Goal: Task Accomplishment & Management: Complete application form

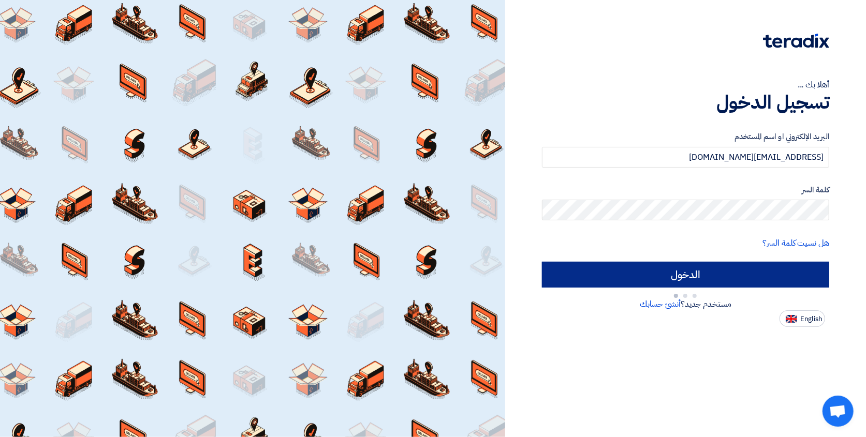
type input "Sign in"
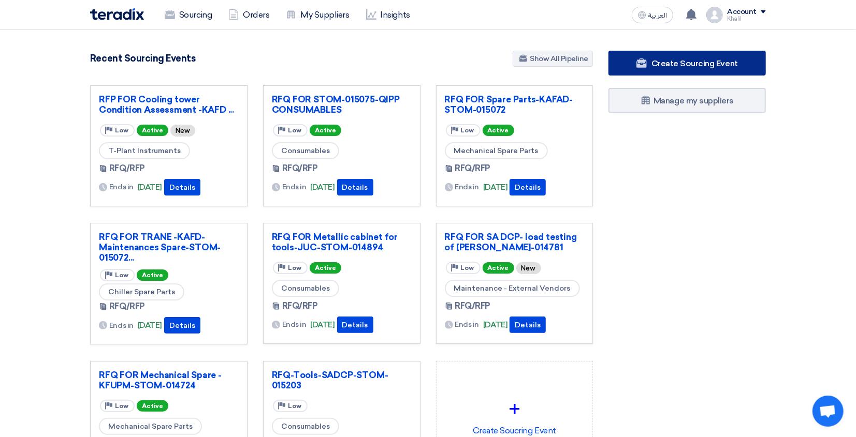
click at [704, 65] on span "Create Sourcing Event" at bounding box center [694, 63] width 86 height 10
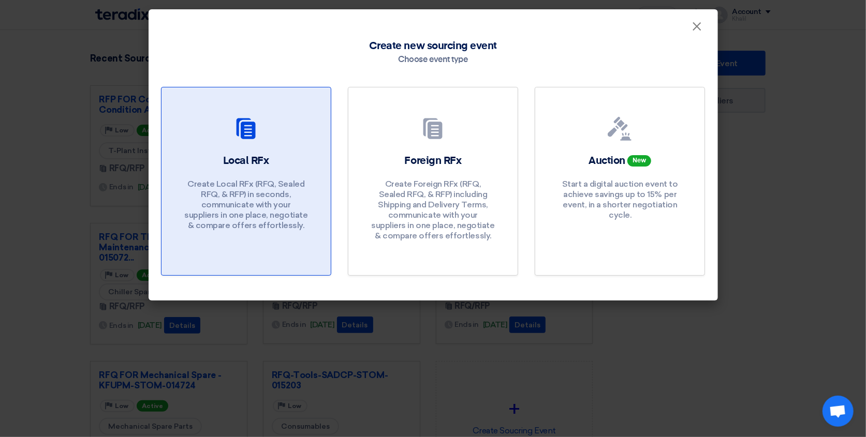
click at [229, 177] on div "Local RFx Create Local RFx (RFQ, Sealed RFQ, & RFP) in seconds, communicate wit…" at bounding box center [246, 195] width 144 height 82
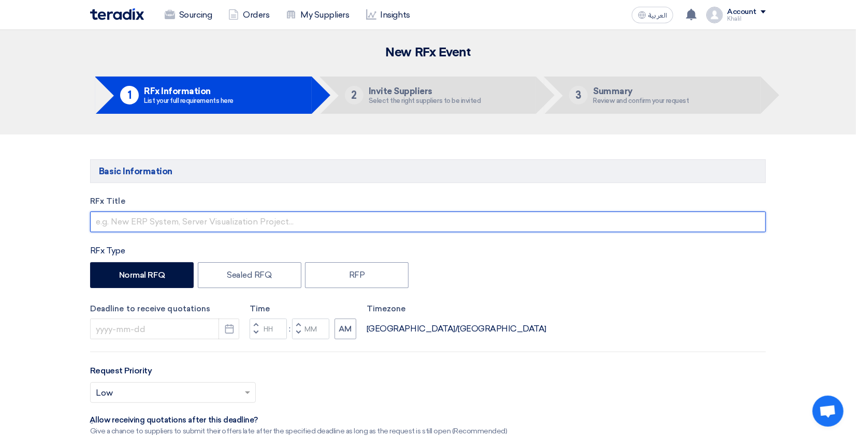
click at [223, 214] on input "text" at bounding box center [427, 222] width 675 height 21
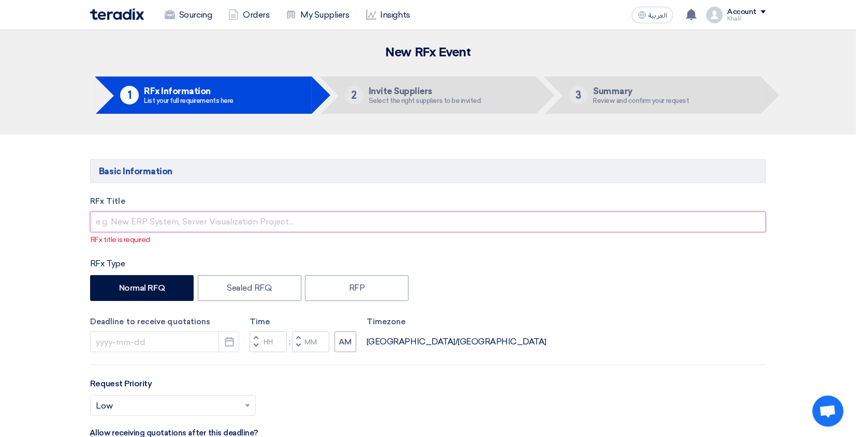
paste input "RFQ FOR TRANSFORMER LIQUID REFILLING-KKUH-STOM-014945"
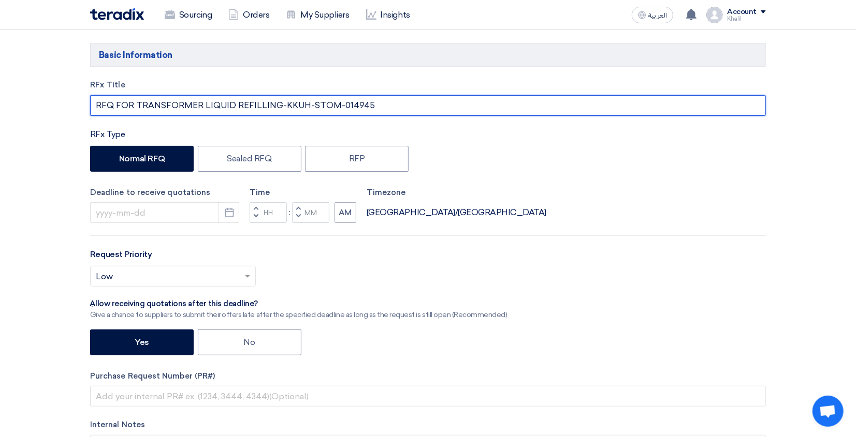
scroll to position [138, 0]
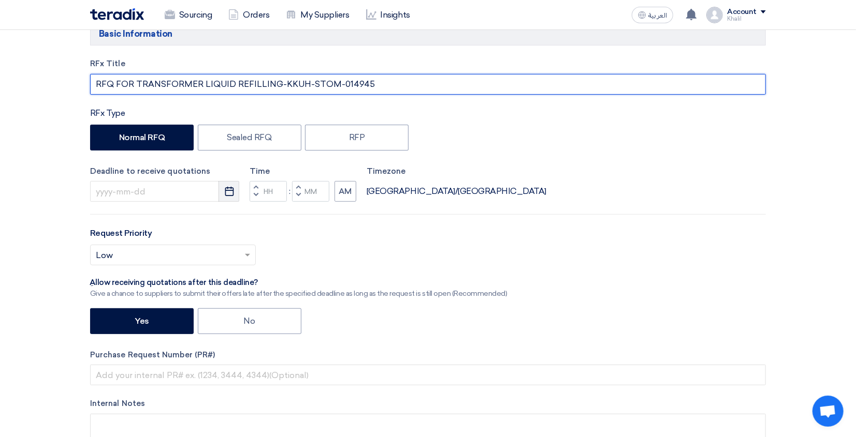
type input "RFQ FOR TRANSFORMER LIQUID REFILLING-KKUH-STOM-014945"
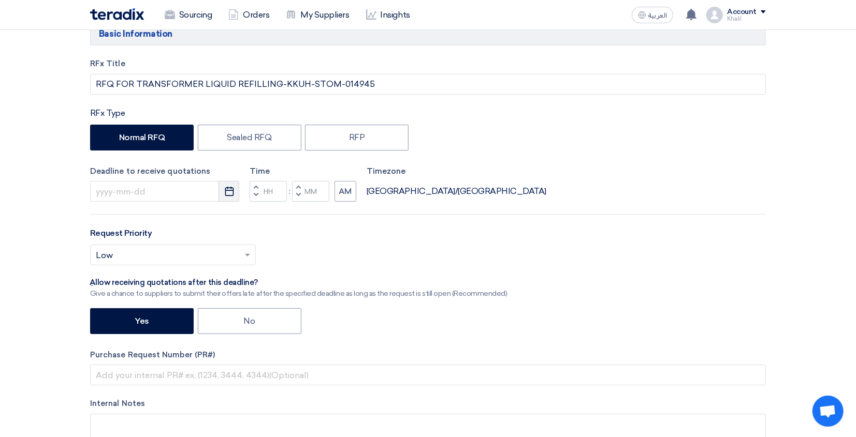
click at [232, 193] on icon "Pick a date" at bounding box center [229, 191] width 10 height 10
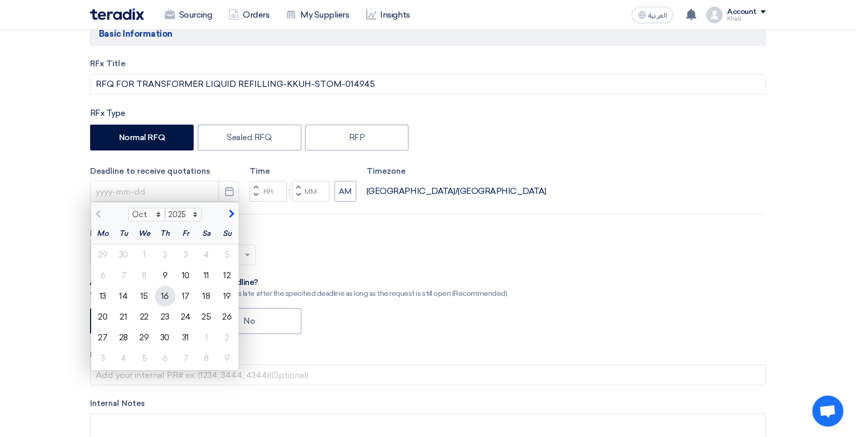
click at [164, 299] on div "16" at bounding box center [165, 296] width 21 height 21
type input "[DATE]"
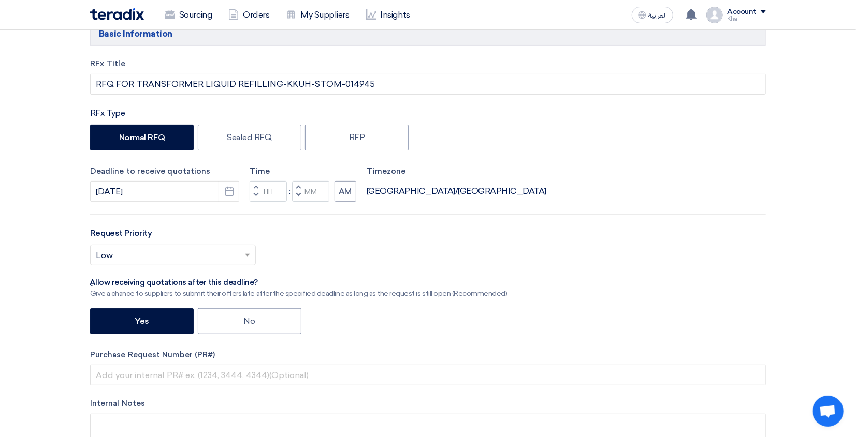
click at [374, 243] on div "Request Priority Select priority... × Low ×" at bounding box center [427, 250] width 675 height 47
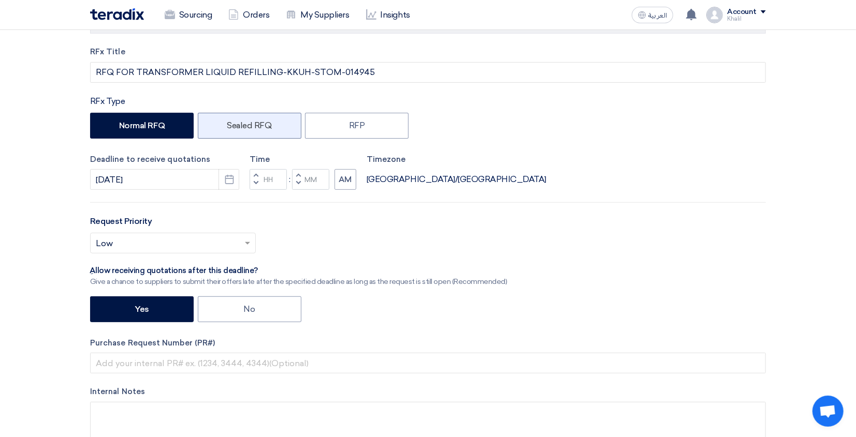
scroll to position [69, 0]
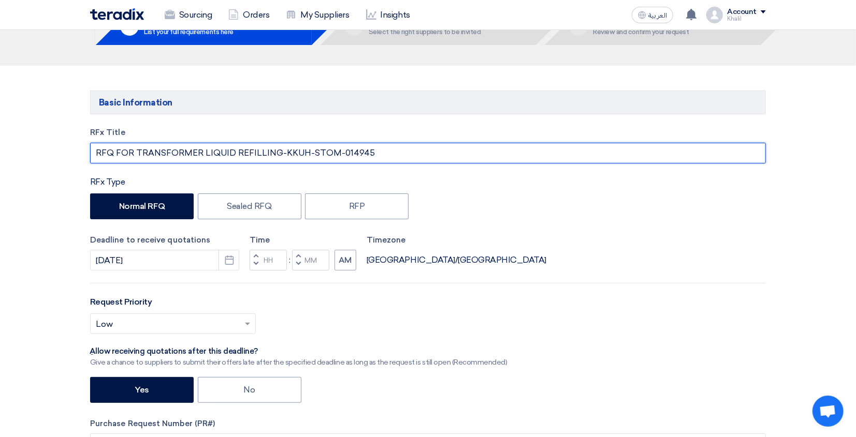
drag, startPoint x: 377, startPoint y: 154, endPoint x: 305, endPoint y: 154, distance: 71.9
click at [305, 154] on input "RFQ FOR TRANSFORMER LIQUID REFILLING-KKUH-STOM-014945" at bounding box center [427, 153] width 675 height 21
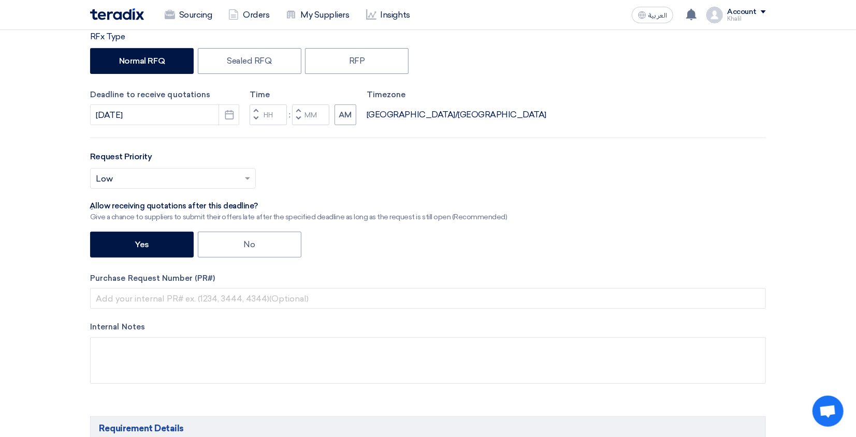
scroll to position [414, 0]
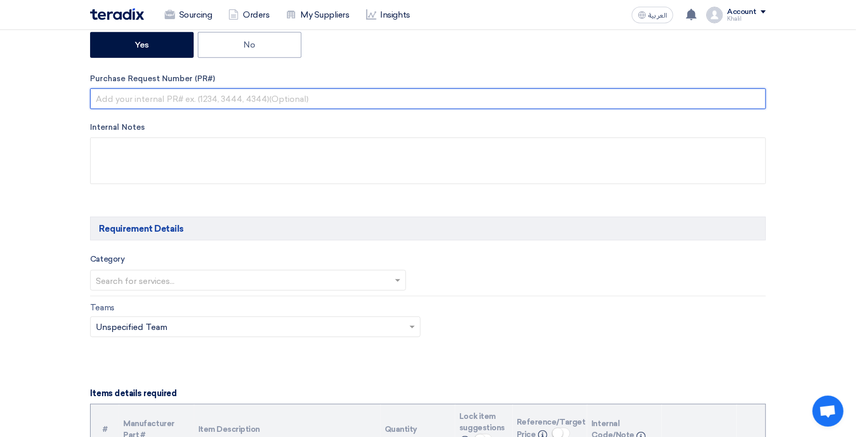
click at [189, 101] on input "text" at bounding box center [427, 99] width 675 height 21
paste input "-STOM-014945"
type input "-STOM-014945"
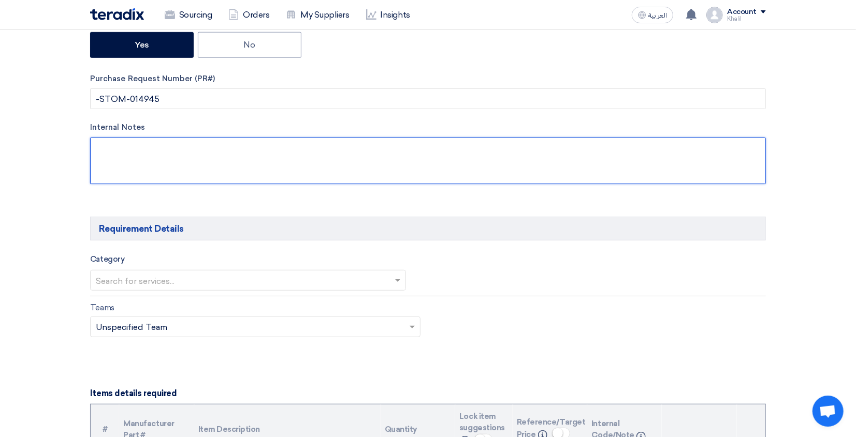
click at [145, 151] on textarea at bounding box center [427, 161] width 675 height 47
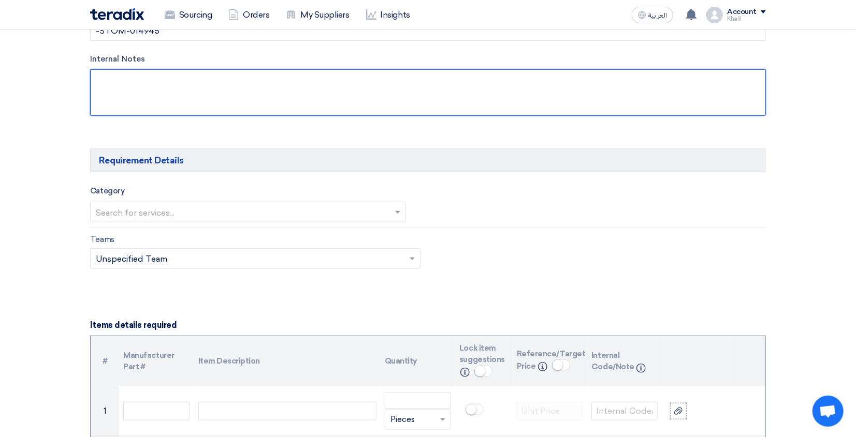
scroll to position [483, 0]
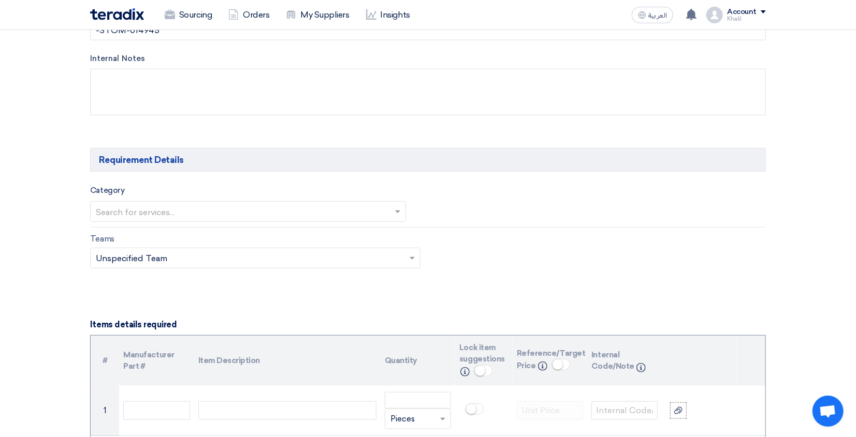
click at [218, 217] on input "text" at bounding box center [243, 212] width 294 height 17
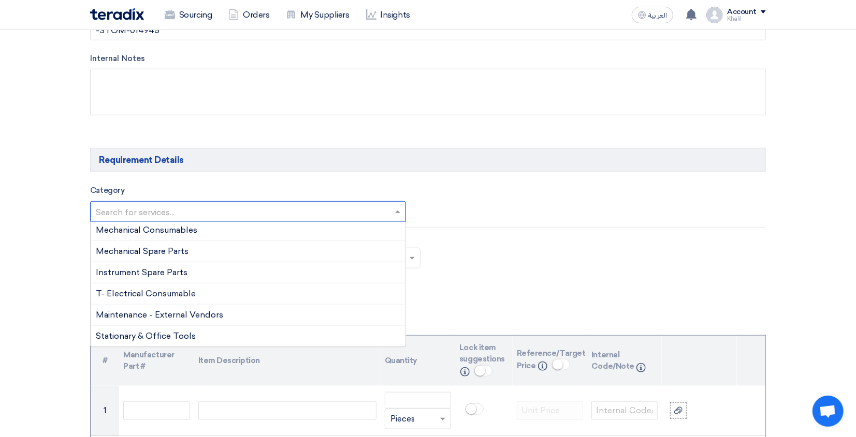
scroll to position [795, 0]
click at [268, 324] on div "Maintenance - External Vendors" at bounding box center [248, 314] width 315 height 21
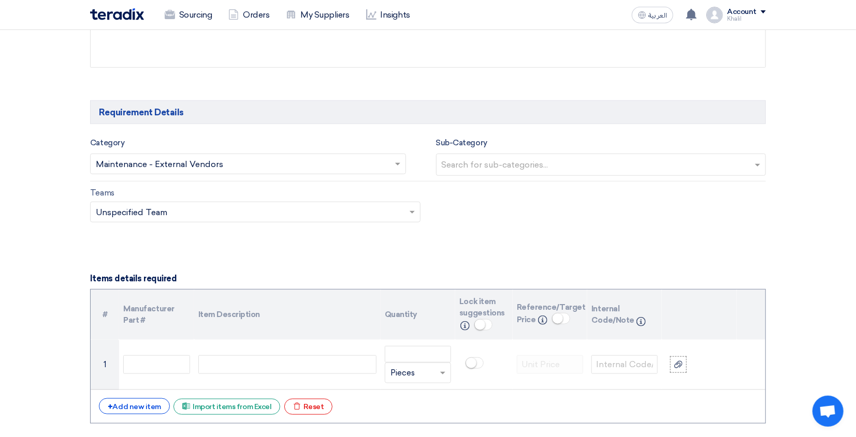
scroll to position [621, 0]
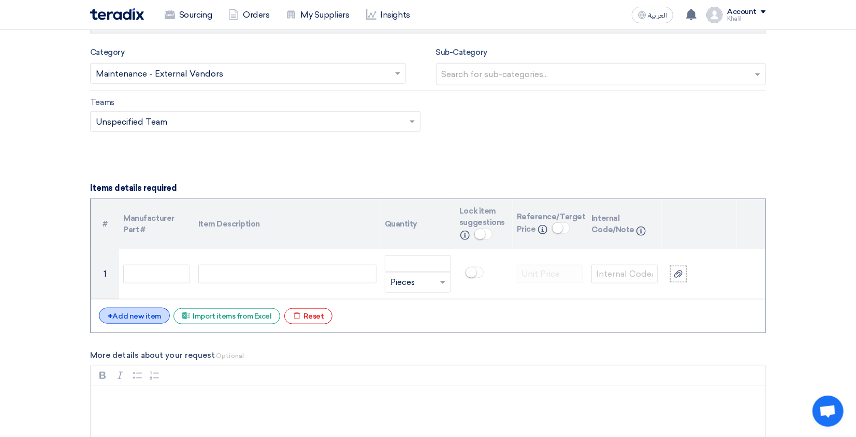
click at [149, 317] on div "+ Add new item" at bounding box center [134, 316] width 71 height 16
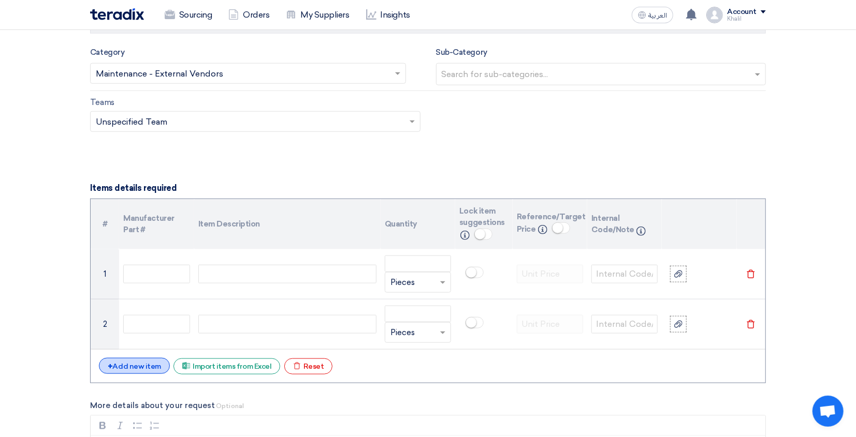
click at [154, 369] on div "+ Add new item" at bounding box center [134, 366] width 71 height 16
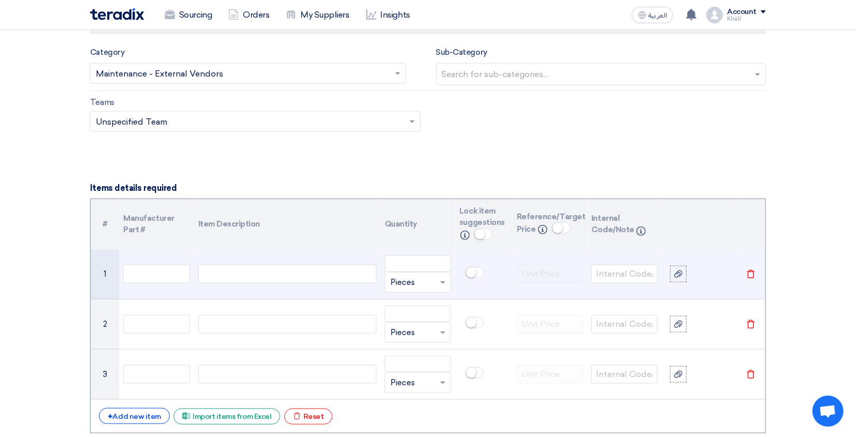
click at [311, 282] on div at bounding box center [287, 274] width 178 height 19
paste div
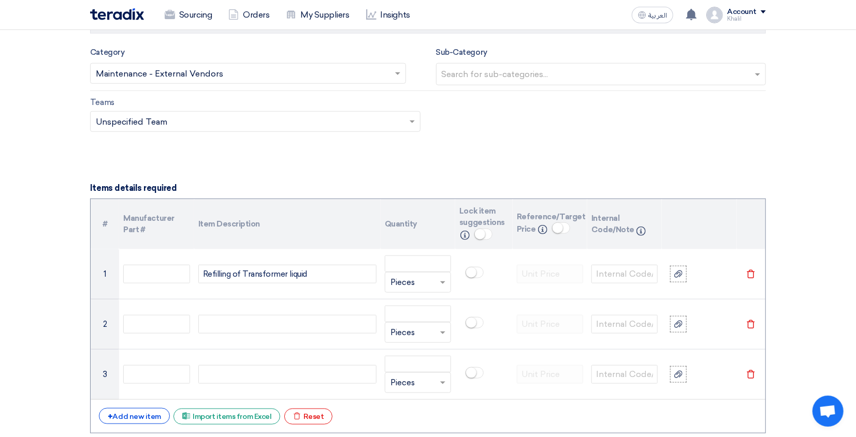
click at [749, 379] on icon "Delete" at bounding box center [750, 374] width 9 height 9
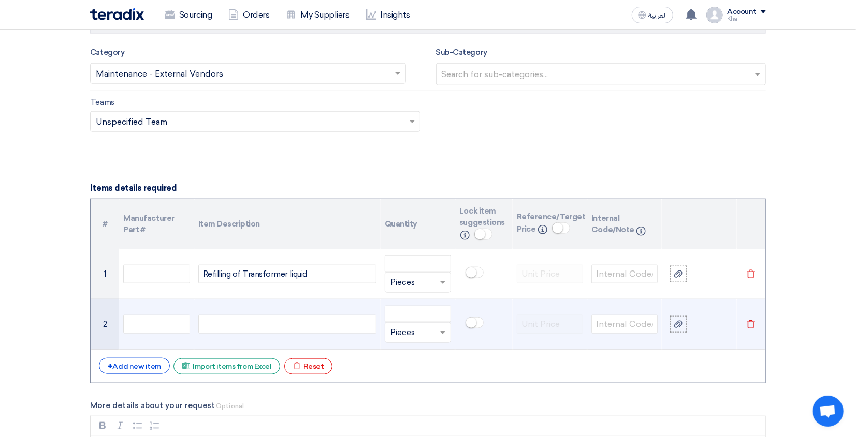
click at [752, 329] on use at bounding box center [751, 324] width 8 height 9
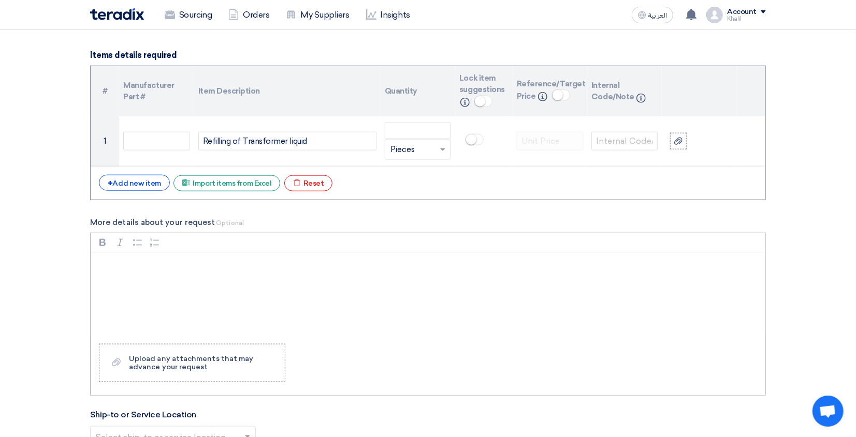
scroll to position [759, 0]
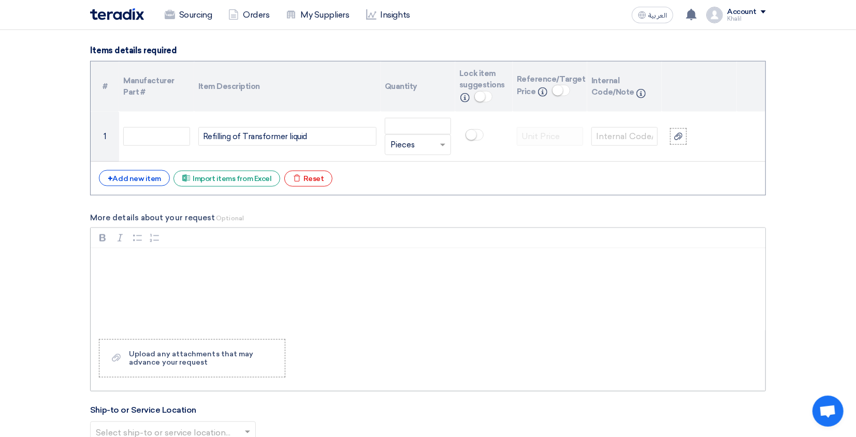
click at [367, 275] on div "Rich Text Editor, main" at bounding box center [428, 289] width 674 height 83
click at [165, 276] on div "Rich Text Editor, main" at bounding box center [428, 289] width 674 height 83
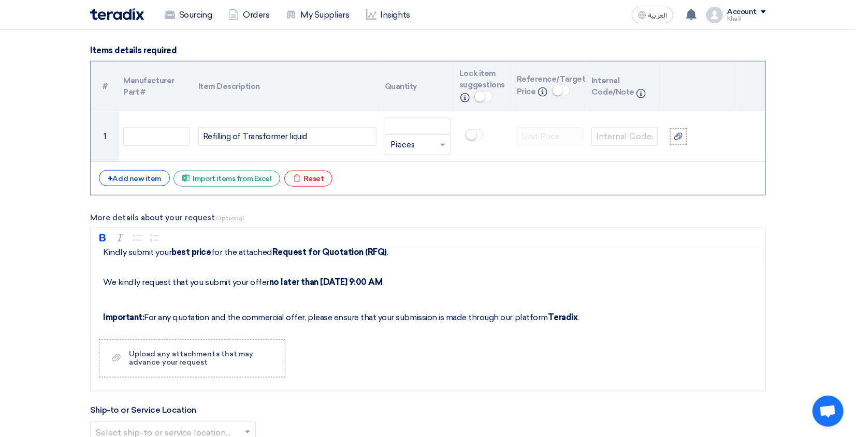
scroll to position [138, 0]
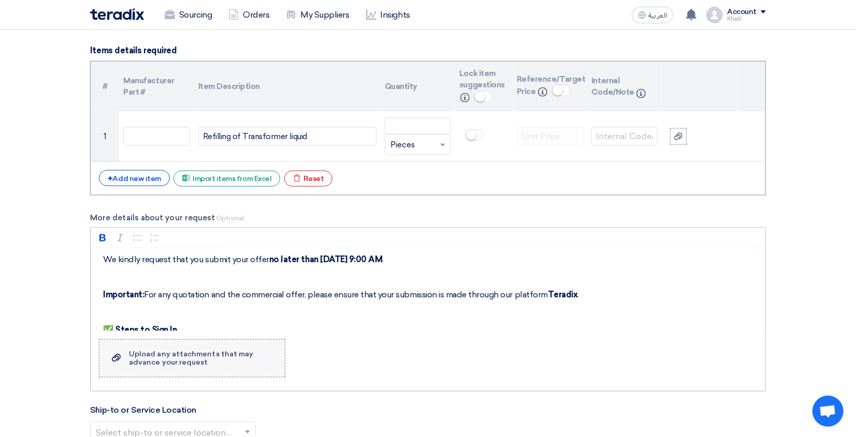
click at [214, 359] on div "Upload any attachments that may advance your request" at bounding box center [201, 358] width 145 height 17
click at [0, 0] on input "Upload a file Upload any attachments that may advance your request" at bounding box center [0, 0] width 0 height 0
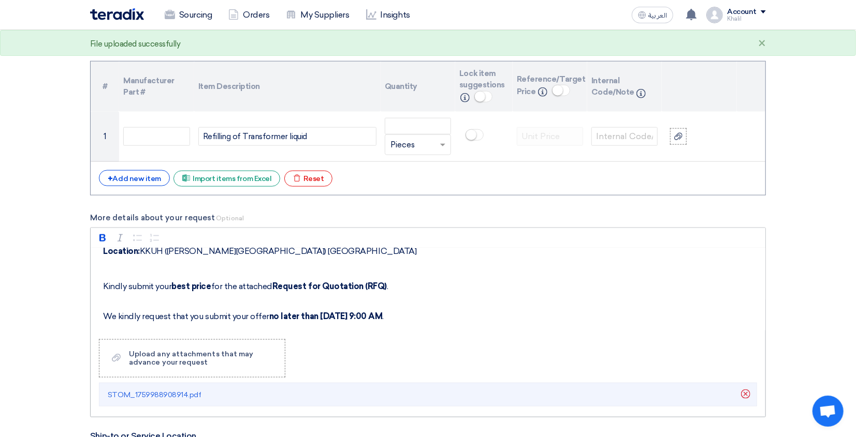
scroll to position [0, 0]
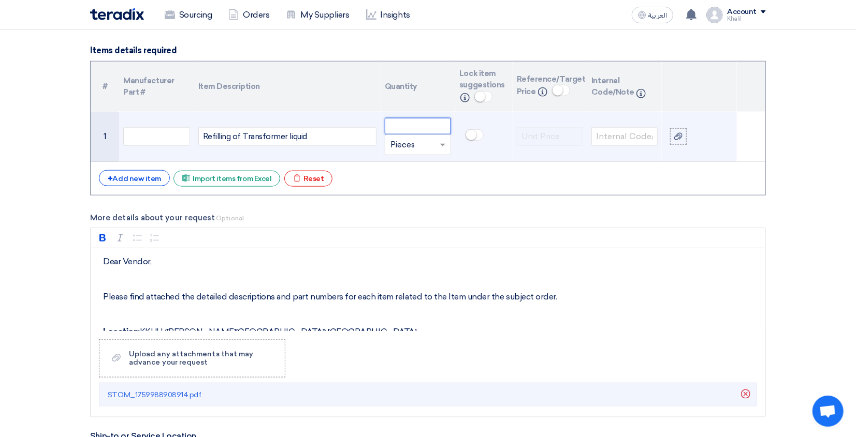
click at [420, 121] on input "number" at bounding box center [418, 126] width 66 height 17
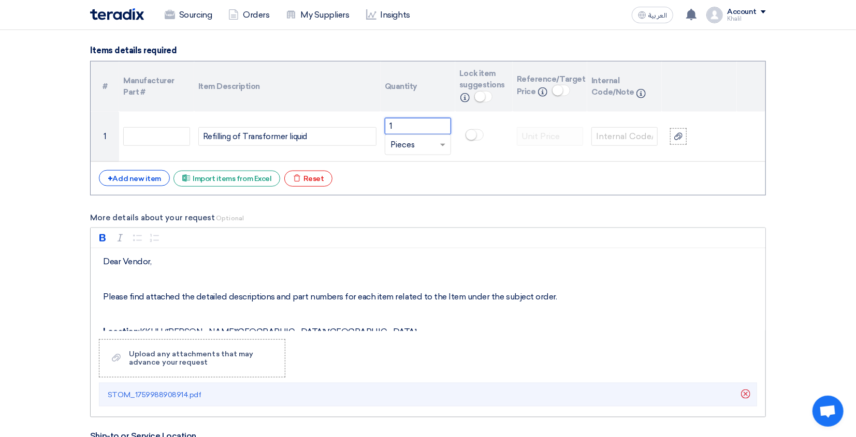
type input "1"
click at [504, 276] on p "Rich Text Editor, main" at bounding box center [431, 279] width 657 height 12
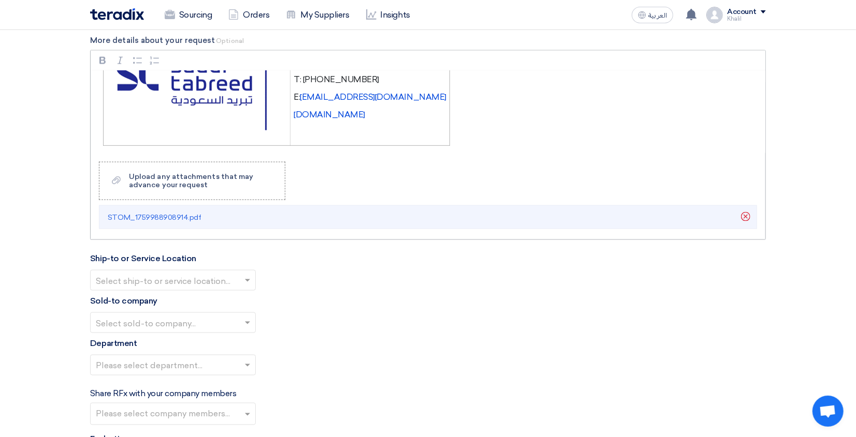
scroll to position [966, 0]
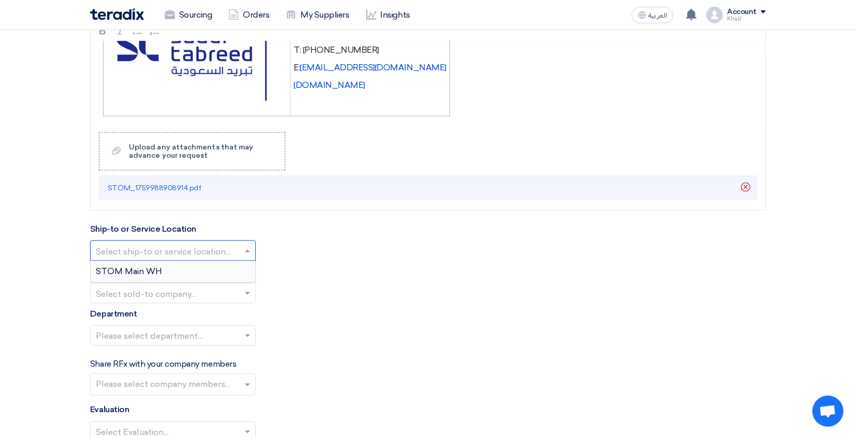
click at [246, 254] on span at bounding box center [248, 251] width 13 height 12
click at [236, 274] on div "STOM Main WH" at bounding box center [173, 271] width 165 height 21
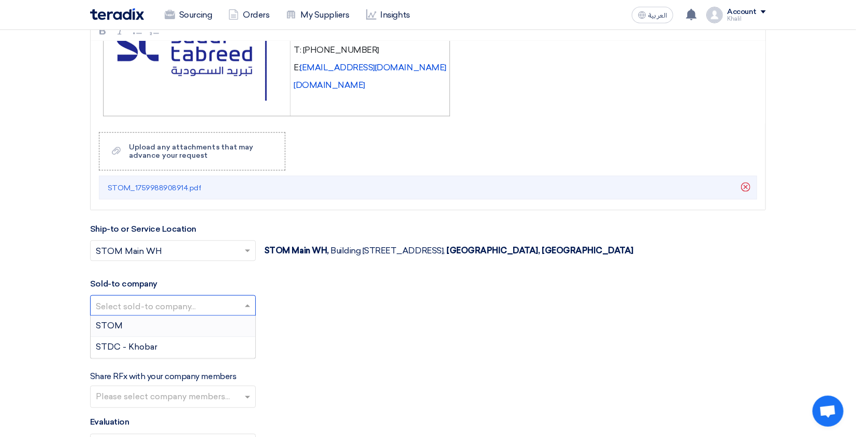
click at [245, 310] on span at bounding box center [248, 306] width 13 height 12
click at [232, 350] on div "STDC - Khobar" at bounding box center [173, 347] width 165 height 21
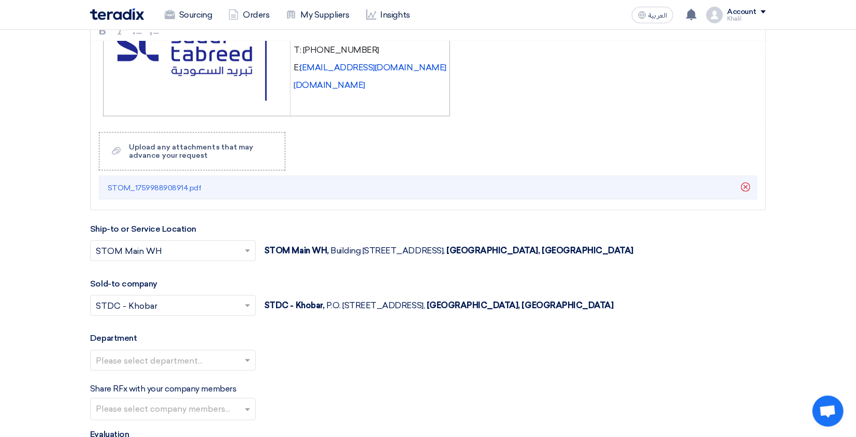
click at [237, 367] on input "text" at bounding box center [168, 362] width 144 height 17
click at [239, 384] on div "General Department" at bounding box center [173, 381] width 165 height 21
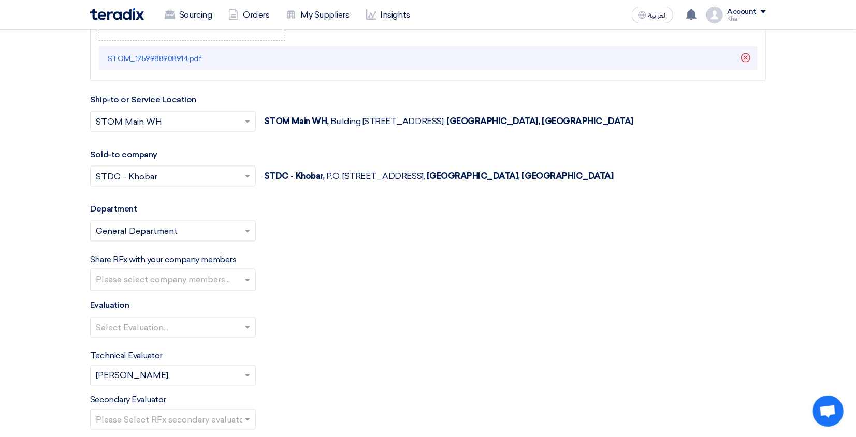
scroll to position [1104, 0]
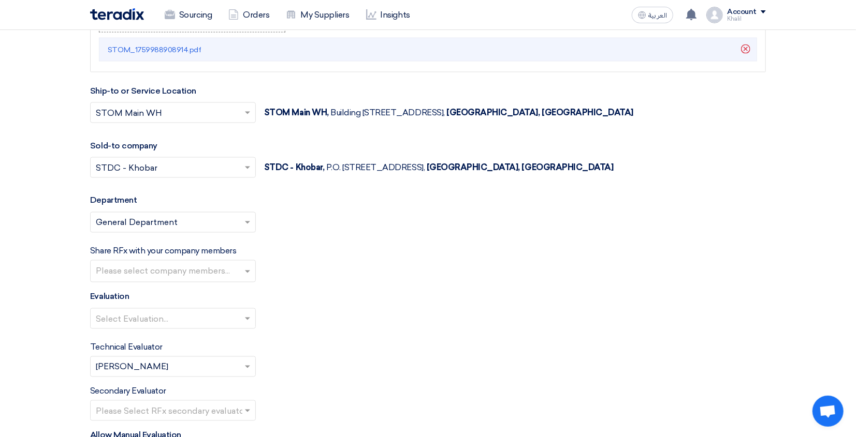
click at [230, 276] on input "text" at bounding box center [174, 272] width 157 height 17
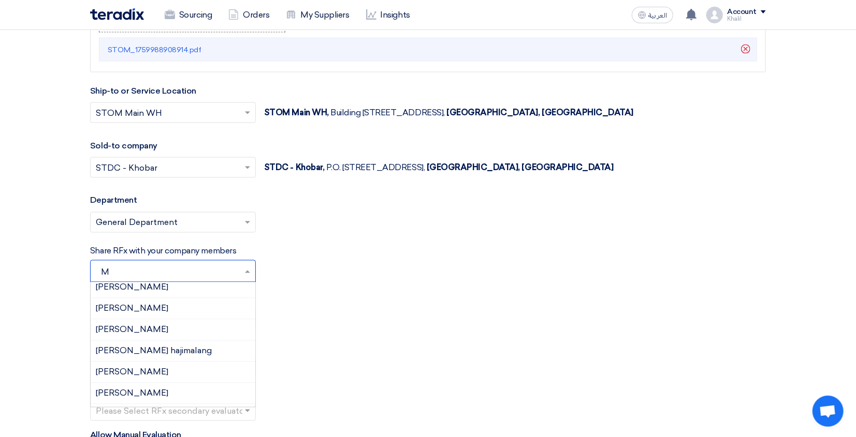
scroll to position [0, 0]
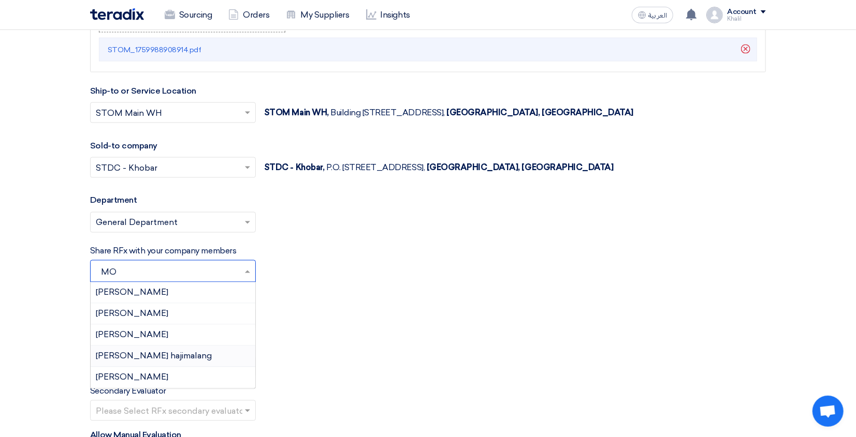
type input "M"
type input "TH"
click at [201, 319] on div "Thamer Alrajab" at bounding box center [173, 314] width 165 height 21
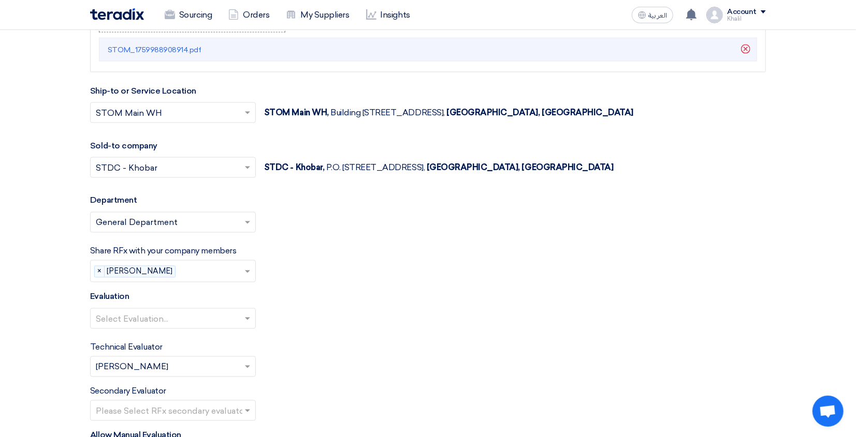
click at [313, 319] on div "Select Evaluation..." at bounding box center [427, 322] width 675 height 29
click at [246, 325] on span at bounding box center [248, 319] width 13 height 12
click at [232, 345] on div "Standard Criteria" at bounding box center [173, 339] width 165 height 21
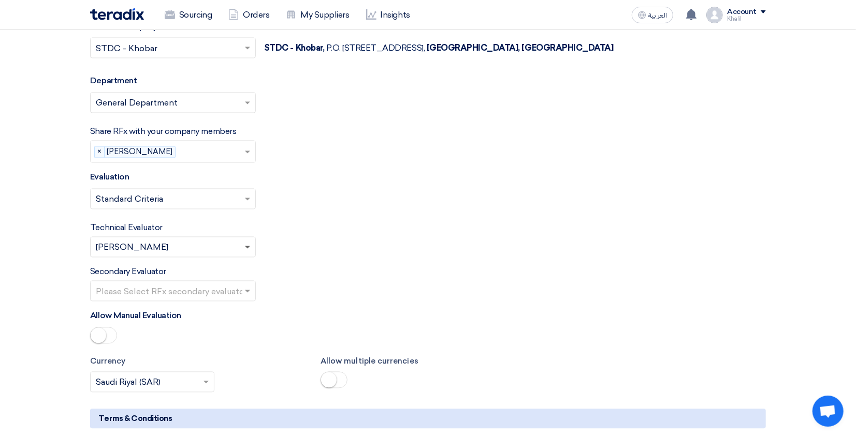
scroll to position [1242, 0]
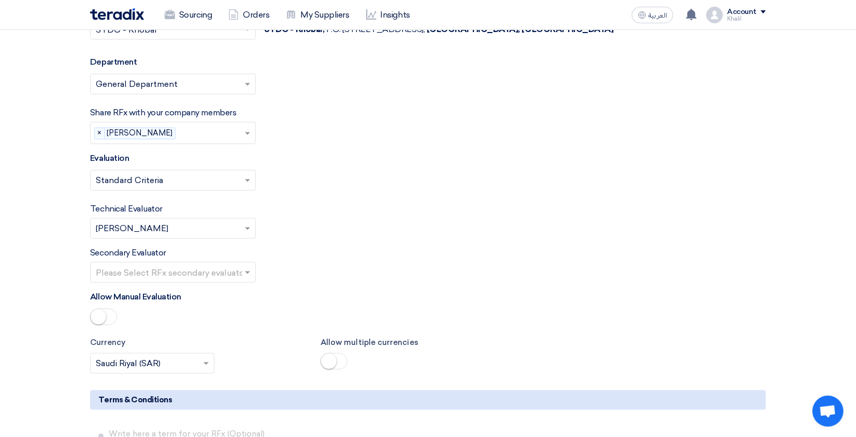
click at [226, 276] on input "text" at bounding box center [168, 274] width 144 height 17
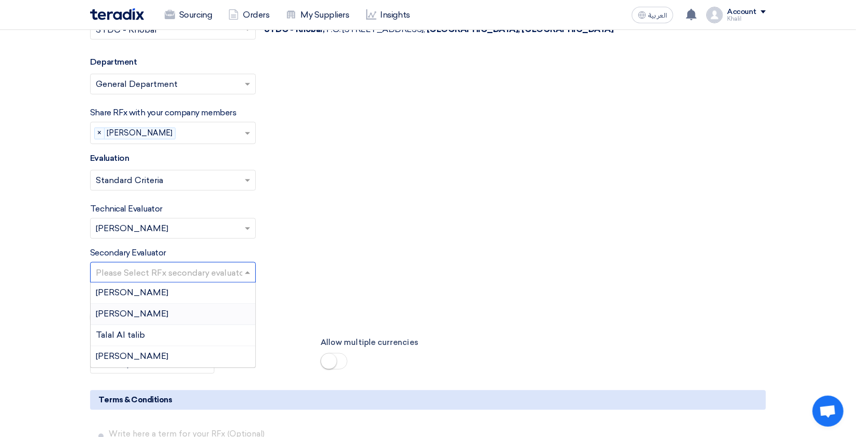
click at [194, 321] on div "[PERSON_NAME]" at bounding box center [173, 314] width 165 height 21
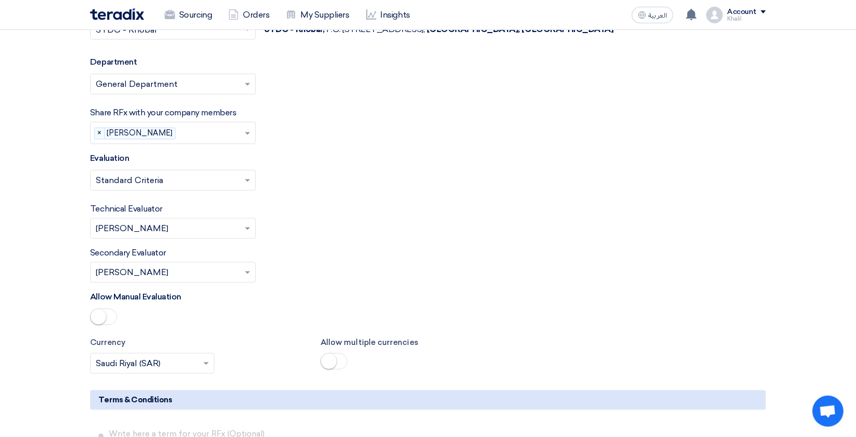
click at [359, 299] on div "Allow Manual Evaluation" at bounding box center [427, 310] width 675 height 38
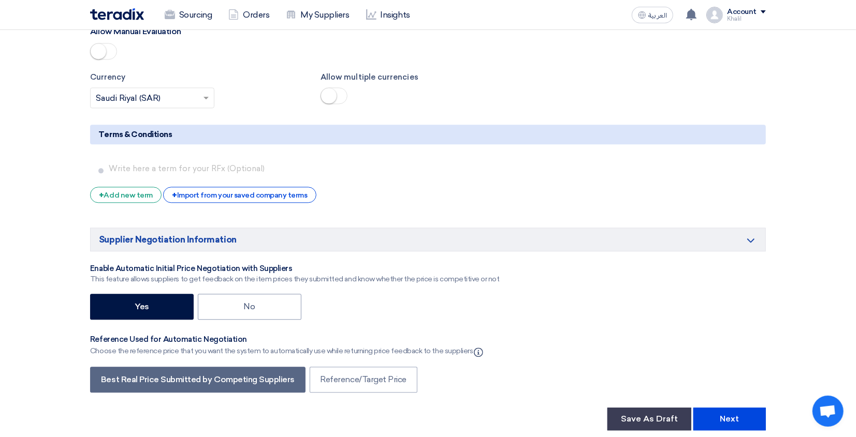
scroll to position [1518, 0]
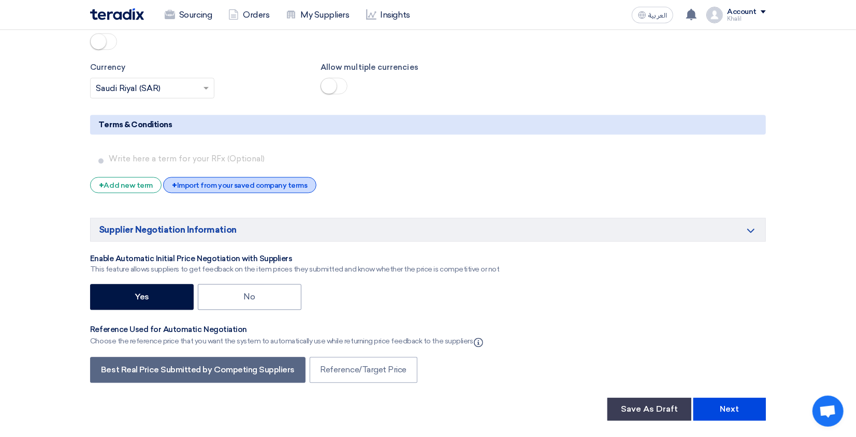
click at [284, 193] on div "+ Import from your saved company terms" at bounding box center [239, 185] width 153 height 16
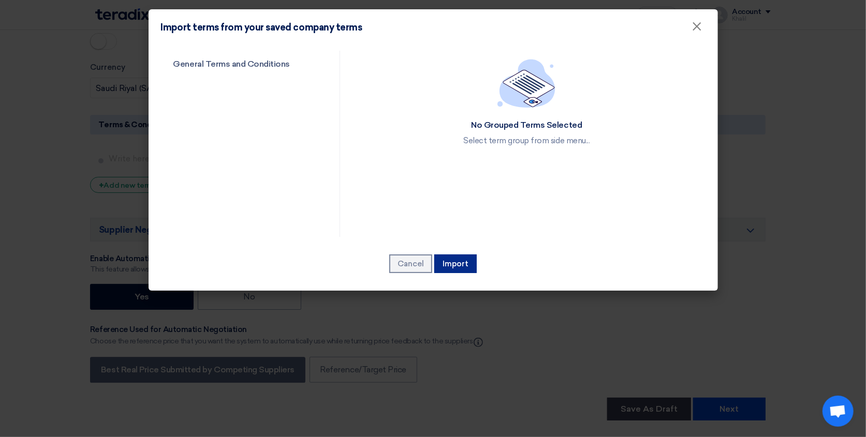
click at [452, 261] on button "Import" at bounding box center [455, 264] width 42 height 19
click at [267, 71] on link "General Terms and Conditions" at bounding box center [241, 64] width 161 height 27
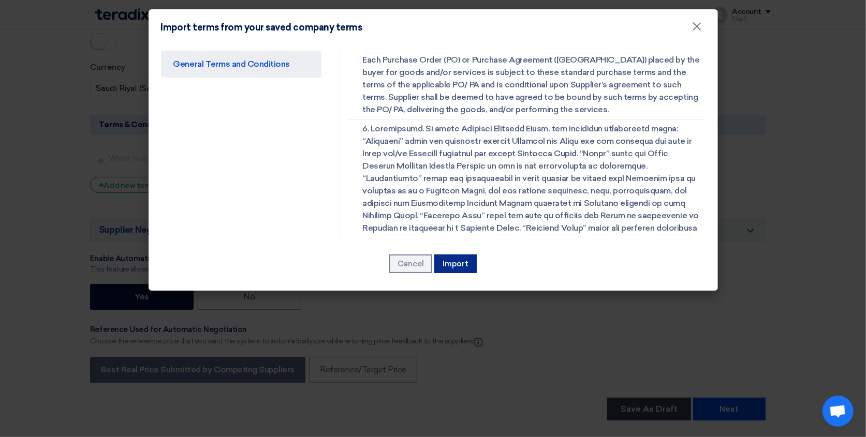
click at [470, 264] on button "Import" at bounding box center [455, 264] width 42 height 19
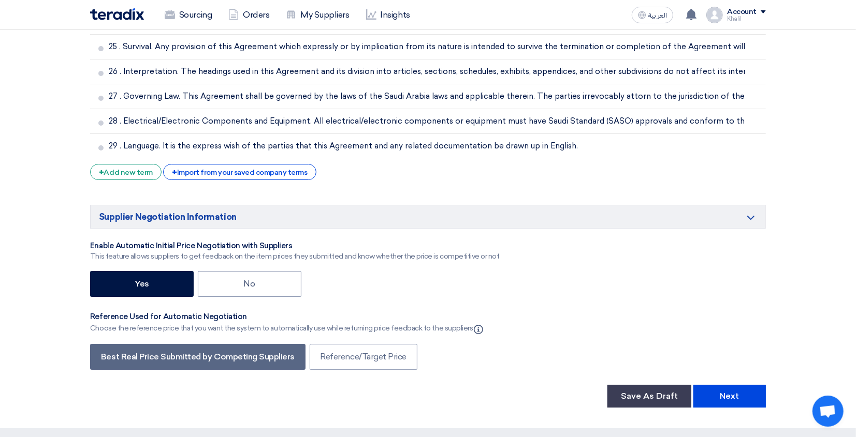
scroll to position [2276, 0]
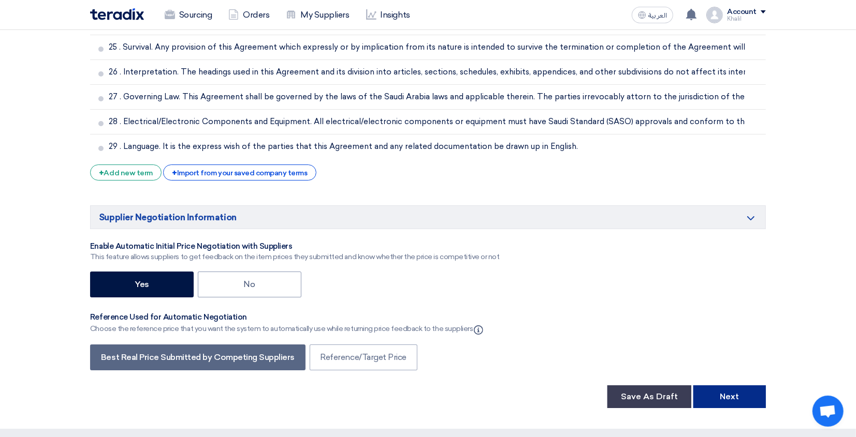
click at [742, 398] on button "Next" at bounding box center [729, 397] width 72 height 23
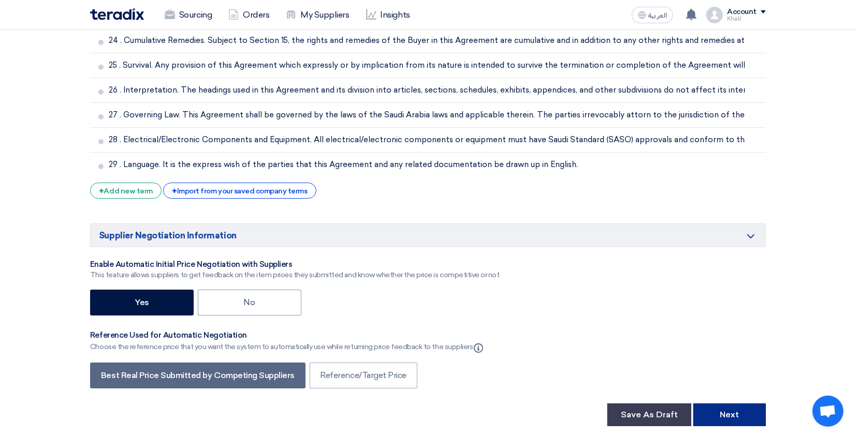
scroll to position [155, 0]
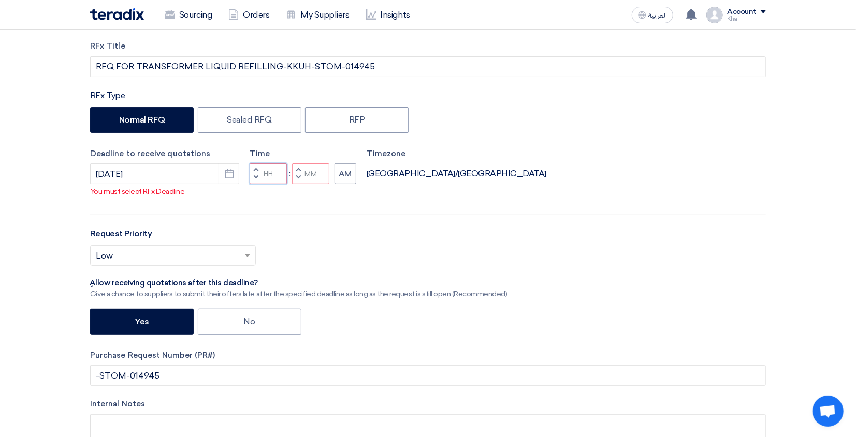
click at [272, 184] on input "Hours" at bounding box center [267, 174] width 37 height 21
type input "10"
click at [310, 184] on input "Minutes" at bounding box center [310, 174] width 37 height 21
type input "00"
click at [421, 210] on div "RFx Title RFQ FOR TRANSFORMER LIQUID REFILLING-KKUH-STOM-014945 RFx Type Normal…" at bounding box center [427, 258] width 691 height 437
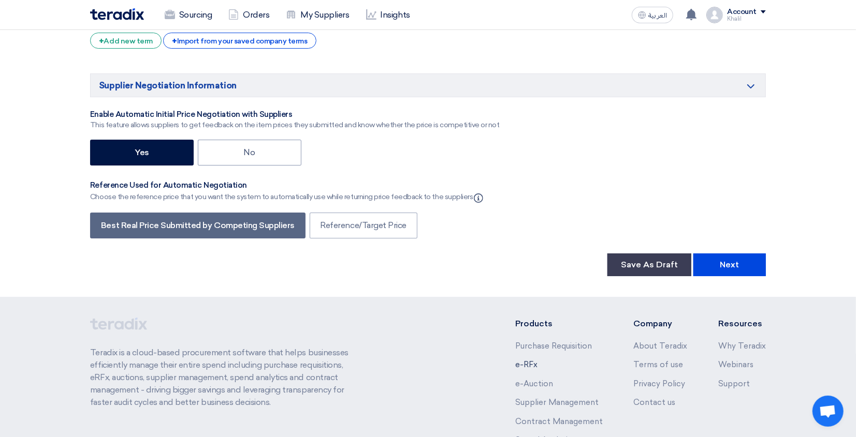
scroll to position [2508, 0]
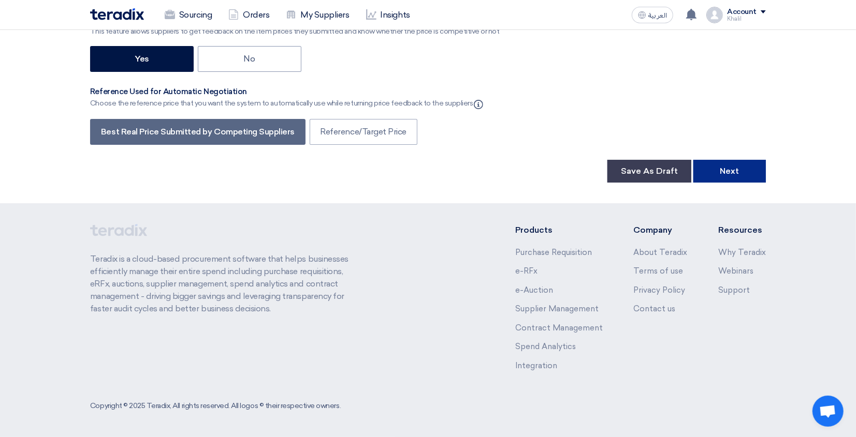
click at [746, 175] on button "Next" at bounding box center [729, 171] width 72 height 23
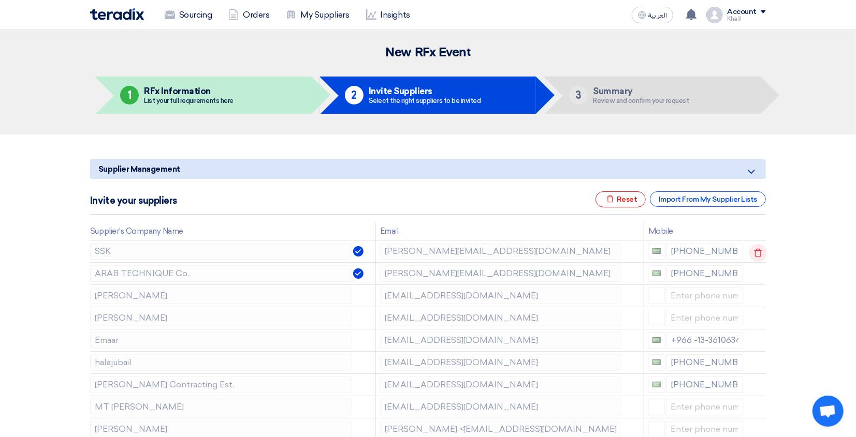
click at [756, 255] on icon at bounding box center [758, 253] width 18 height 18
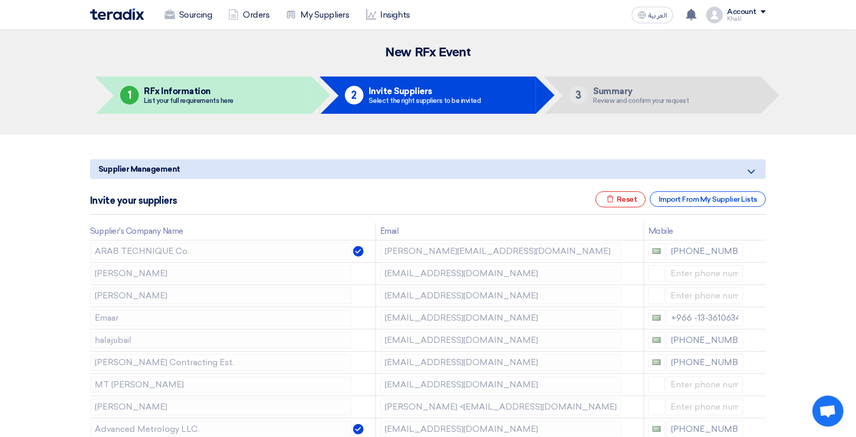
click at [0, 0] on icon at bounding box center [0, 0] width 0 height 0
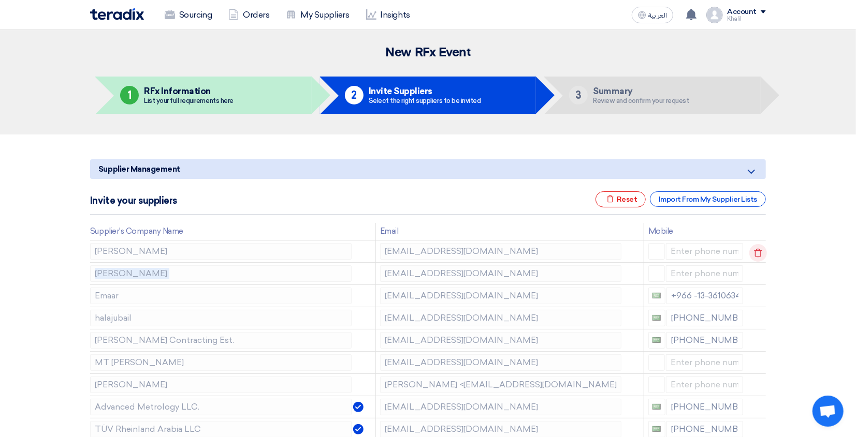
click at [756, 255] on td at bounding box center [756, 251] width 19 height 22
click at [756, 255] on icon at bounding box center [758, 253] width 18 height 18
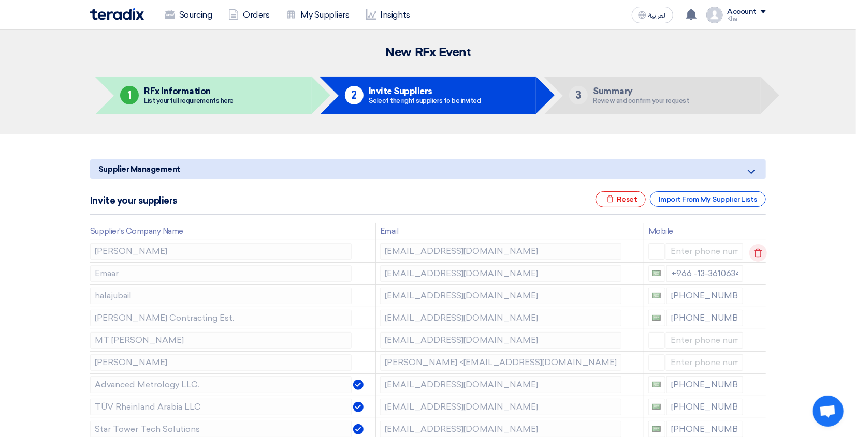
click at [756, 255] on td at bounding box center [756, 251] width 19 height 22
click at [756, 255] on icon at bounding box center [758, 253] width 18 height 18
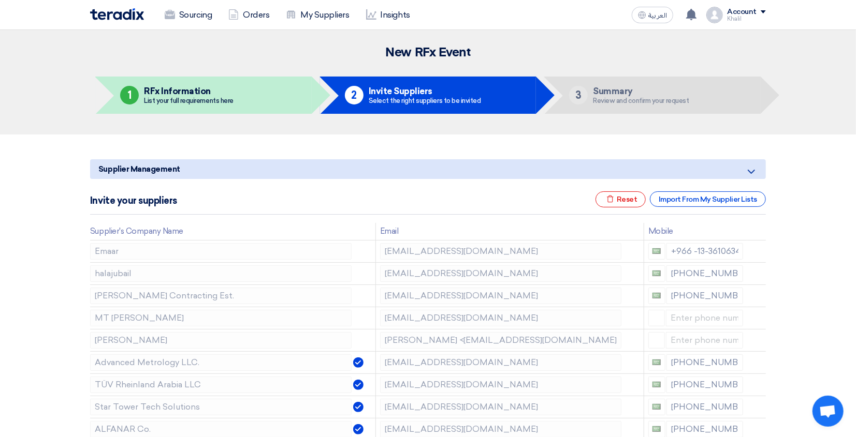
click at [0, 0] on icon at bounding box center [0, 0] width 0 height 0
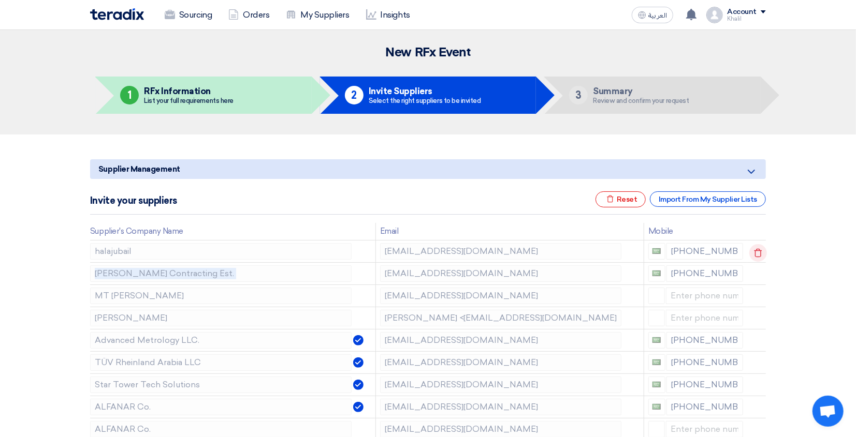
click at [756, 255] on icon at bounding box center [758, 253] width 18 height 18
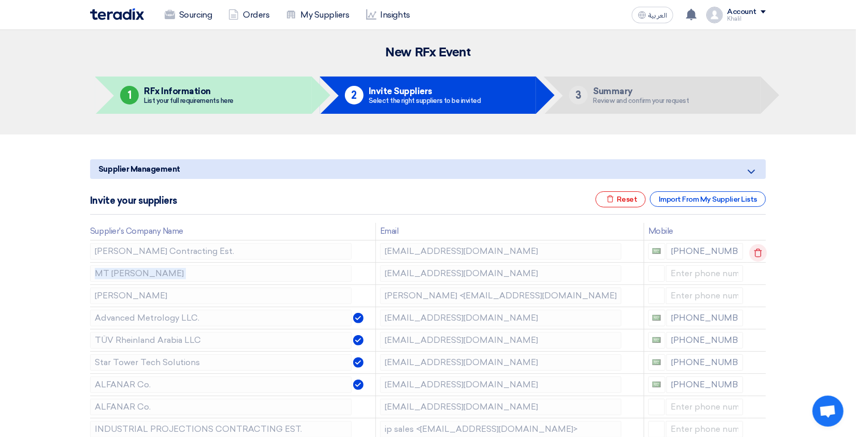
click at [756, 255] on icon at bounding box center [758, 253] width 18 height 18
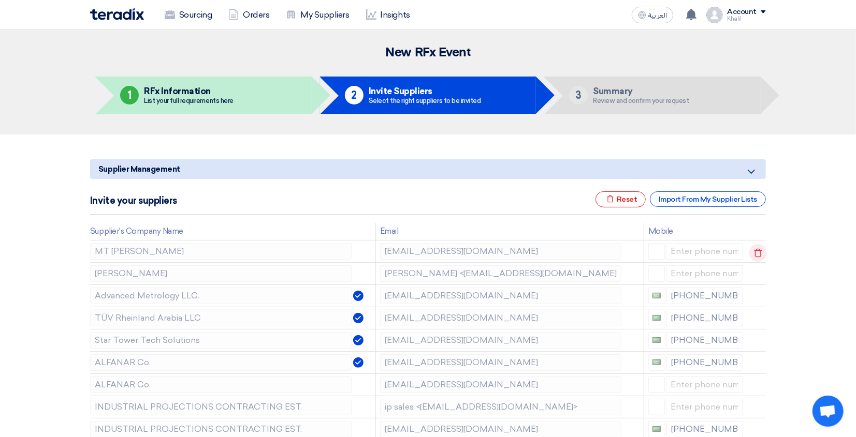
click at [756, 255] on icon at bounding box center [758, 253] width 18 height 18
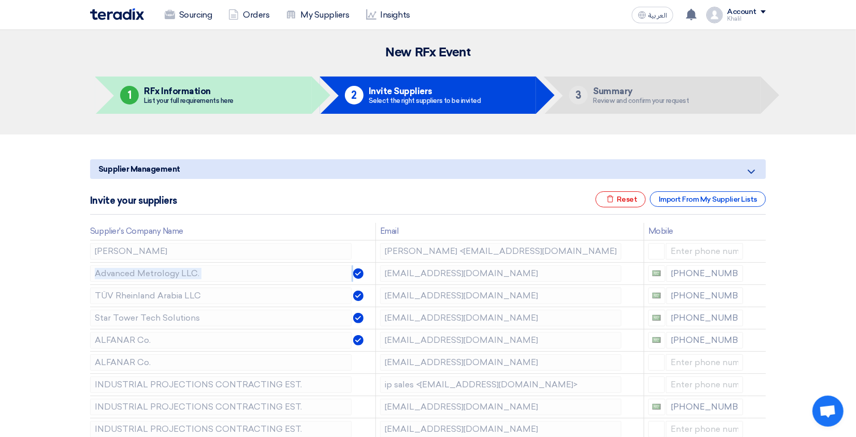
click at [0, 0] on icon at bounding box center [0, 0] width 0 height 0
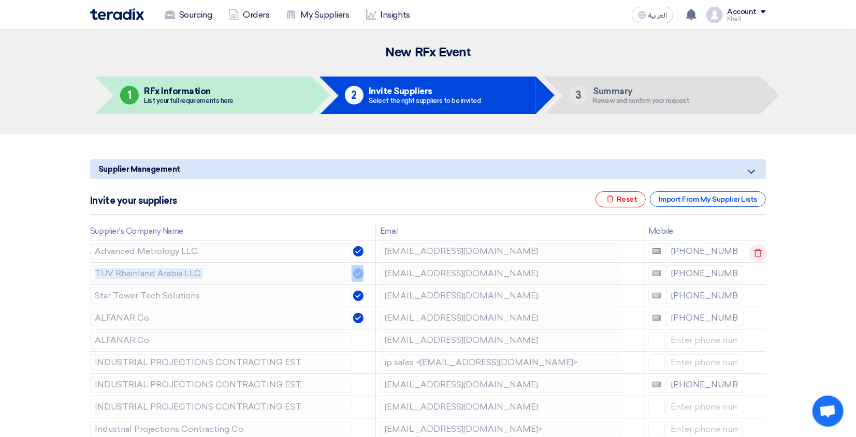
click at [756, 255] on icon at bounding box center [758, 253] width 18 height 18
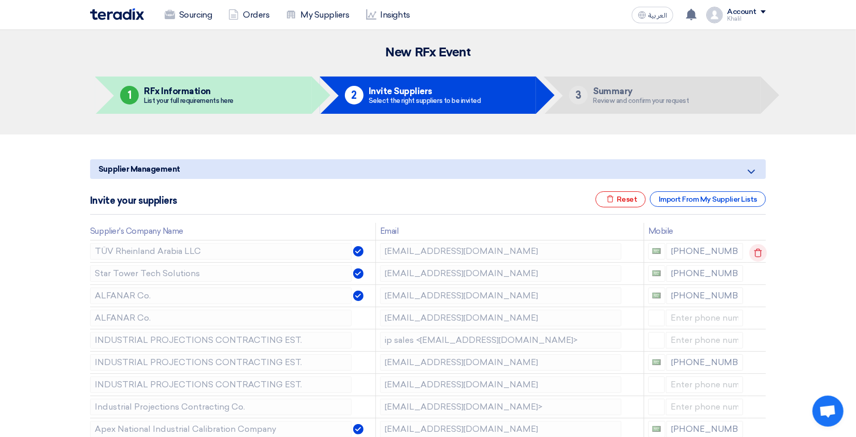
click at [756, 255] on td at bounding box center [756, 251] width 19 height 22
click at [756, 255] on icon at bounding box center [758, 253] width 18 height 18
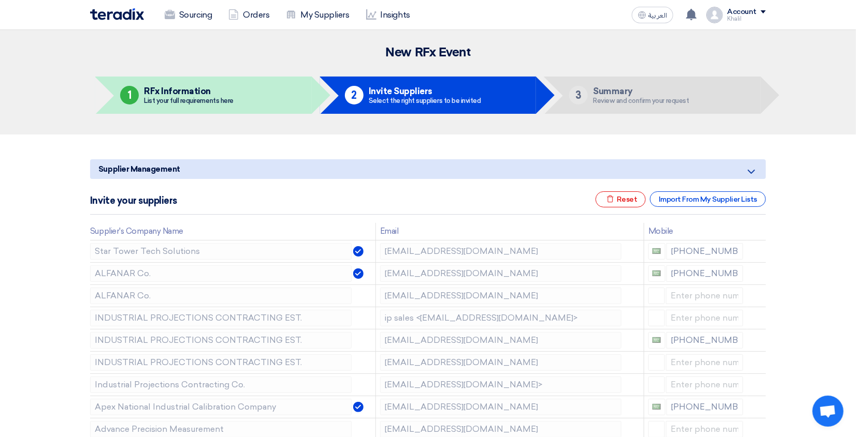
click at [0, 0] on icon at bounding box center [0, 0] width 0 height 0
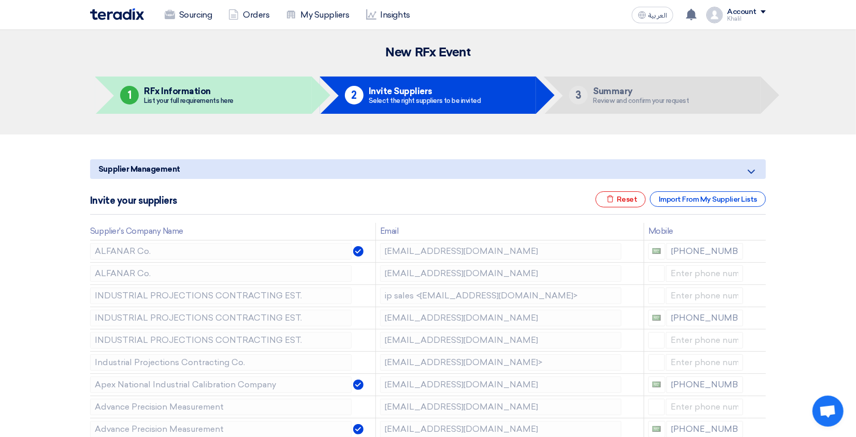
click at [0, 0] on icon at bounding box center [0, 0] width 0 height 0
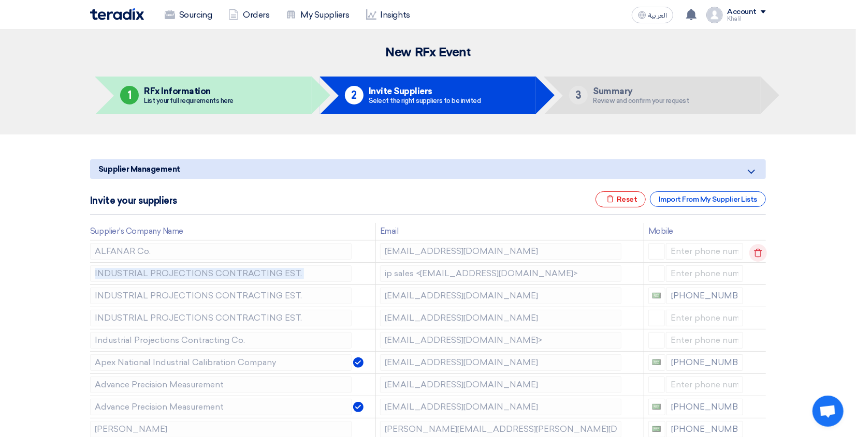
click at [756, 255] on icon at bounding box center [758, 253] width 18 height 18
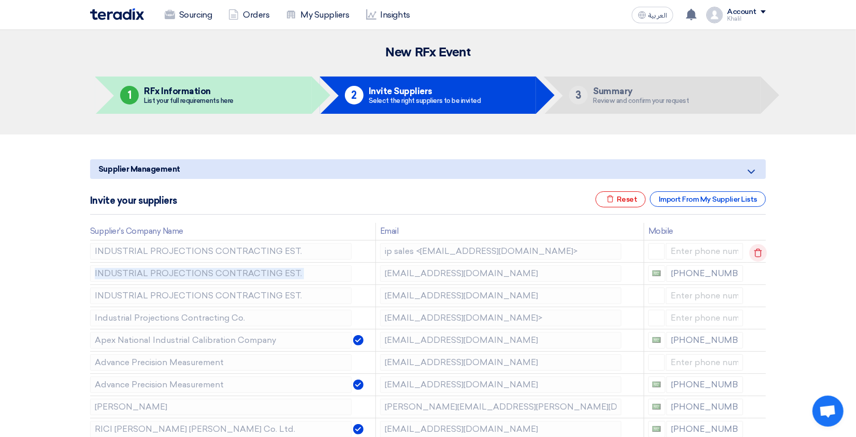
click at [756, 255] on td at bounding box center [756, 251] width 19 height 22
click at [756, 255] on icon at bounding box center [758, 253] width 18 height 18
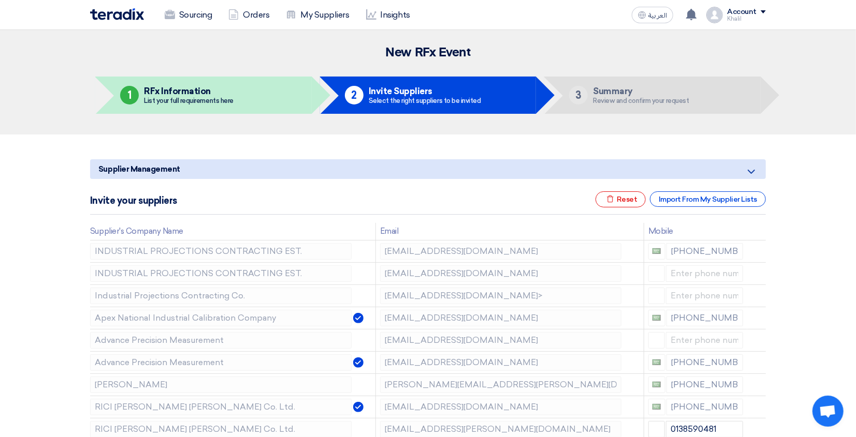
click at [0, 0] on icon at bounding box center [0, 0] width 0 height 0
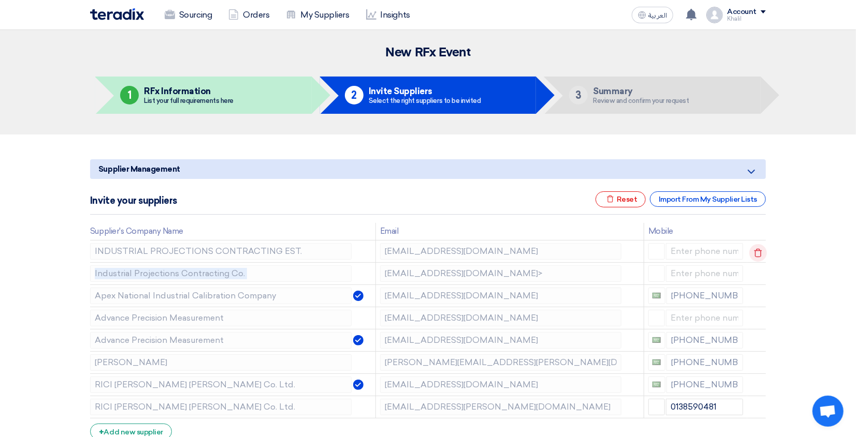
click at [756, 255] on icon at bounding box center [758, 253] width 18 height 18
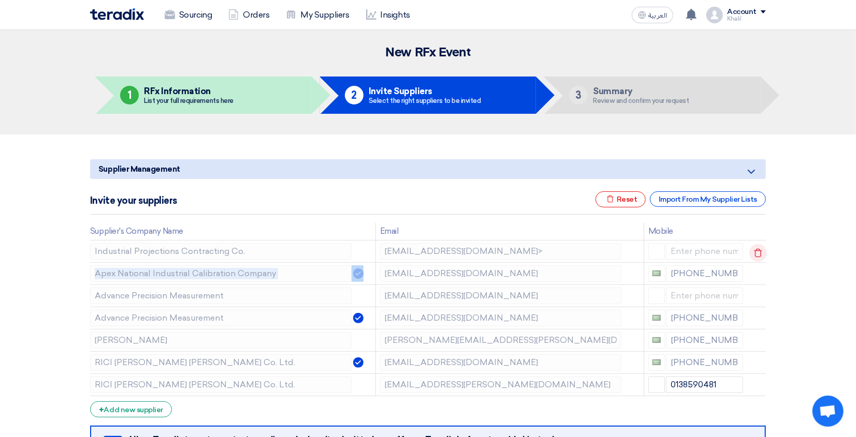
click at [756, 255] on icon at bounding box center [758, 253] width 18 height 18
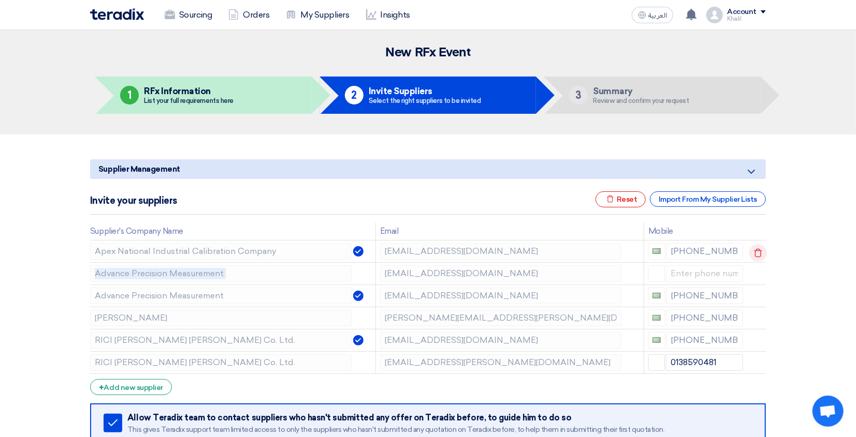
click at [756, 255] on icon at bounding box center [758, 253] width 18 height 18
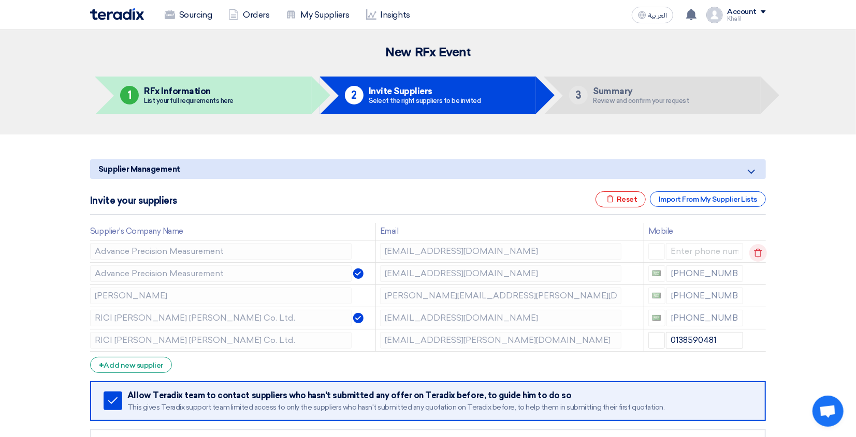
click at [756, 255] on icon at bounding box center [758, 253] width 18 height 18
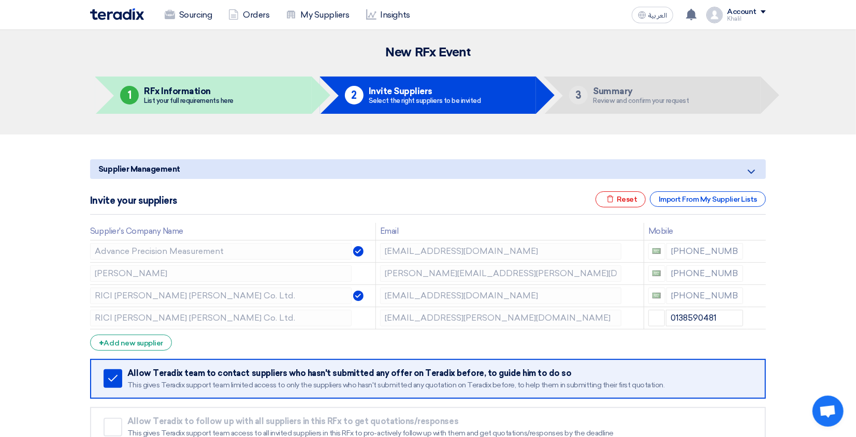
click at [0, 0] on icon at bounding box center [0, 0] width 0 height 0
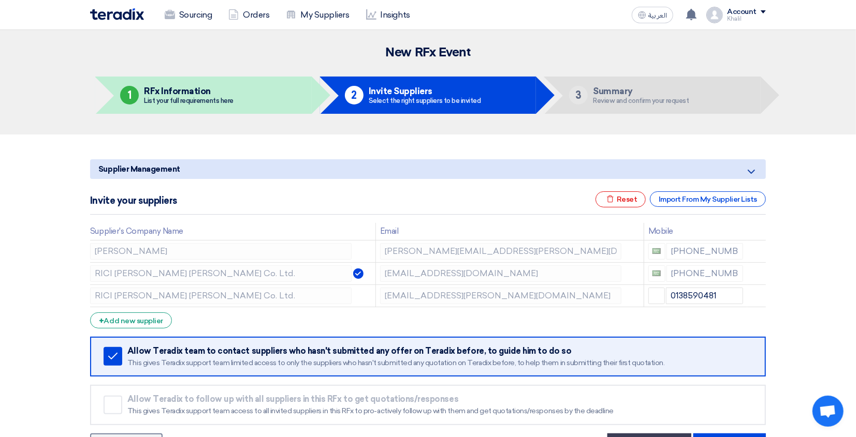
click at [0, 0] on icon at bounding box center [0, 0] width 0 height 0
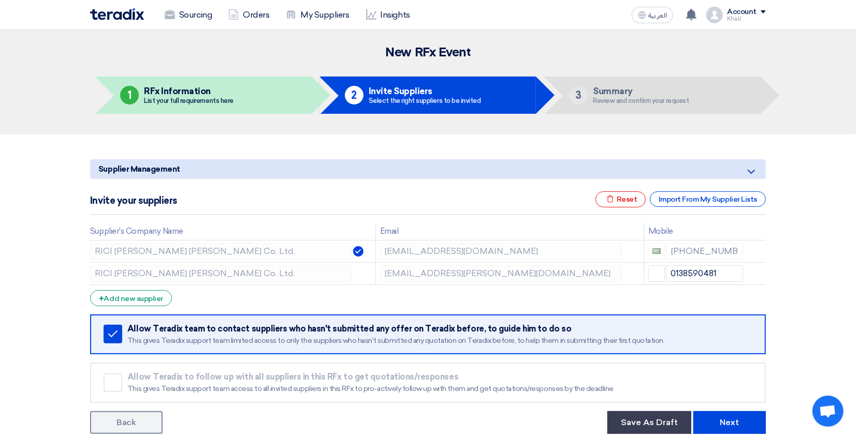
click at [0, 0] on icon at bounding box center [0, 0] width 0 height 0
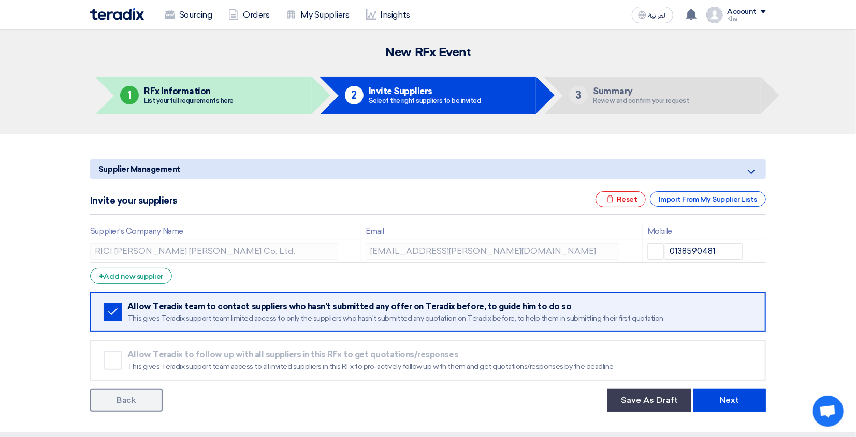
click at [0, 0] on icon at bounding box center [0, 0] width 0 height 0
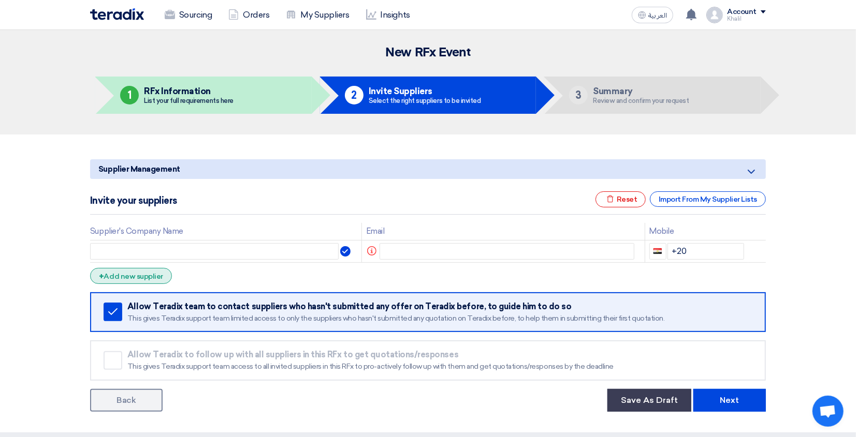
click at [145, 274] on div "+ Add new supplier" at bounding box center [131, 276] width 82 height 16
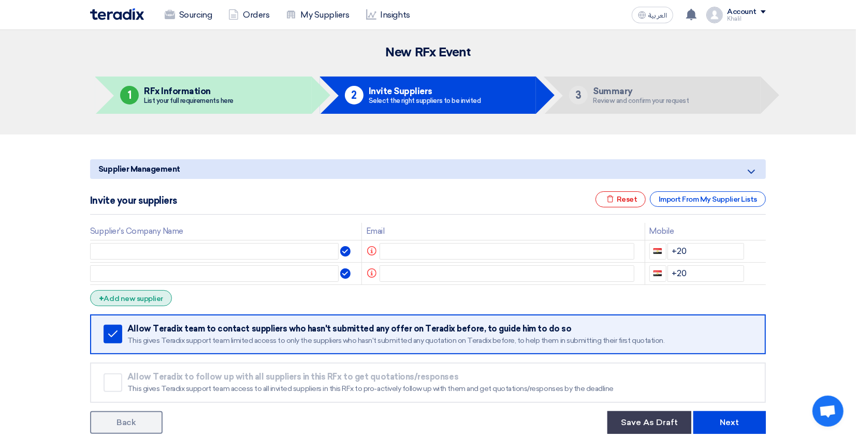
click at [145, 301] on div "+ Add new supplier" at bounding box center [131, 298] width 82 height 16
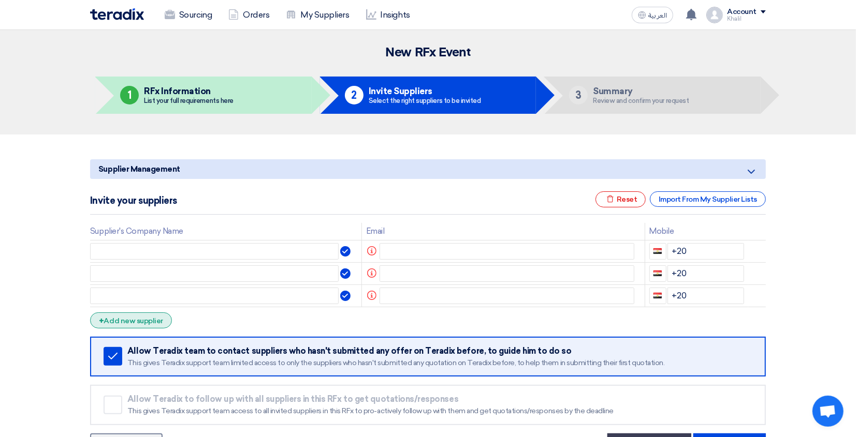
click at [148, 321] on div "+ Add new supplier" at bounding box center [131, 321] width 82 height 16
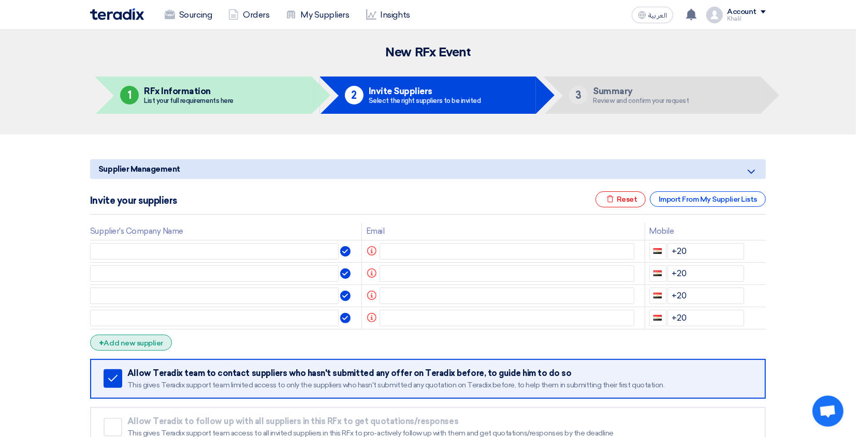
click at [147, 340] on div "+ Add new supplier" at bounding box center [131, 343] width 82 height 16
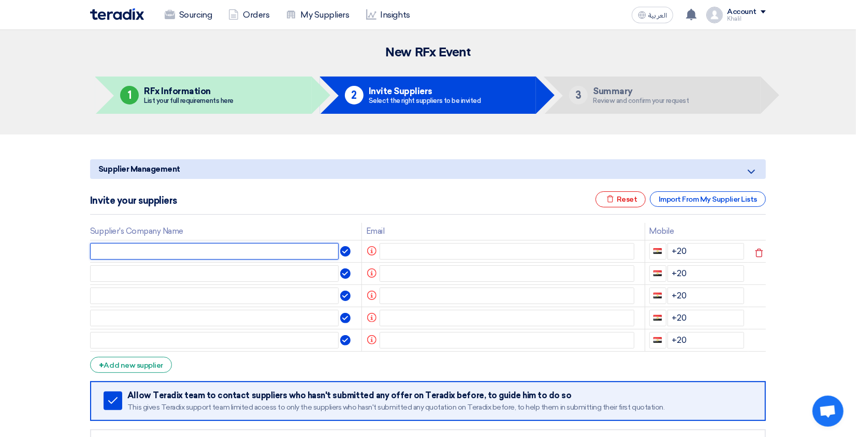
click at [123, 252] on input "text" at bounding box center [214, 251] width 248 height 17
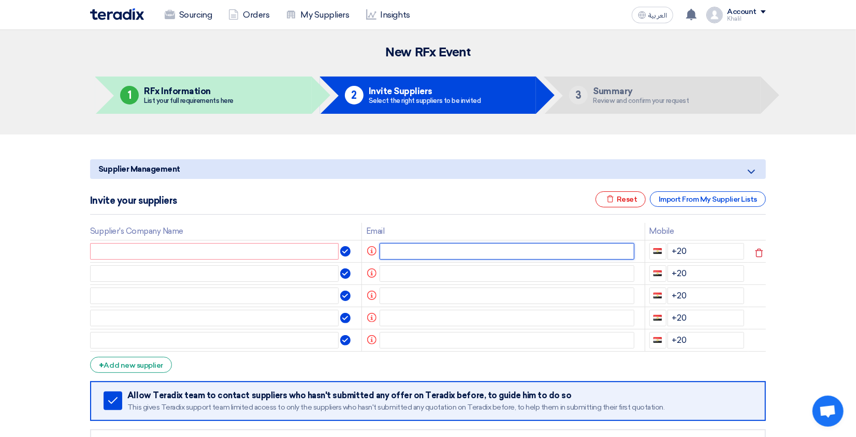
click at [439, 256] on input "text" at bounding box center [506, 251] width 255 height 17
paste input "Abdulmajeed.AlKhalaf@gccelab.com"
type input "Abdulmajeed.AlKhalaf@gccelab.com"
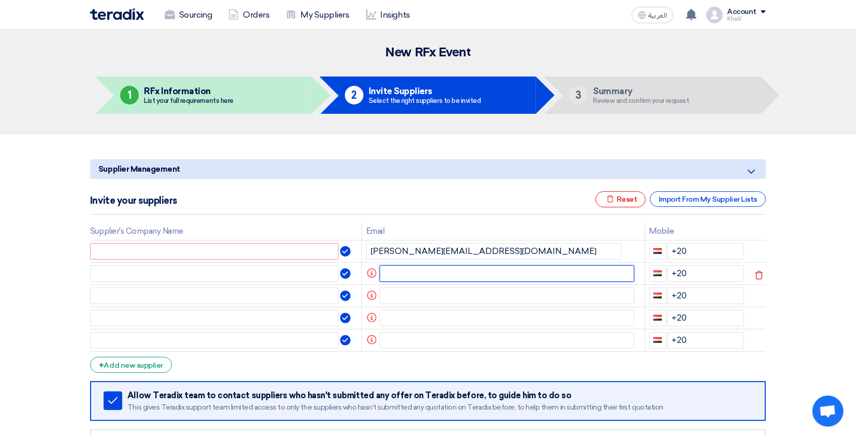
click at [433, 274] on input "text" at bounding box center [506, 274] width 255 height 17
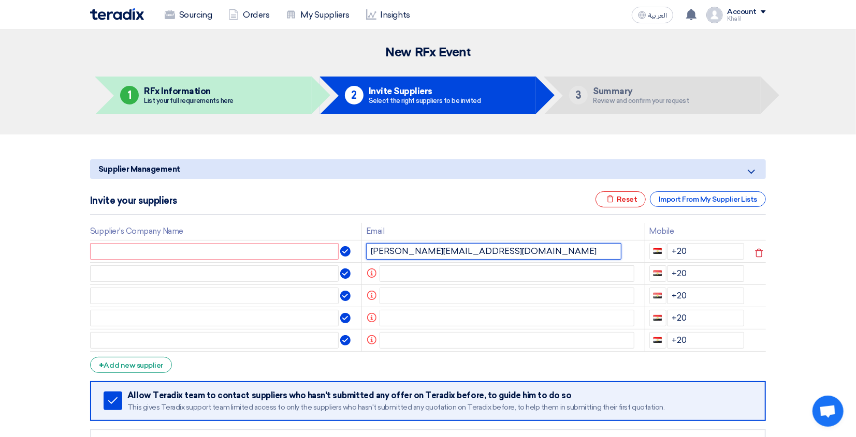
click at [475, 253] on input "Abdulmajeed.AlKhalaf@gccelab.com" at bounding box center [493, 251] width 255 height 17
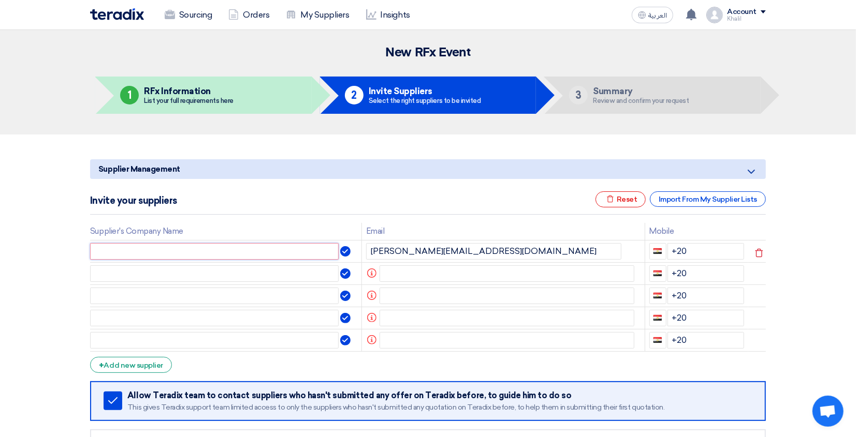
click at [256, 251] on input "text" at bounding box center [214, 251] width 248 height 17
paste input "gccelab"
type input "gccelab"
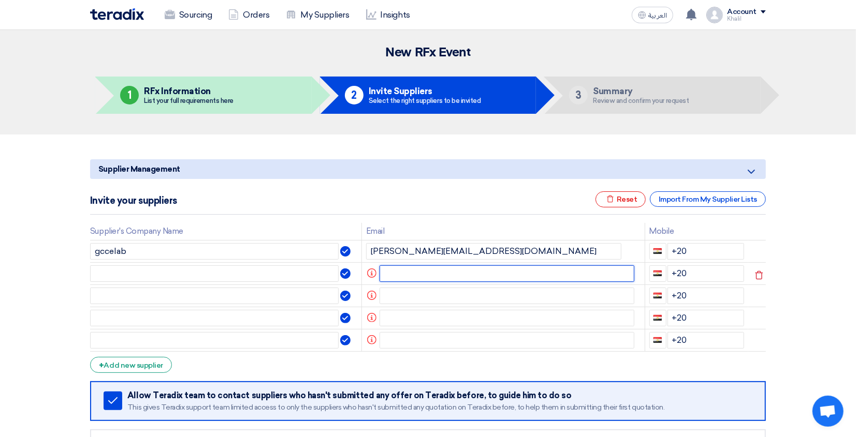
click at [413, 271] on input "text" at bounding box center [506, 274] width 255 height 17
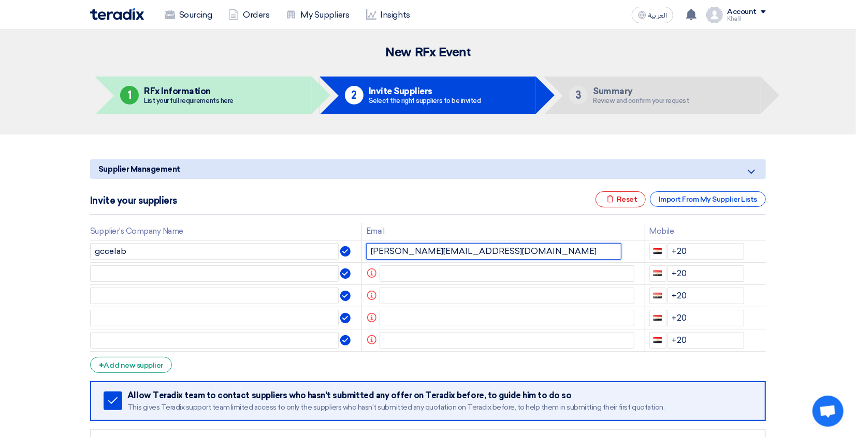
drag, startPoint x: 524, startPoint y: 252, endPoint x: 350, endPoint y: 237, distance: 175.0
click at [350, 237] on table "Supplier's Company Name Email Mobile gccelab Abdulmajeed.AlKhalaf@gccelab.com +…" at bounding box center [427, 287] width 675 height 129
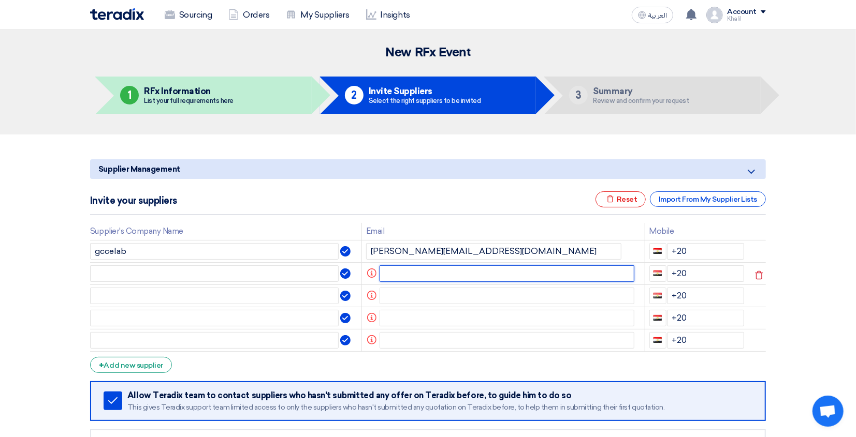
click at [423, 272] on input "text" at bounding box center [506, 274] width 255 height 17
paste input "siva@farad.sa"
type input "siva@farad.sa"
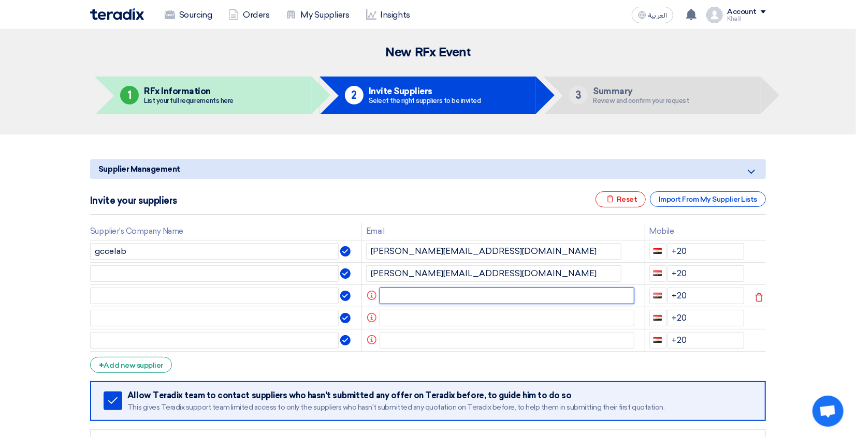
click at [455, 299] on input "text" at bounding box center [506, 296] width 255 height 17
paste input "siva@farad.sa"
type input "siva@farad.sa"
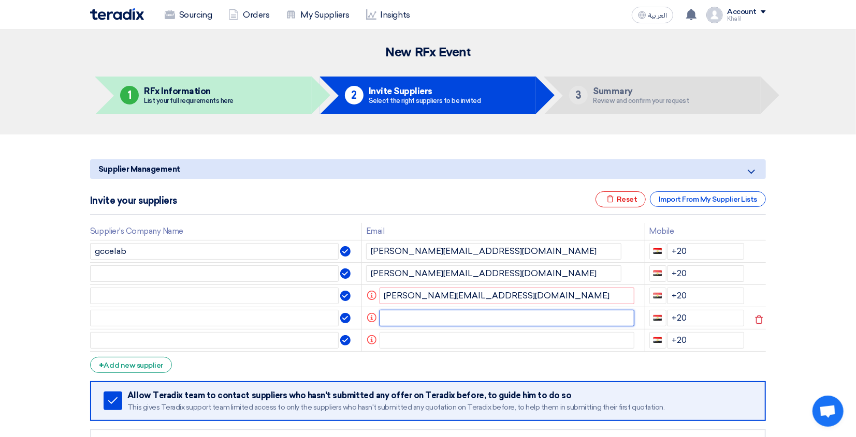
click at [392, 313] on input "text" at bounding box center [506, 318] width 255 height 17
paste input "murtada@farad.sa"
type input "murtada@farad.sa"
drag, startPoint x: 449, startPoint y: 296, endPoint x: 378, endPoint y: 296, distance: 71.4
click at [379, 296] on input "siva@farad.sa" at bounding box center [506, 296] width 255 height 17
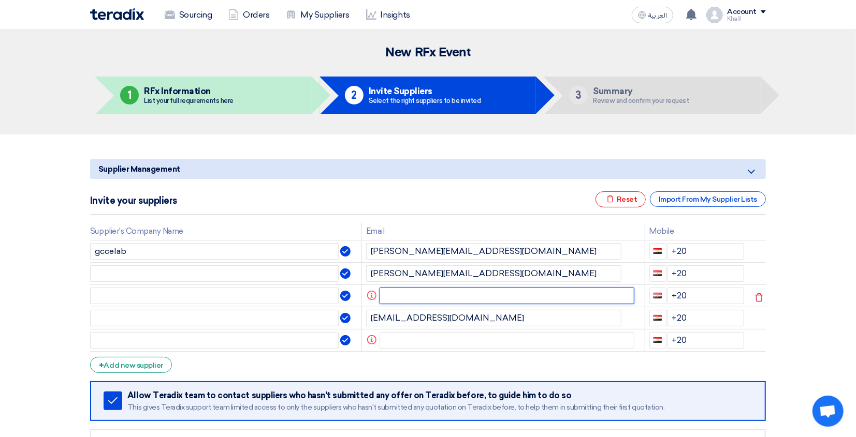
drag, startPoint x: 408, startPoint y: 296, endPoint x: 377, endPoint y: 296, distance: 31.1
click at [379, 296] on input "text" at bounding box center [506, 296] width 255 height 17
click at [476, 357] on form "Supplier Management Minimize/Maximize Category Invite your suppliers Excel file…" at bounding box center [427, 330] width 675 height 342
click at [415, 294] on input "text" at bounding box center [506, 296] width 255 height 17
paste input ""Geomon.vayalathu@sgs.com""
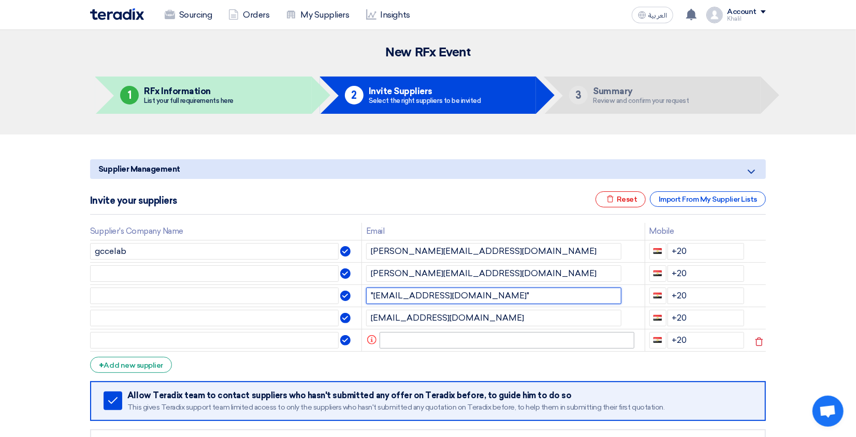
type input ""Geomon.vayalathu@sgs.com""
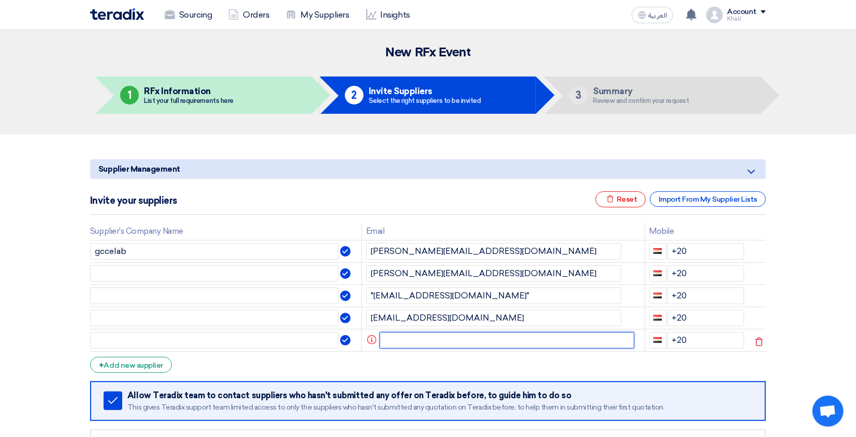
click at [462, 349] on input "text" at bounding box center [506, 340] width 255 height 17
click at [459, 305] on td ""Geomon.vayalathu@sgs.com"" at bounding box center [502, 296] width 283 height 22
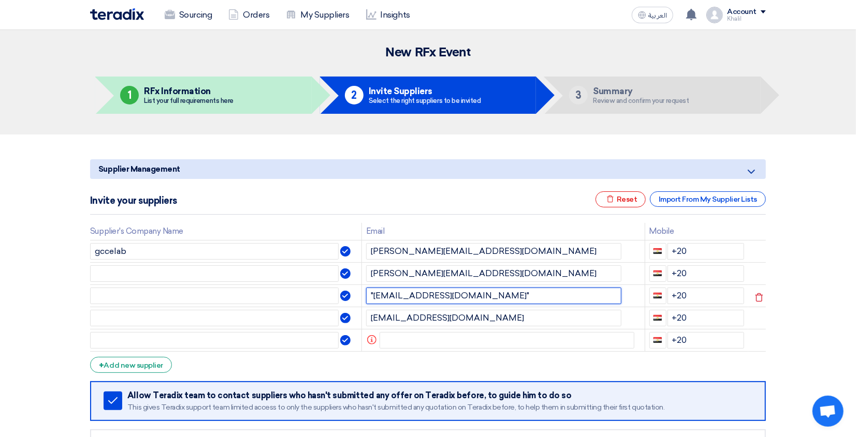
click at [459, 297] on input ""Geomon.vayalathu@sgs.com"" at bounding box center [493, 296] width 255 height 17
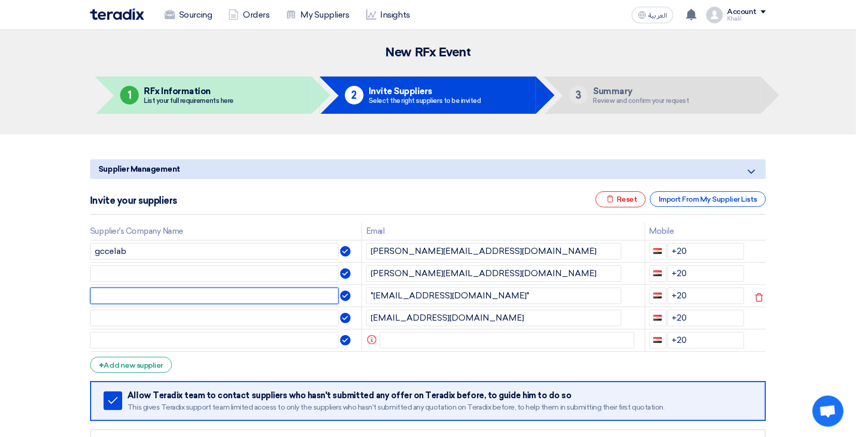
click at [230, 298] on input "text" at bounding box center [214, 296] width 248 height 17
paste input "sgs"
type input "sgs"
click at [305, 323] on input "text" at bounding box center [214, 318] width 248 height 17
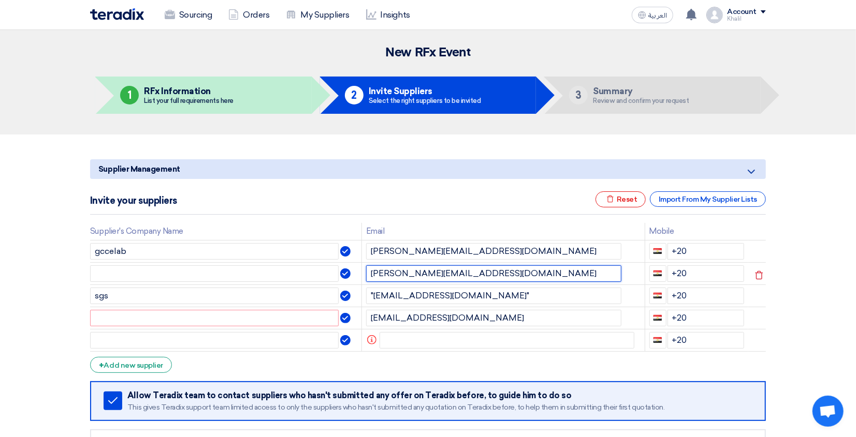
click at [404, 275] on input "siva@farad.sa" at bounding box center [493, 274] width 255 height 17
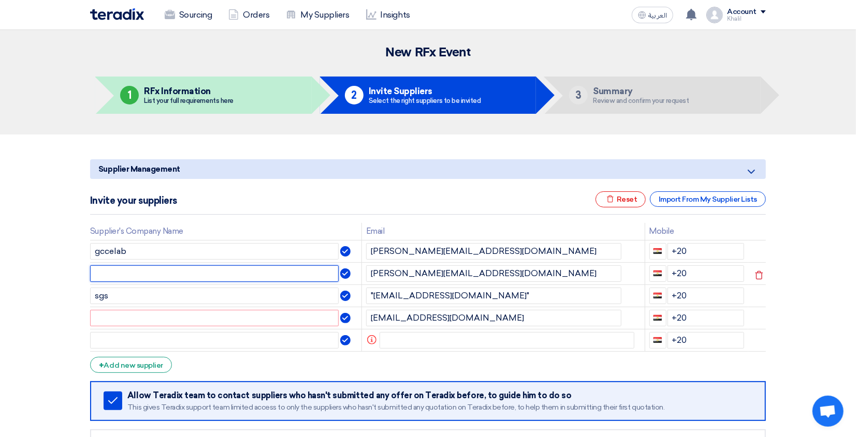
click at [197, 277] on input "text" at bounding box center [214, 274] width 248 height 17
paste input "farad"
type input "farad"
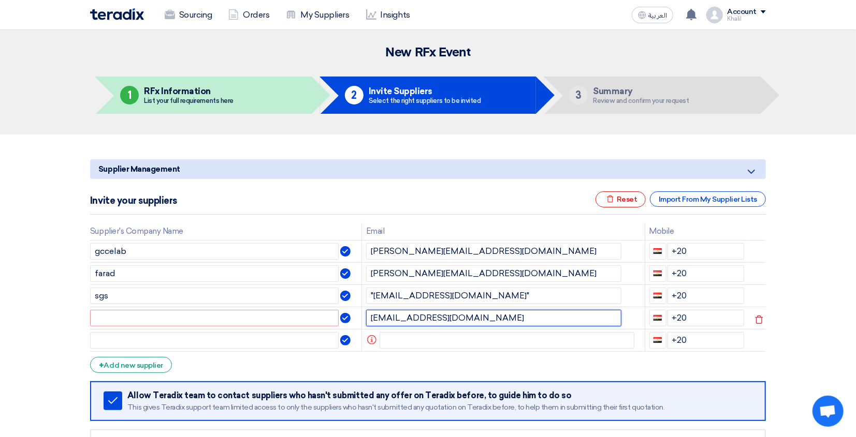
click at [417, 317] on input "murtada@farad.sa" at bounding box center [493, 318] width 255 height 17
click at [239, 321] on input "text" at bounding box center [214, 318] width 248 height 17
paste input "farad"
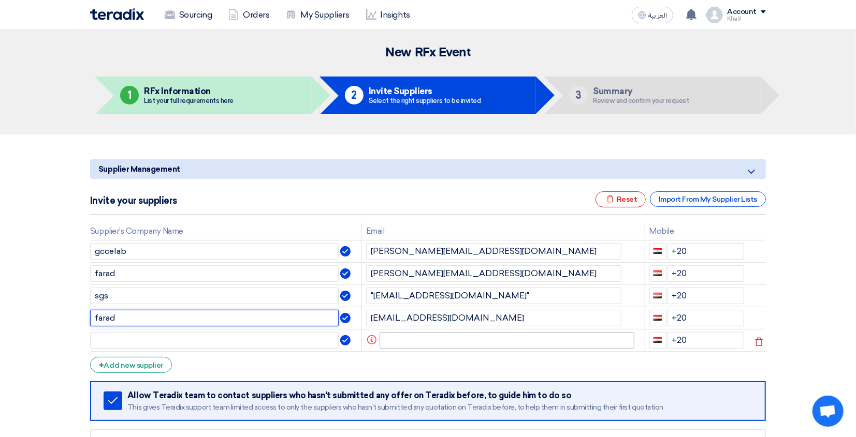
type input "farad"
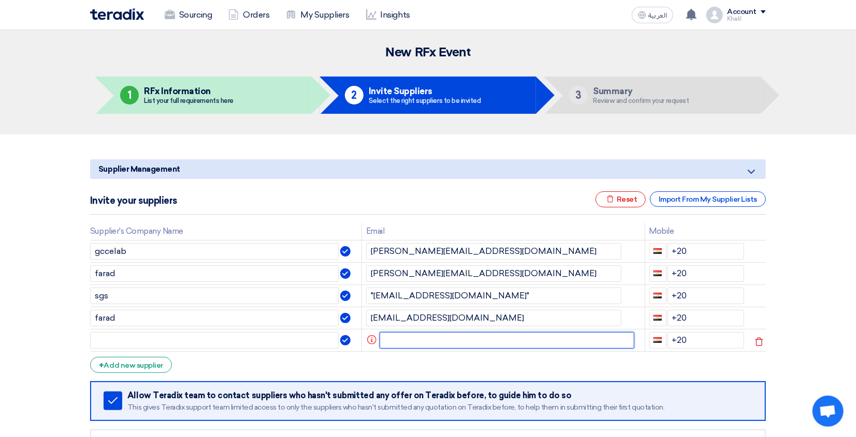
click at [414, 347] on input "text" at bounding box center [506, 340] width 255 height 17
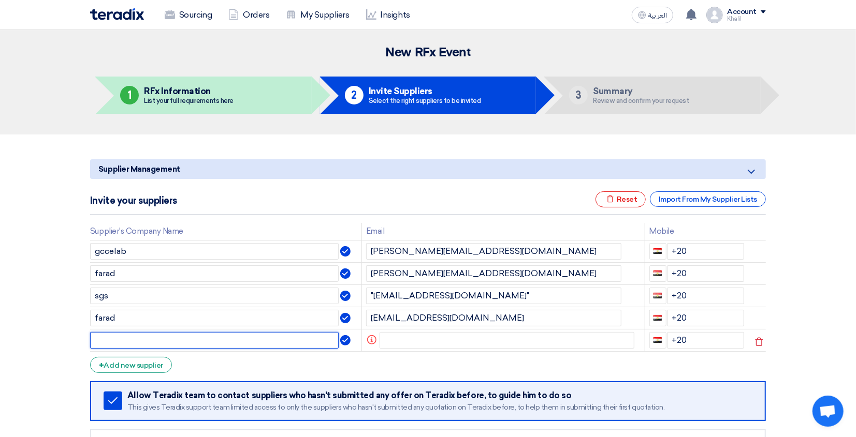
click at [223, 345] on input "text" at bounding box center [214, 340] width 248 height 17
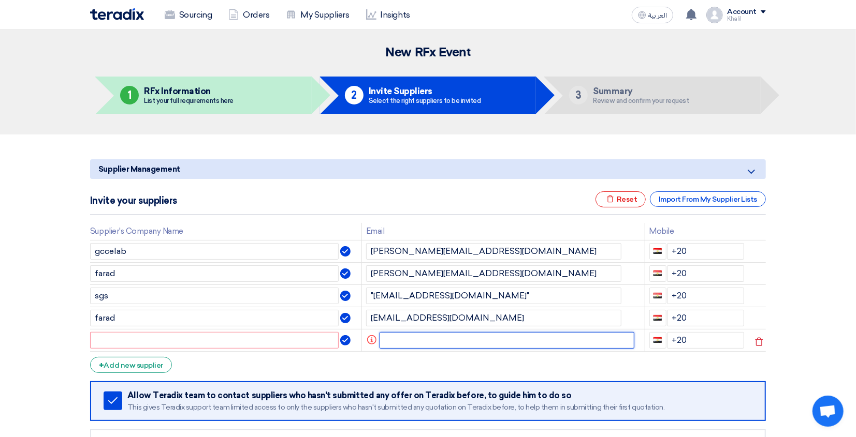
click at [416, 345] on input "text" at bounding box center [506, 340] width 255 height 17
paste input "lab.services@gccelab.com.sa"
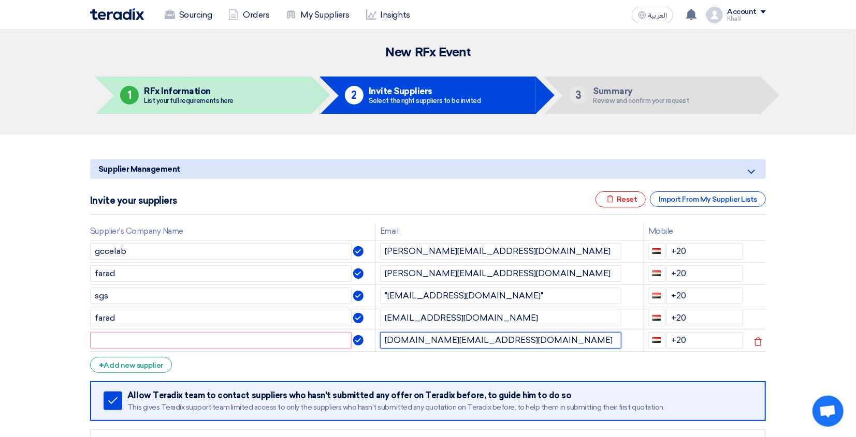
type input "lab.services@gccelab.com.sa"
click at [300, 346] on input "text" at bounding box center [220, 340] width 261 height 17
click at [460, 342] on input "lab.services@gccelab.com.sa" at bounding box center [500, 340] width 241 height 17
click at [257, 349] on input "text" at bounding box center [220, 340] width 261 height 17
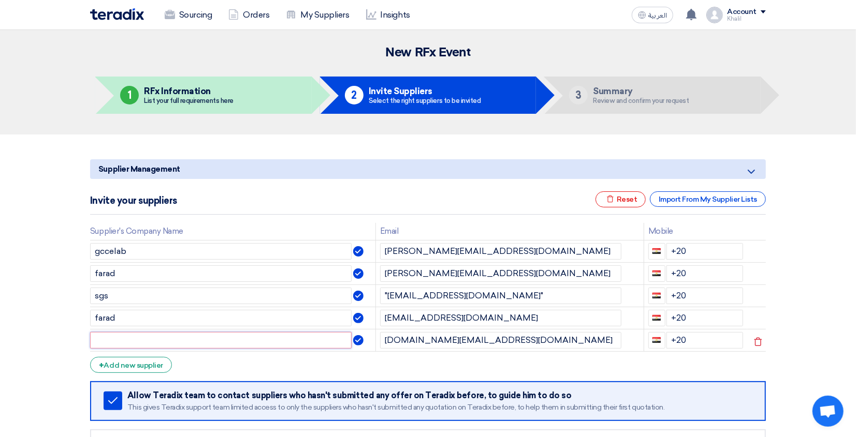
paste input "gccelab"
type input "gccelab"
click at [294, 370] on form "Supplier Management Minimize/Maximize Category Invite your suppliers Excel file…" at bounding box center [427, 330] width 675 height 342
drag, startPoint x: 685, startPoint y: 345, endPoint x: 661, endPoint y: 345, distance: 23.8
click at [661, 345] on div "+20" at bounding box center [695, 340] width 95 height 17
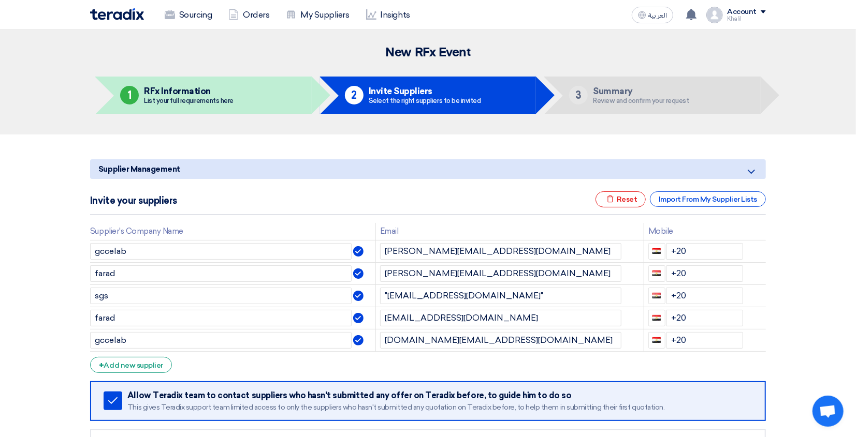
click at [620, 367] on form "Supplier Management Minimize/Maximize Category Invite your suppliers Excel file…" at bounding box center [427, 330] width 675 height 342
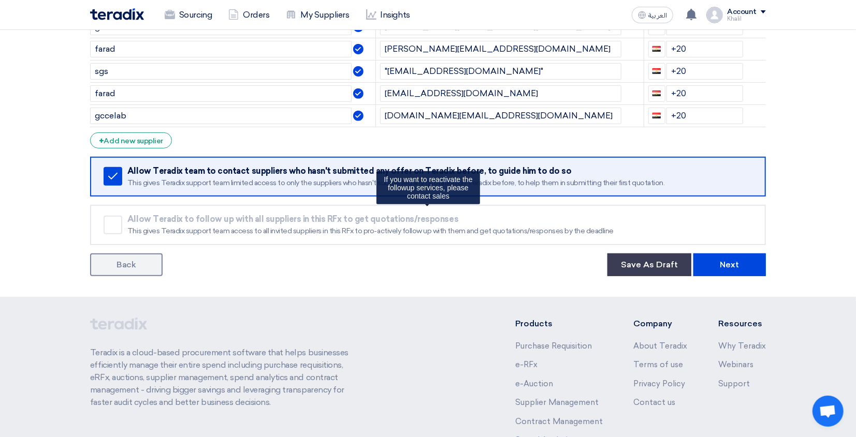
scroll to position [276, 0]
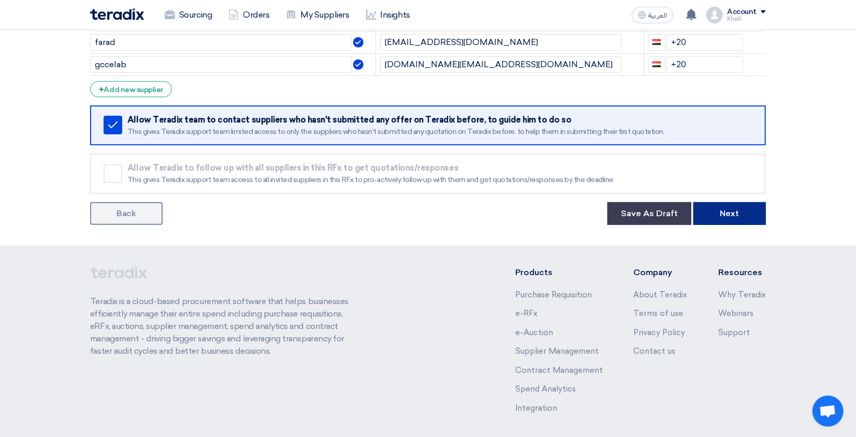
click at [719, 218] on button "Next" at bounding box center [729, 213] width 72 height 23
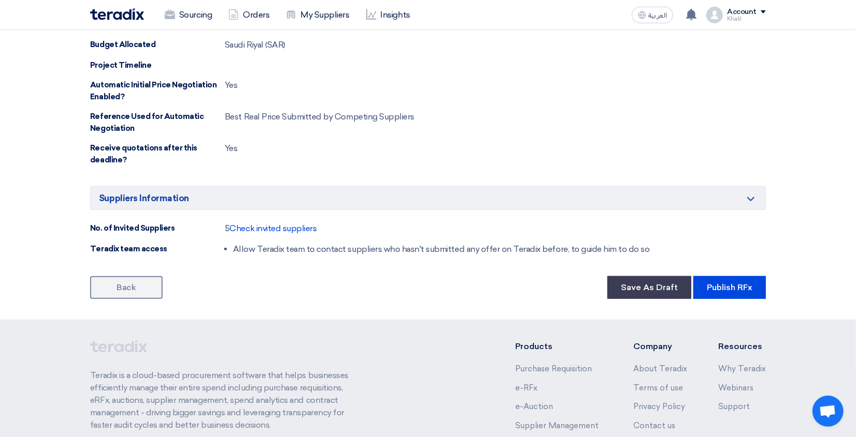
scroll to position [3135, 0]
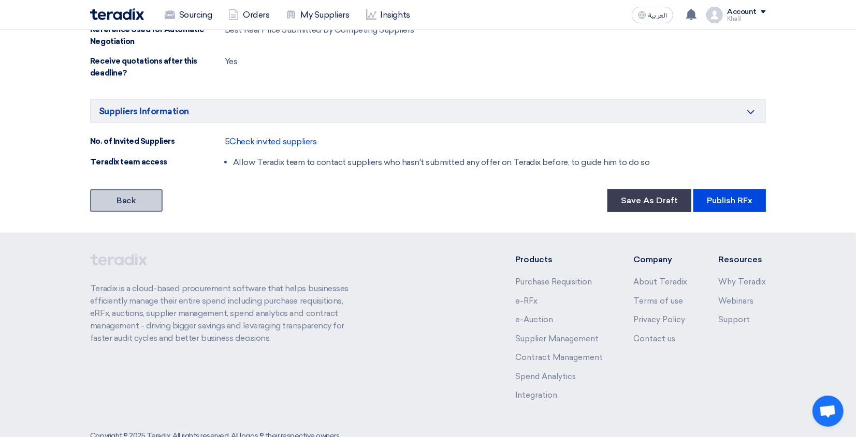
click at [119, 189] on link "Back" at bounding box center [126, 200] width 72 height 23
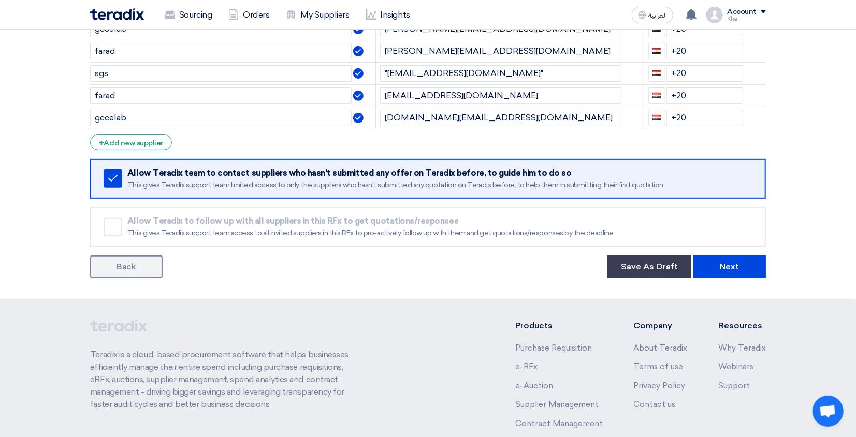
scroll to position [318, 0]
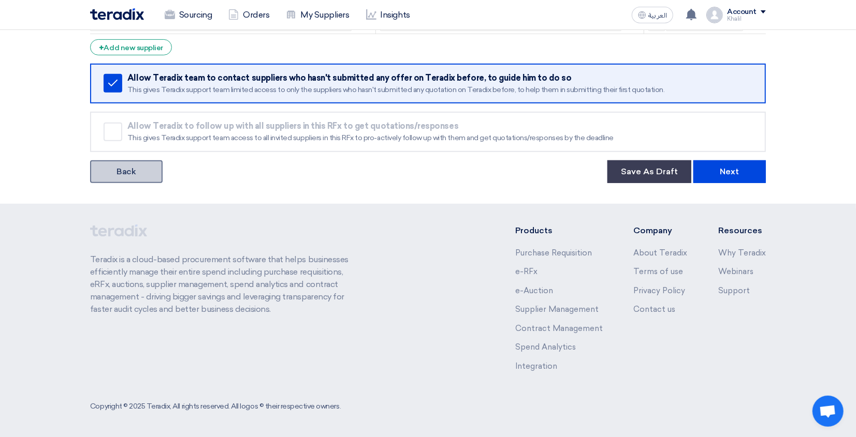
click at [125, 175] on link "Back" at bounding box center [126, 171] width 72 height 23
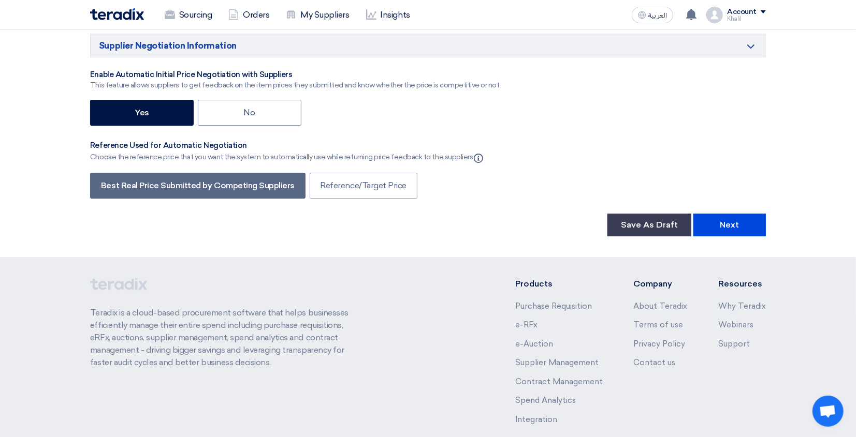
scroll to position [2508, 0]
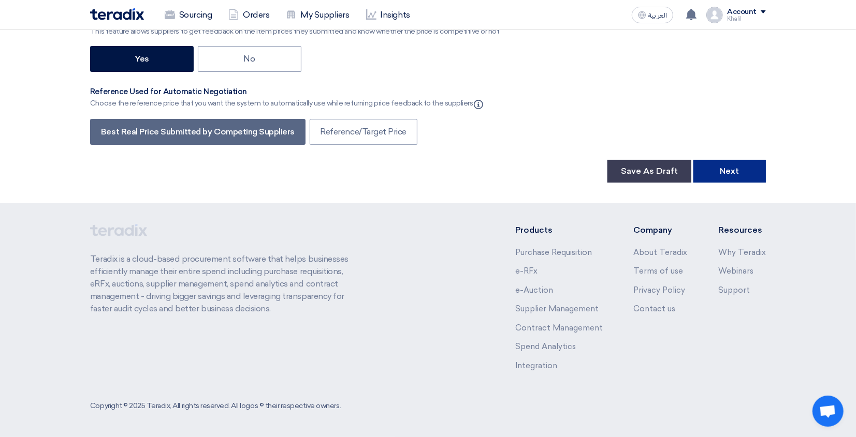
click at [728, 170] on button "Next" at bounding box center [729, 171] width 72 height 23
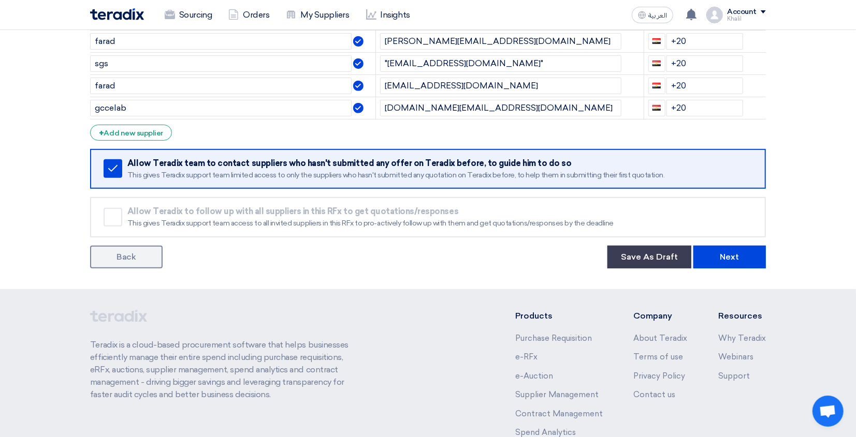
scroll to position [318, 0]
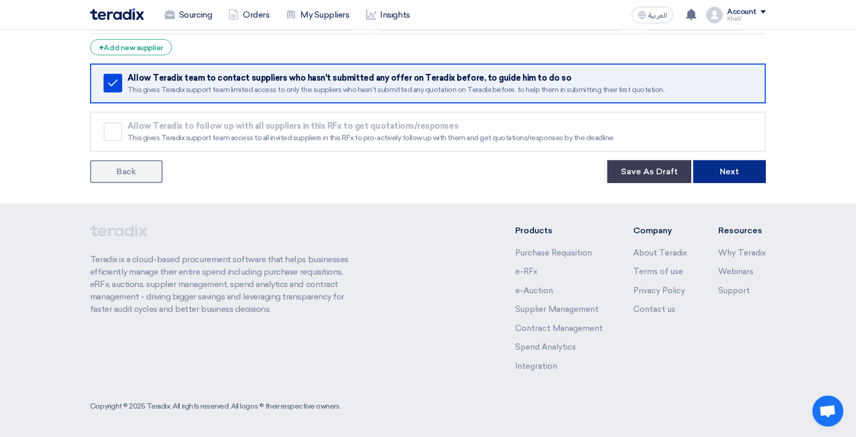
click at [744, 172] on button "Next" at bounding box center [729, 171] width 72 height 23
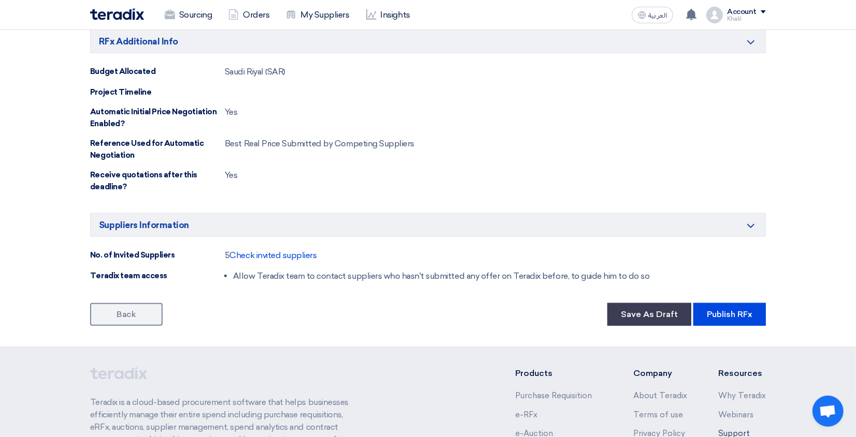
scroll to position [3135, 0]
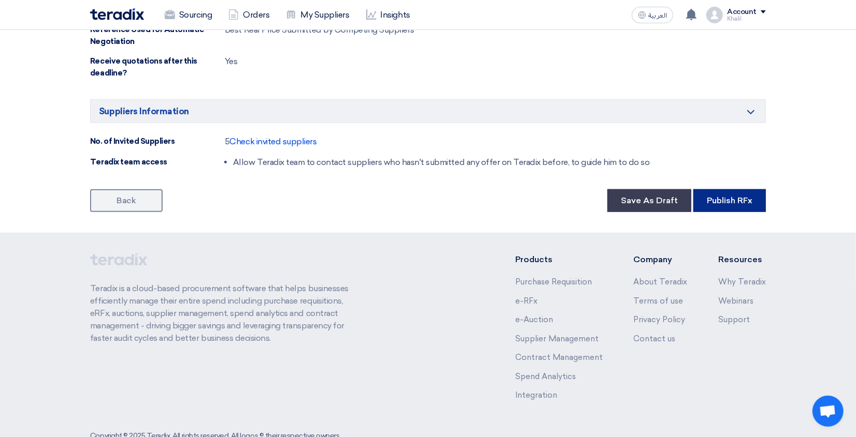
click at [739, 189] on button "Publish RFx" at bounding box center [729, 200] width 72 height 23
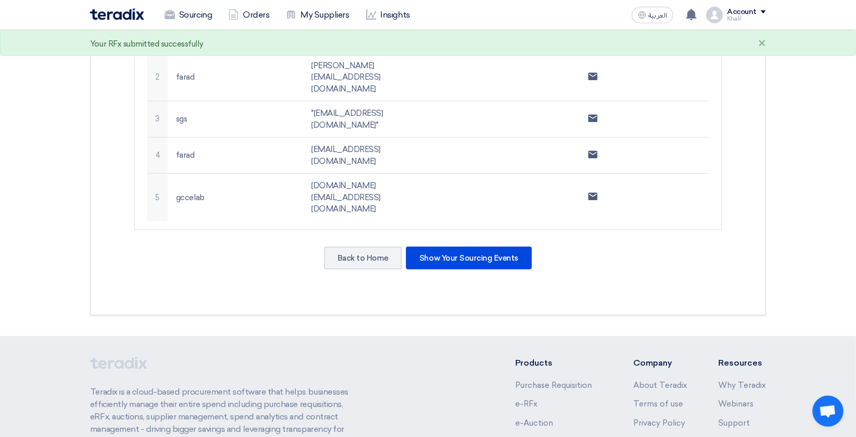
scroll to position [312, 0]
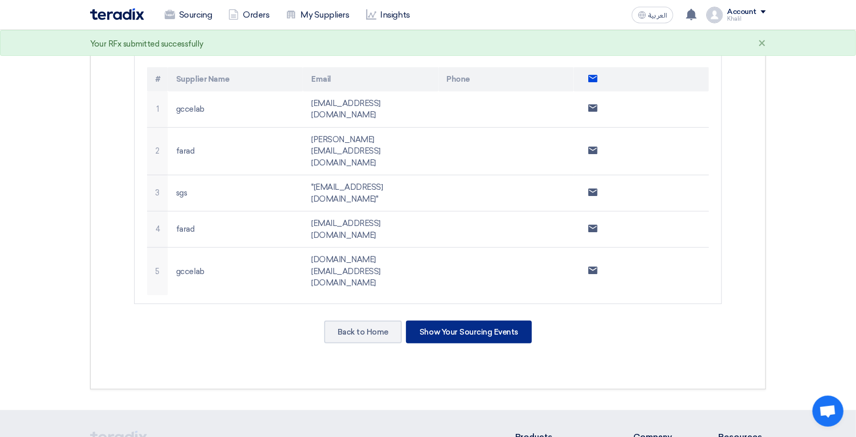
click at [488, 321] on div "Show Your Sourcing Events" at bounding box center [469, 332] width 126 height 23
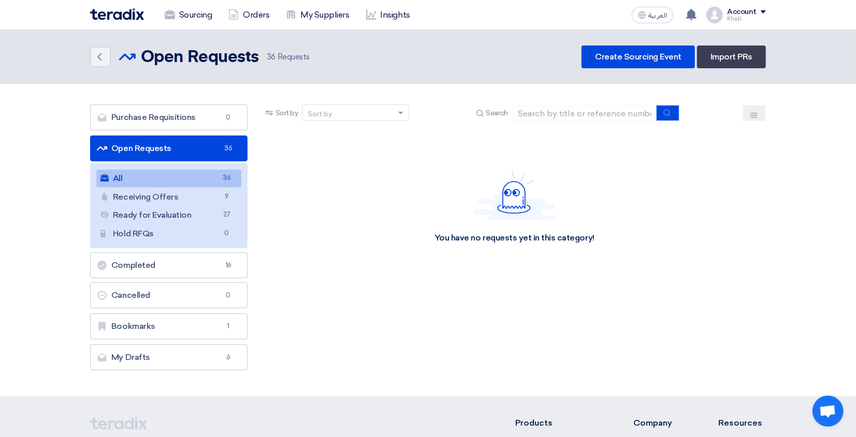
click at [209, 179] on link "All All 36" at bounding box center [168, 179] width 145 height 18
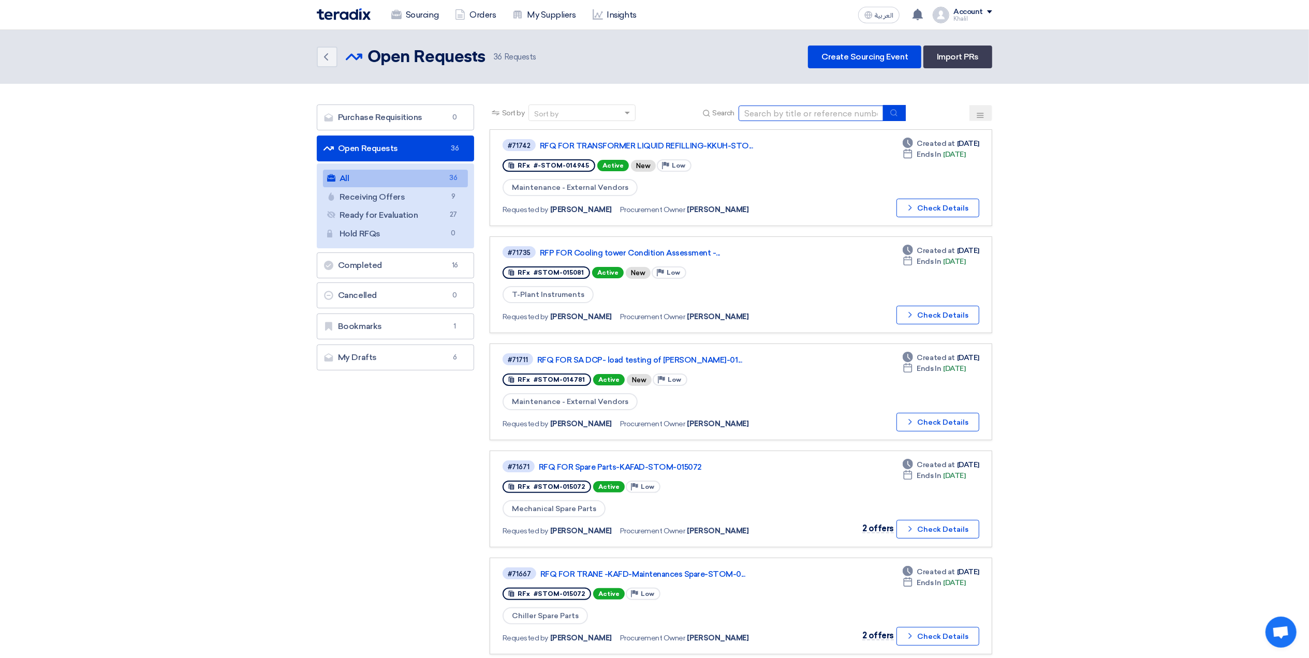
click at [760, 112] on input at bounding box center [811, 114] width 145 height 16
paste input "014724"
type input "014724"
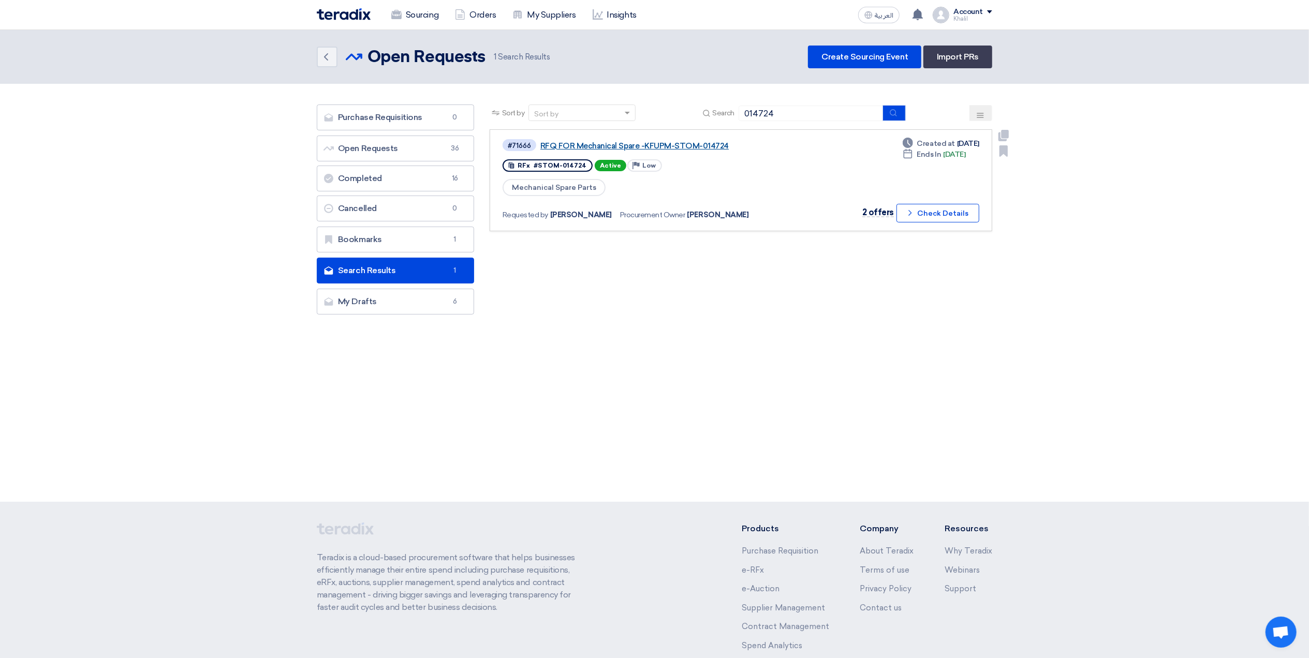
click at [664, 141] on link "RFQ FOR Mechanical Spare -KFUPM-STOM-014724" at bounding box center [669, 145] width 259 height 9
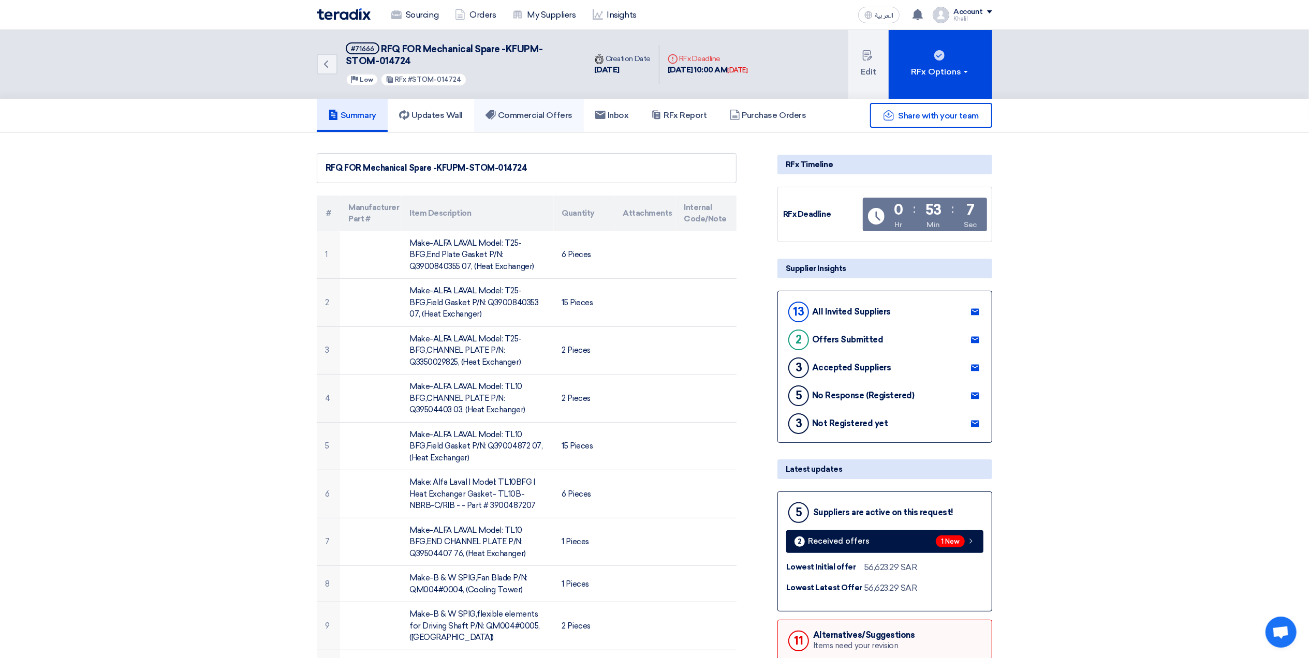
click at [545, 122] on link "Commercial Offers" at bounding box center [529, 115] width 110 height 33
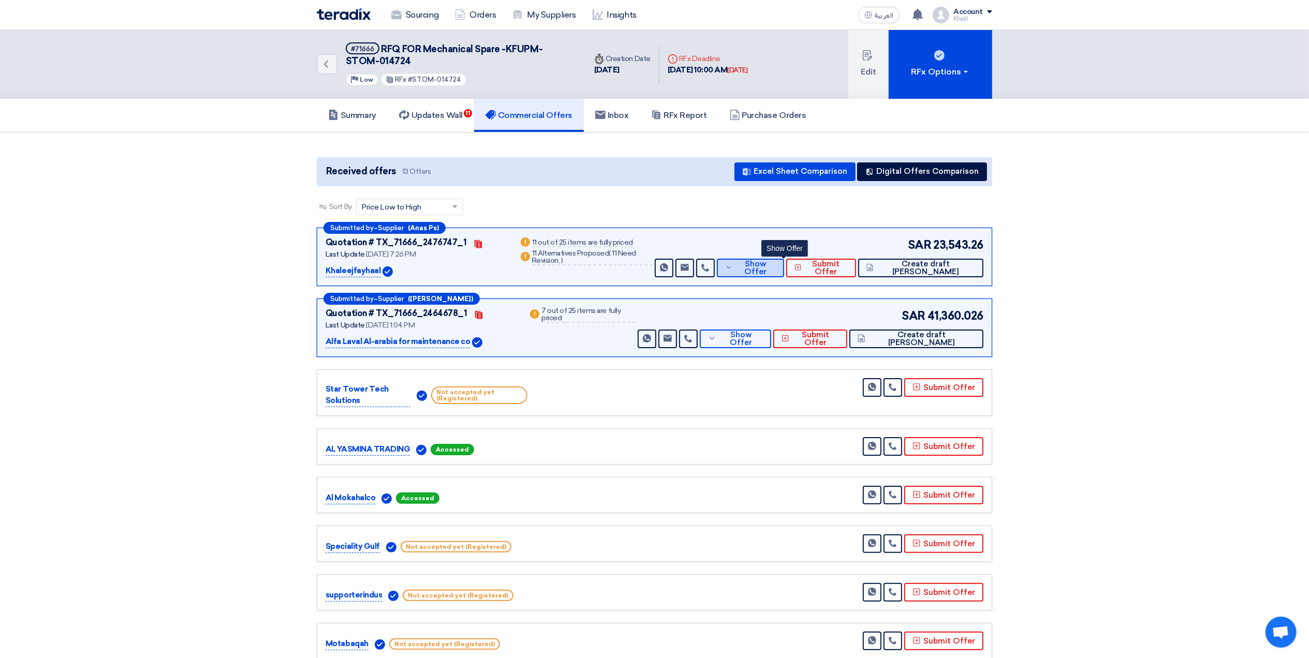
click at [767, 266] on button "Show Offer" at bounding box center [751, 268] width 68 height 19
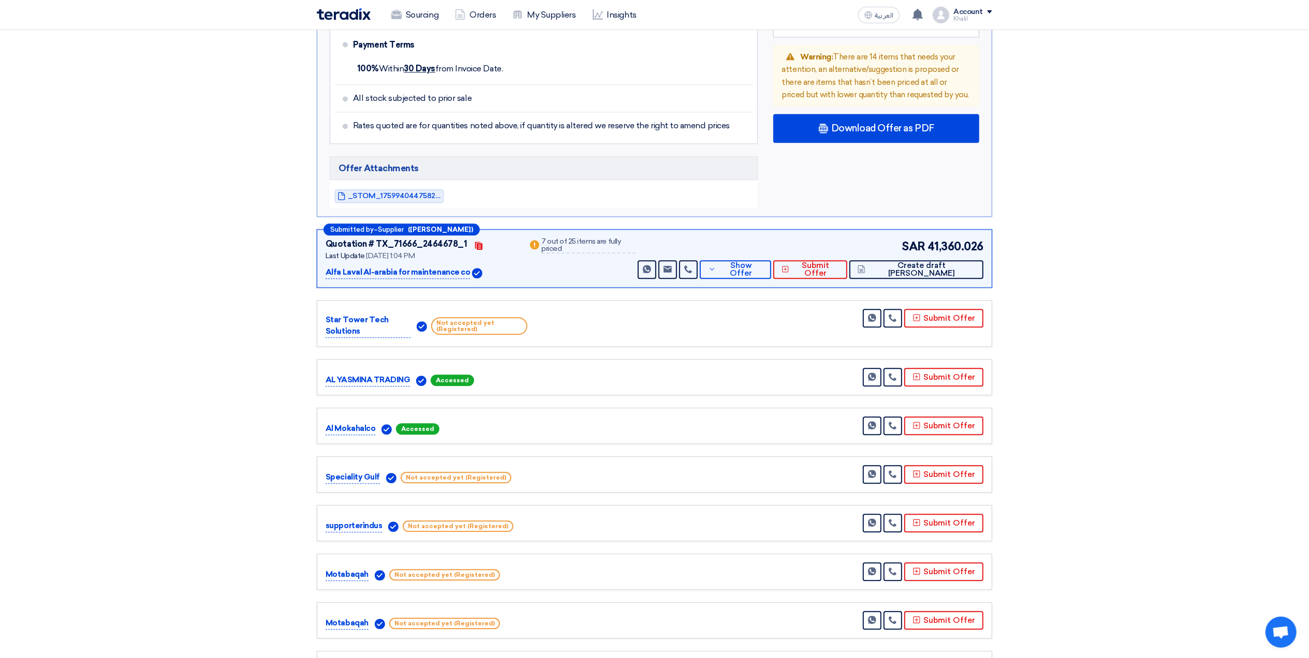
scroll to position [2277, 0]
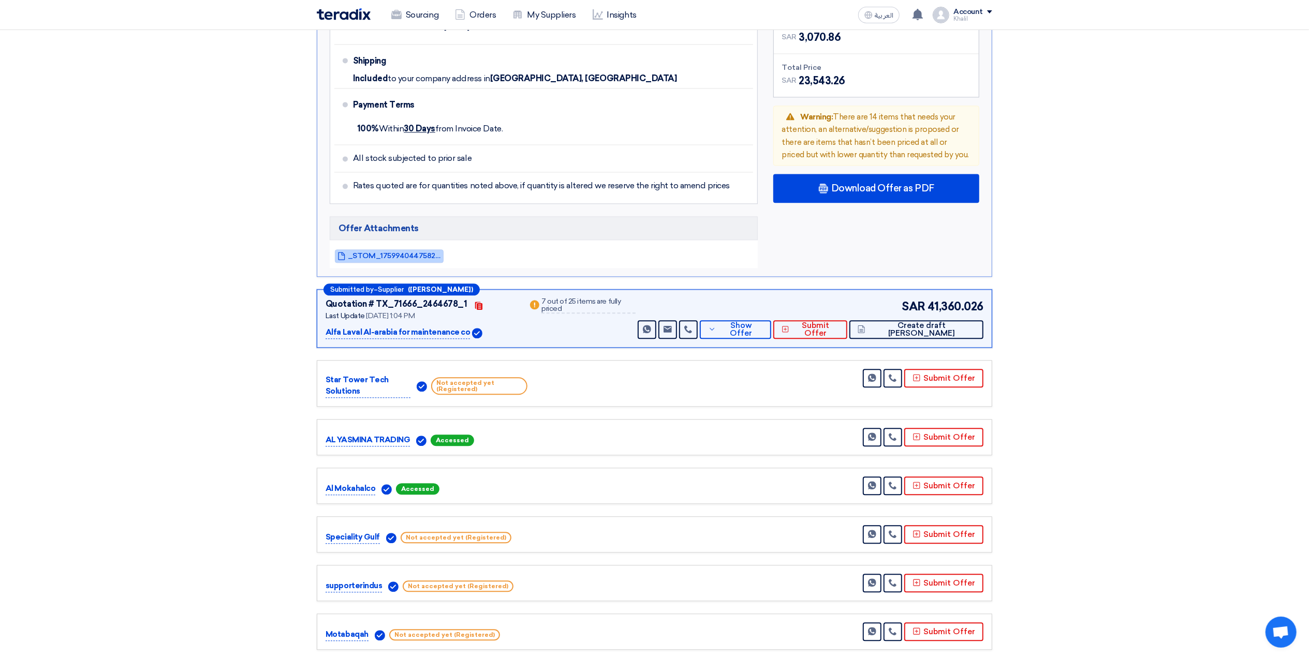
click at [415, 252] on span "_STOM_1759940447582.pdf" at bounding box center [394, 256] width 93 height 8
click at [716, 325] on icon at bounding box center [712, 329] width 8 height 8
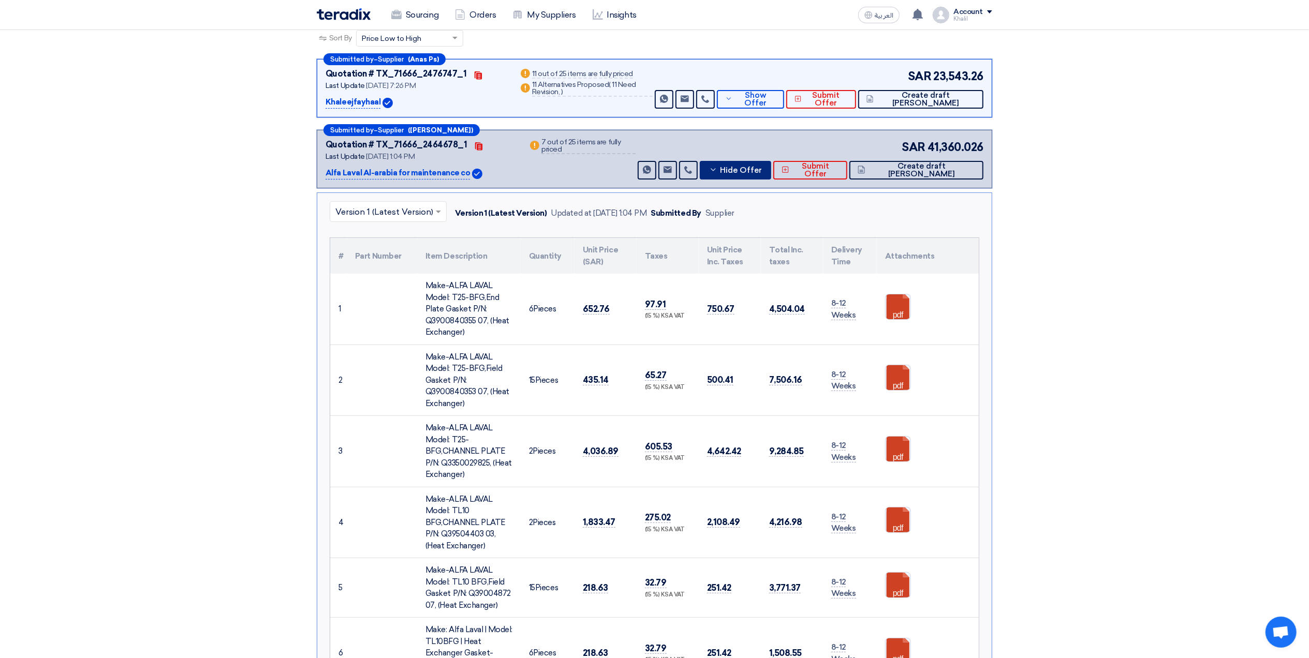
scroll to position [138, 0]
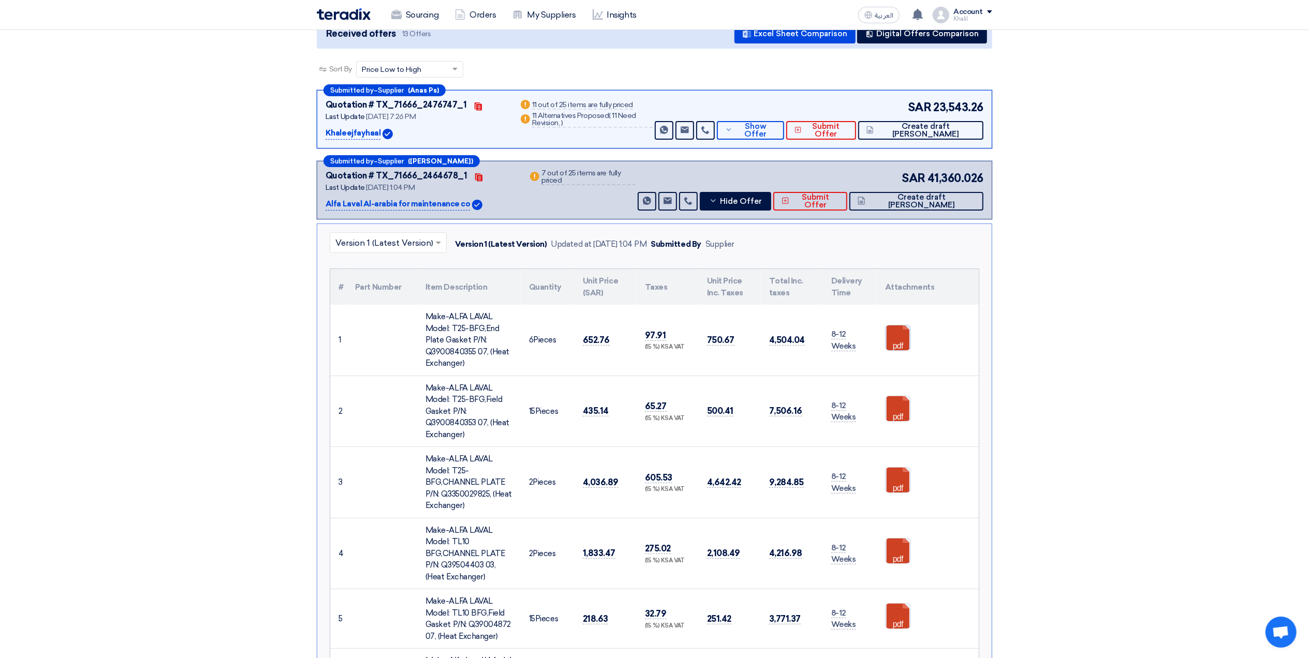
click at [865, 334] on link at bounding box center [927, 357] width 83 height 62
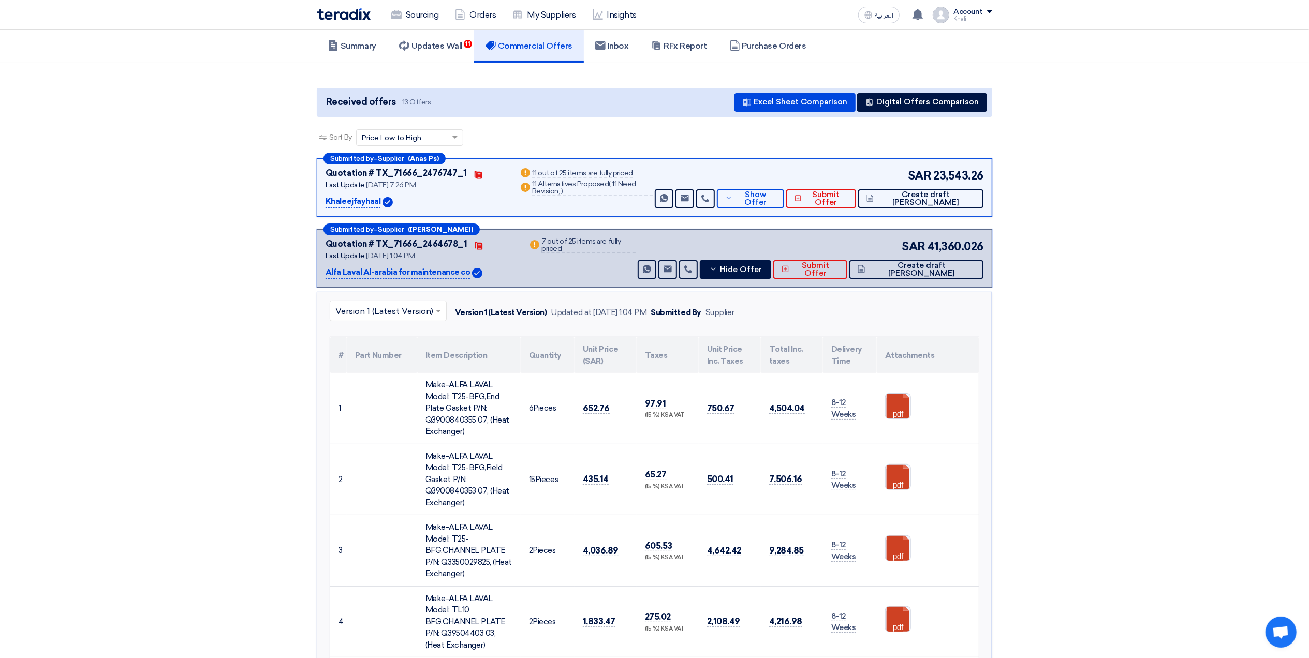
scroll to position [69, 0]
click at [764, 266] on button "Hide Offer" at bounding box center [735, 270] width 71 height 19
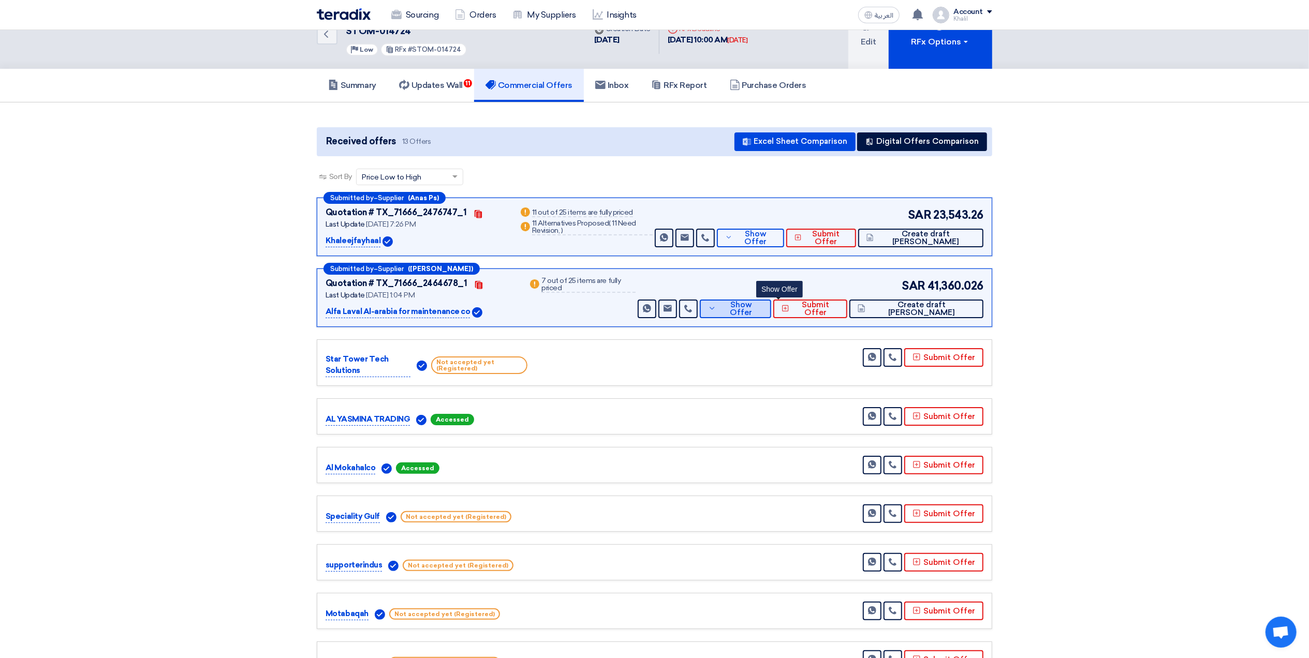
scroll to position [0, 0]
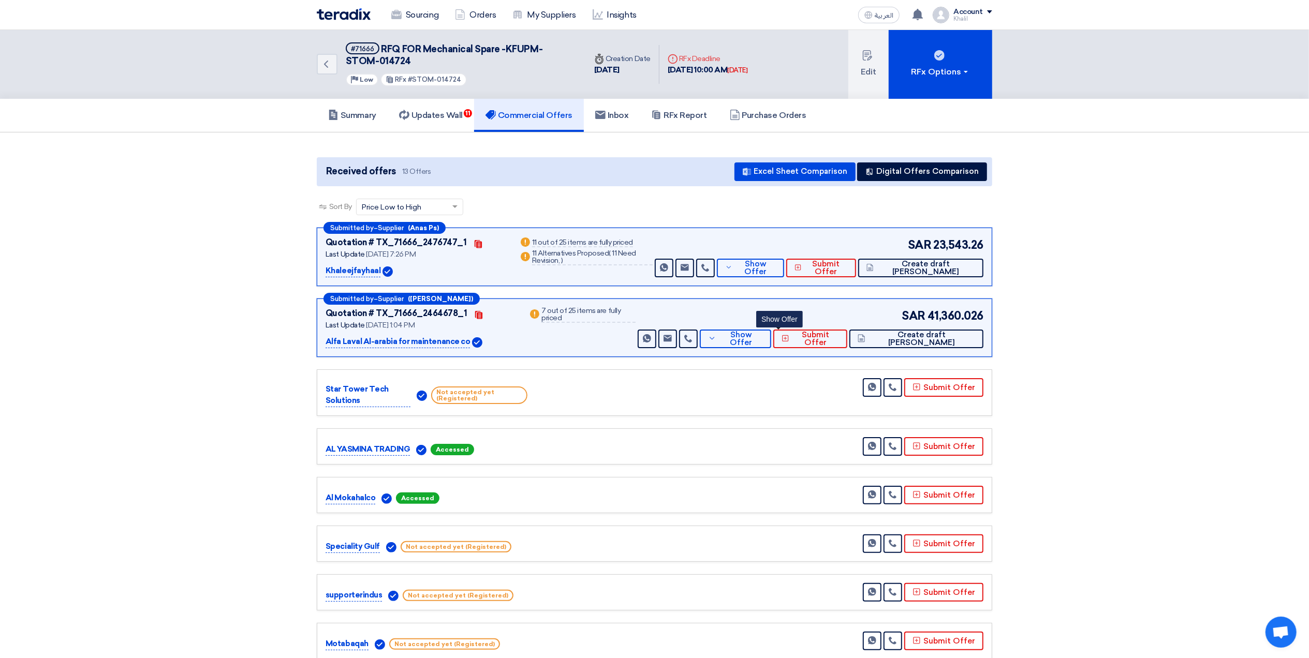
click at [517, 115] on h5 "Commercial Offers" at bounding box center [529, 115] width 87 height 10
click at [444, 119] on h5 "Updates Wall 11" at bounding box center [431, 115] width 64 height 10
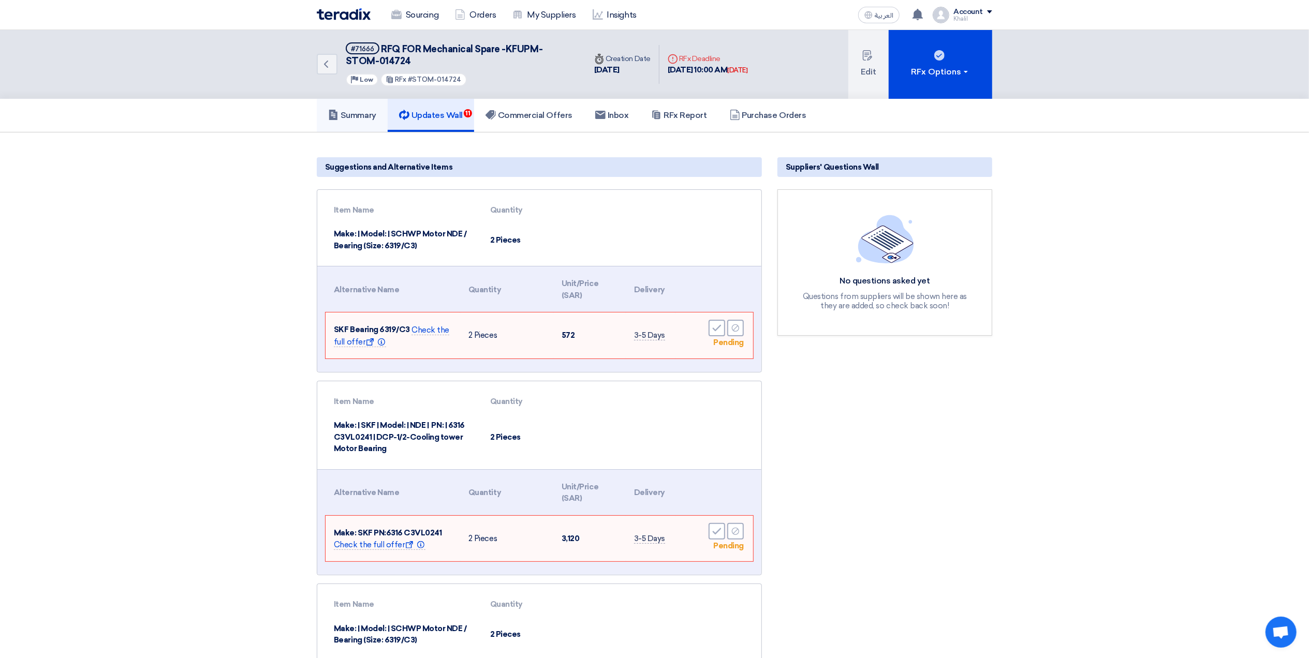
click at [366, 120] on link "Summary" at bounding box center [352, 115] width 71 height 33
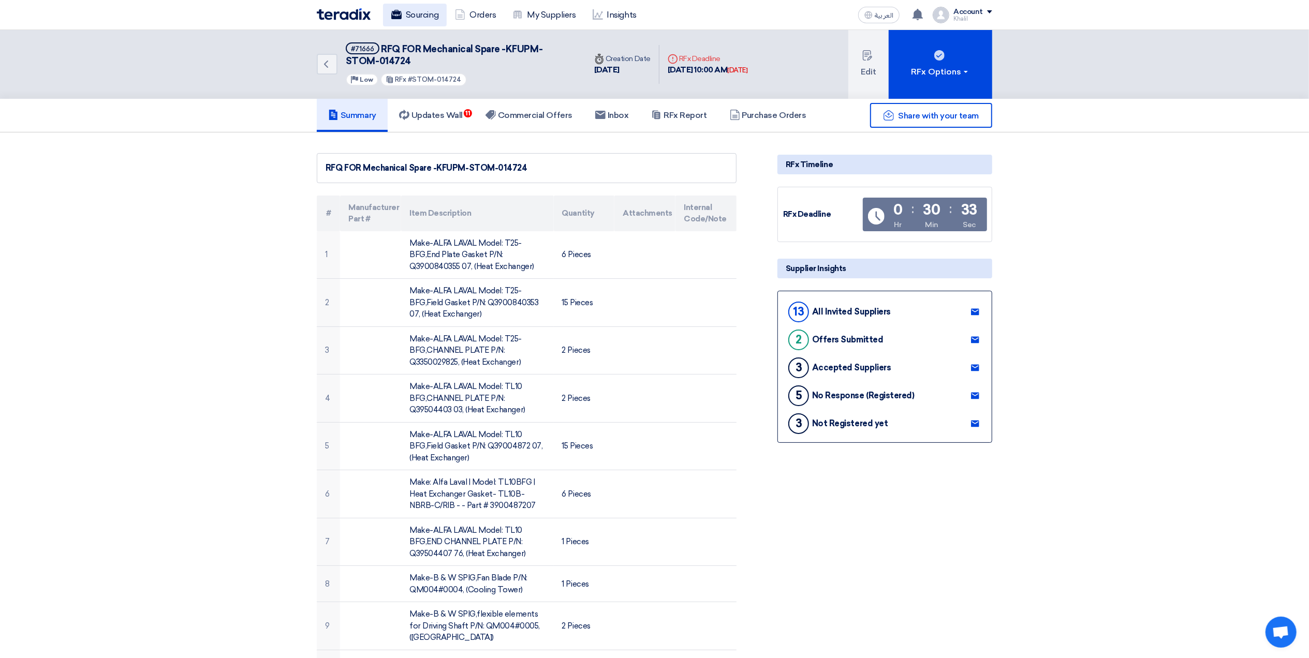
click at [428, 22] on link "Sourcing" at bounding box center [415, 15] width 64 height 23
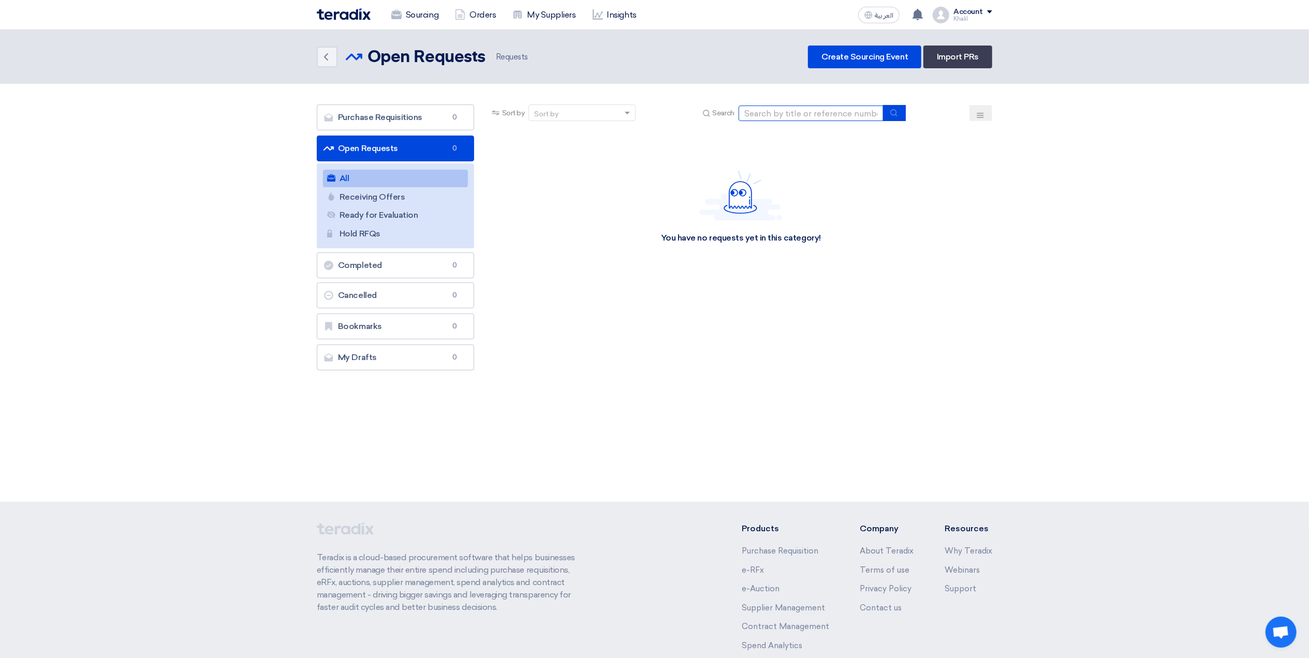
click at [749, 116] on input at bounding box center [811, 114] width 145 height 16
paste input "014687"
type input "014687"
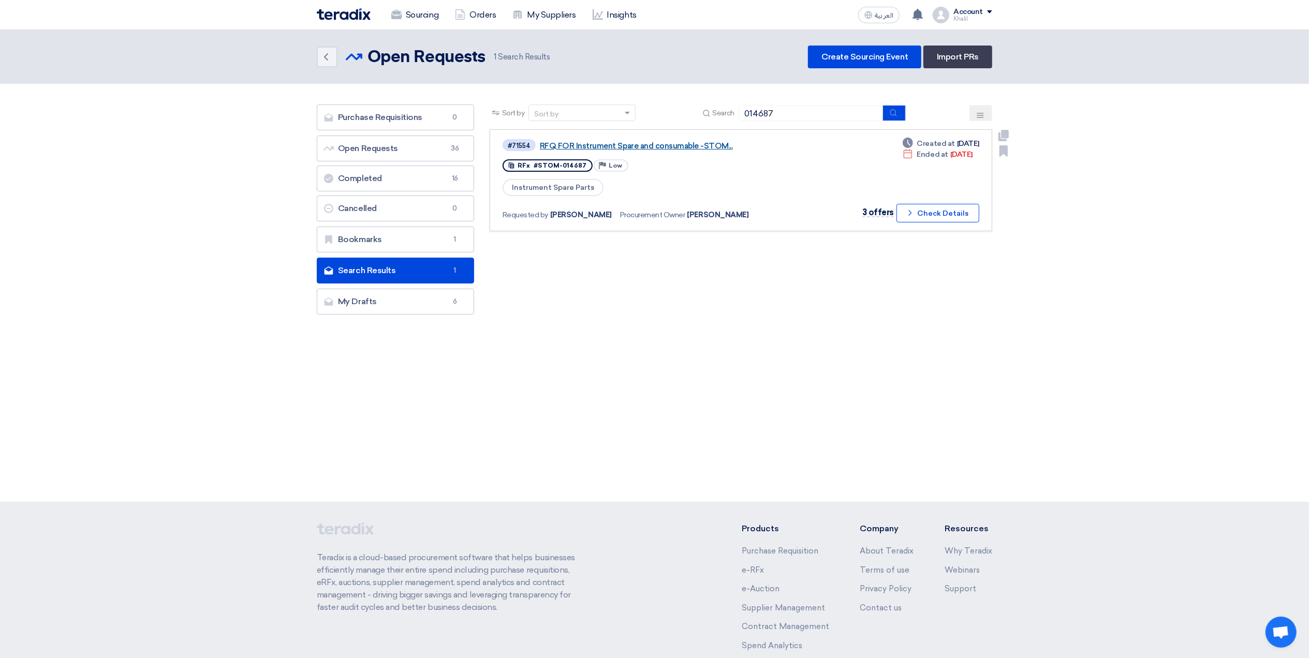
click at [678, 146] on link "RFQ FOR Instrument Spare and consumable -STOM..." at bounding box center [669, 145] width 259 height 9
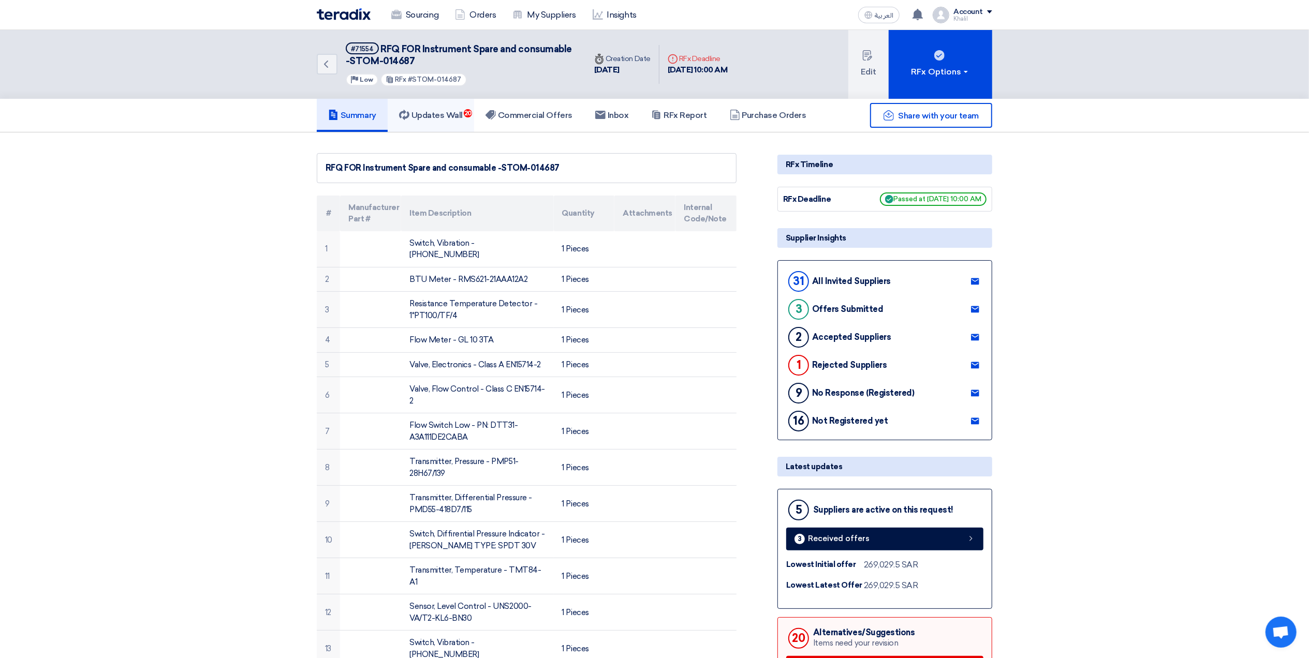
click at [454, 119] on h5 "Updates Wall 20" at bounding box center [431, 115] width 64 height 10
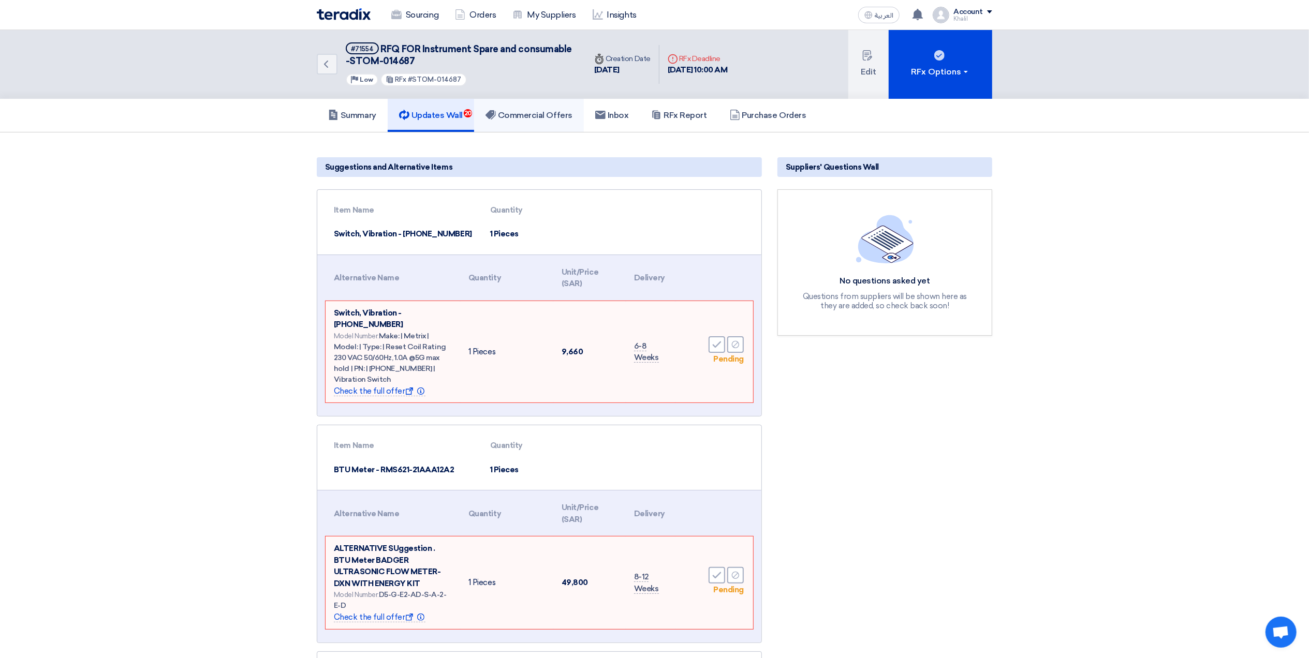
click at [539, 112] on h5 "Commercial Offers" at bounding box center [529, 115] width 87 height 10
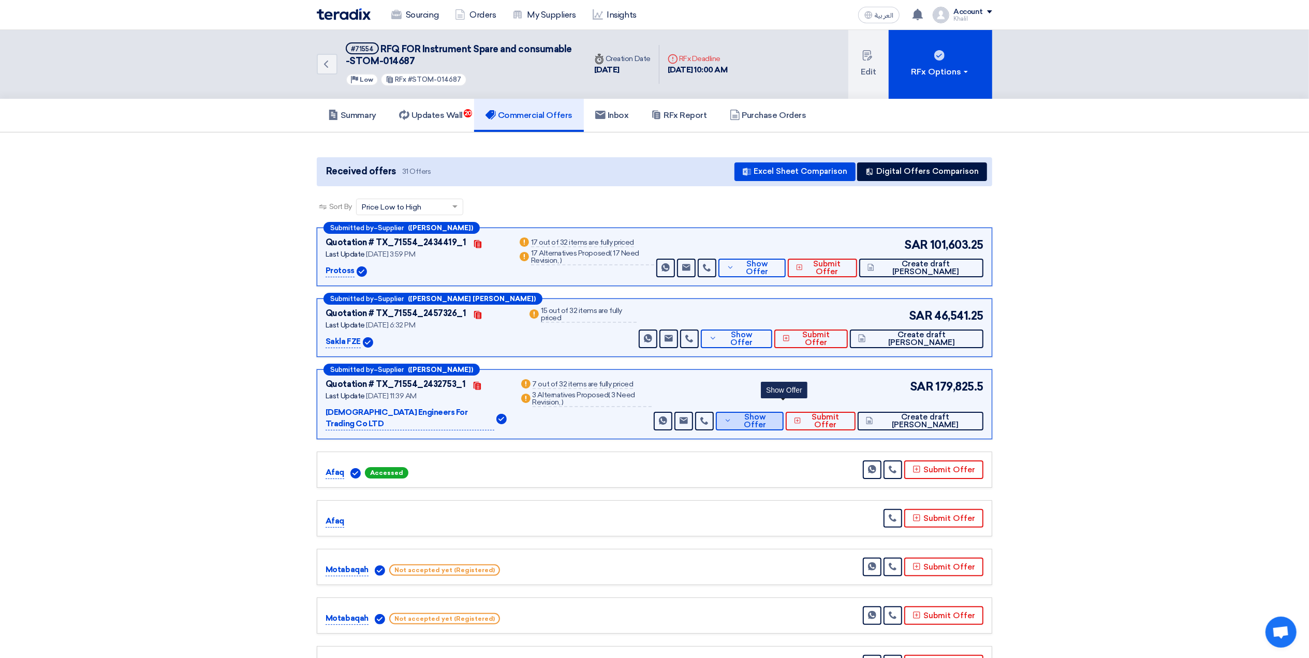
click at [775, 414] on span "Show Offer" at bounding box center [754, 422] width 41 height 16
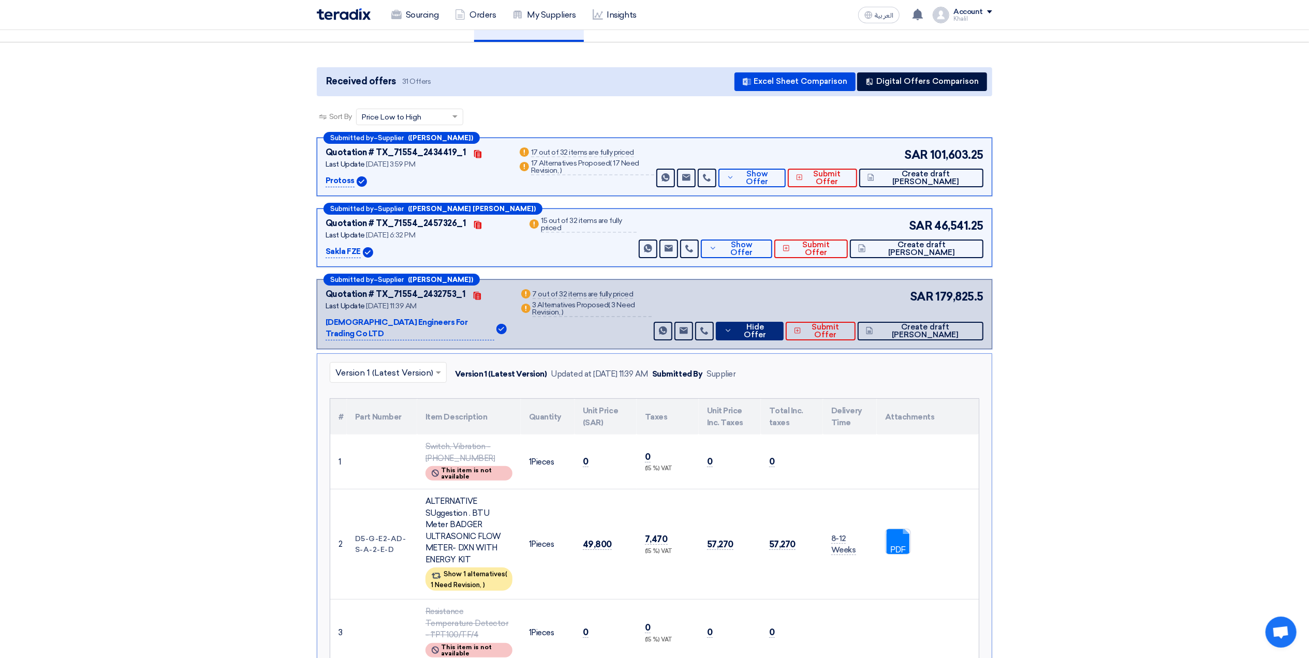
scroll to position [414, 0]
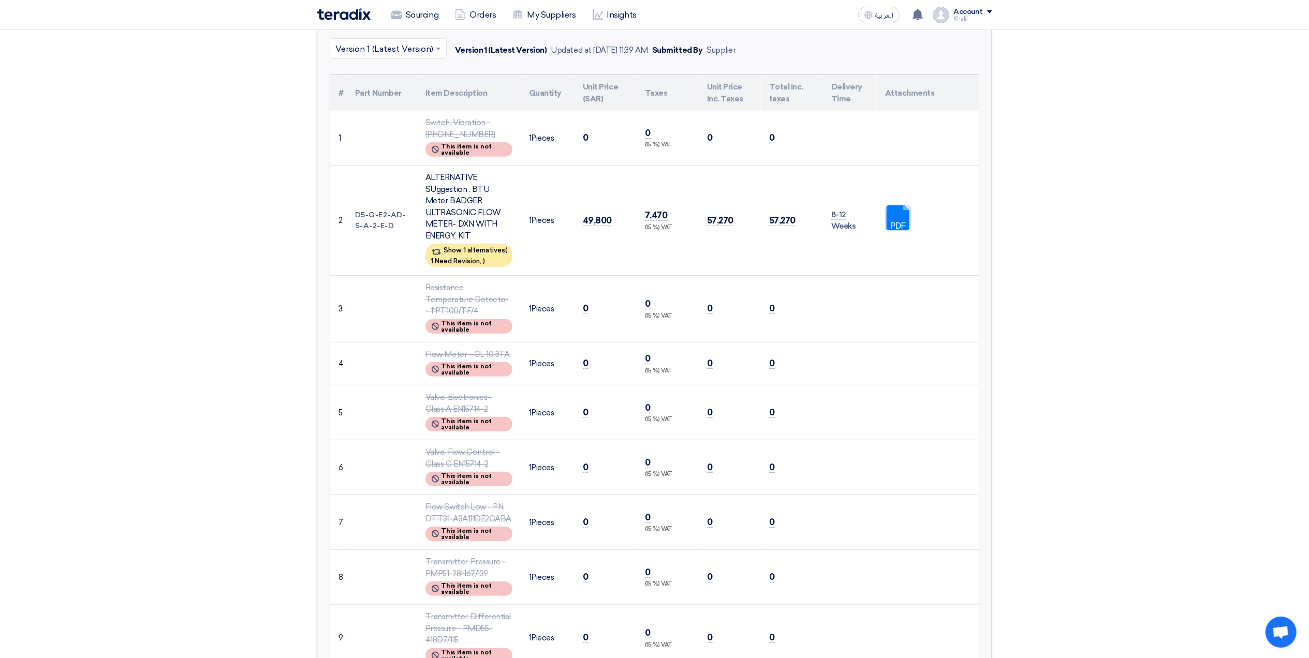
click at [865, 205] on link at bounding box center [927, 236] width 83 height 62
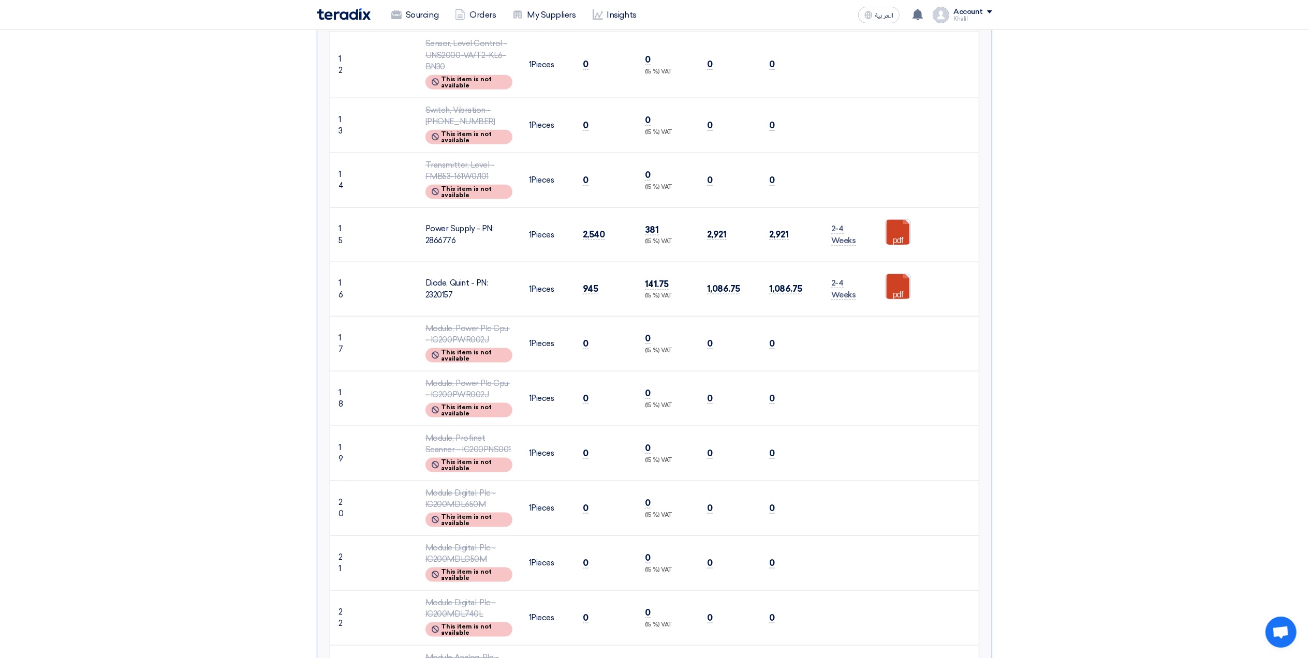
scroll to position [1104, 0]
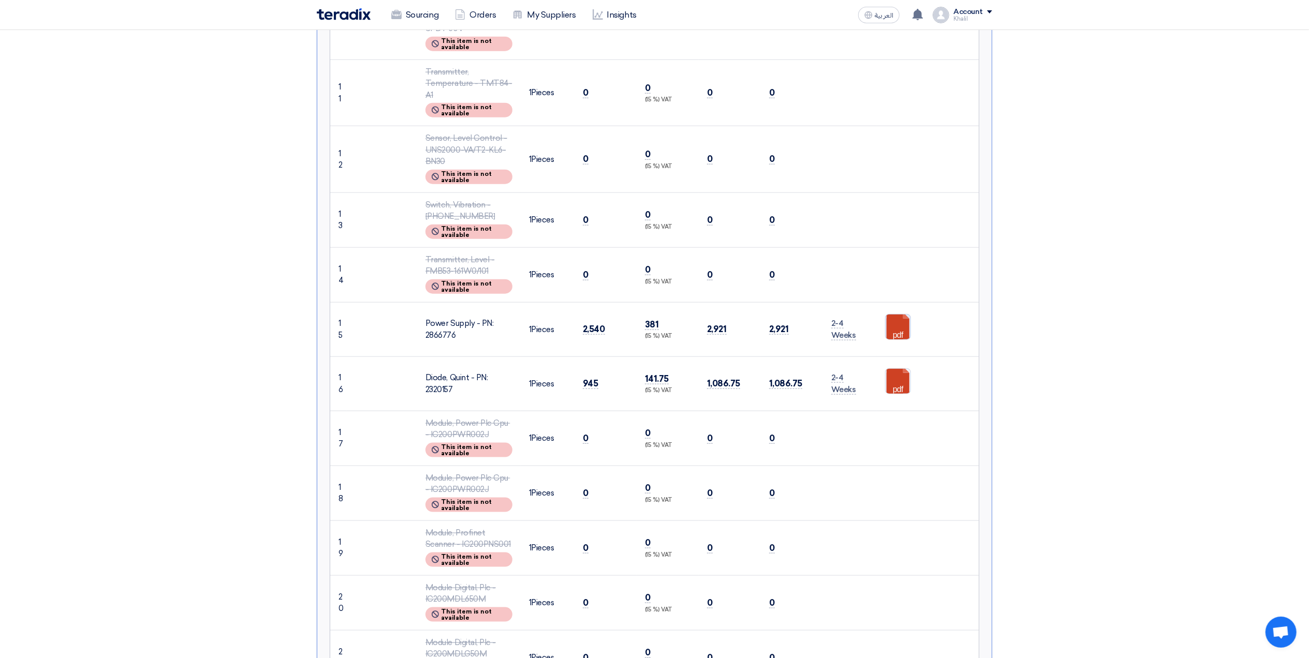
click at [865, 315] on link at bounding box center [927, 346] width 83 height 62
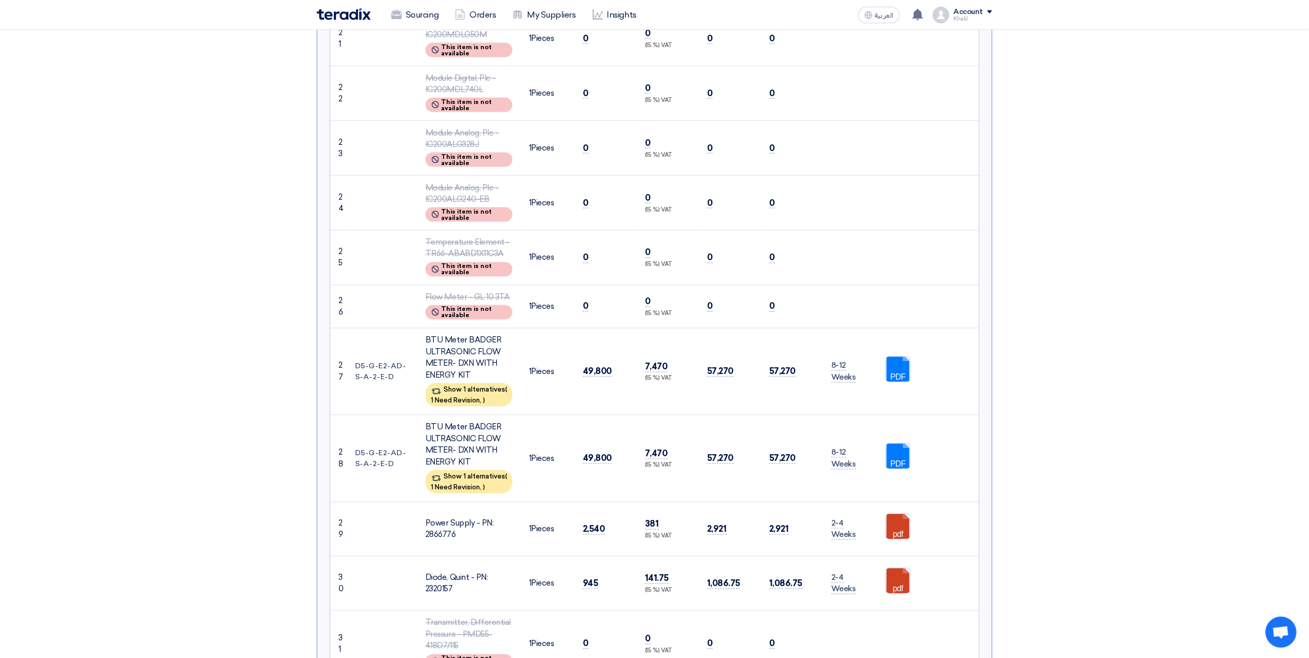
scroll to position [1725, 0]
click at [865, 356] on link at bounding box center [927, 387] width 83 height 62
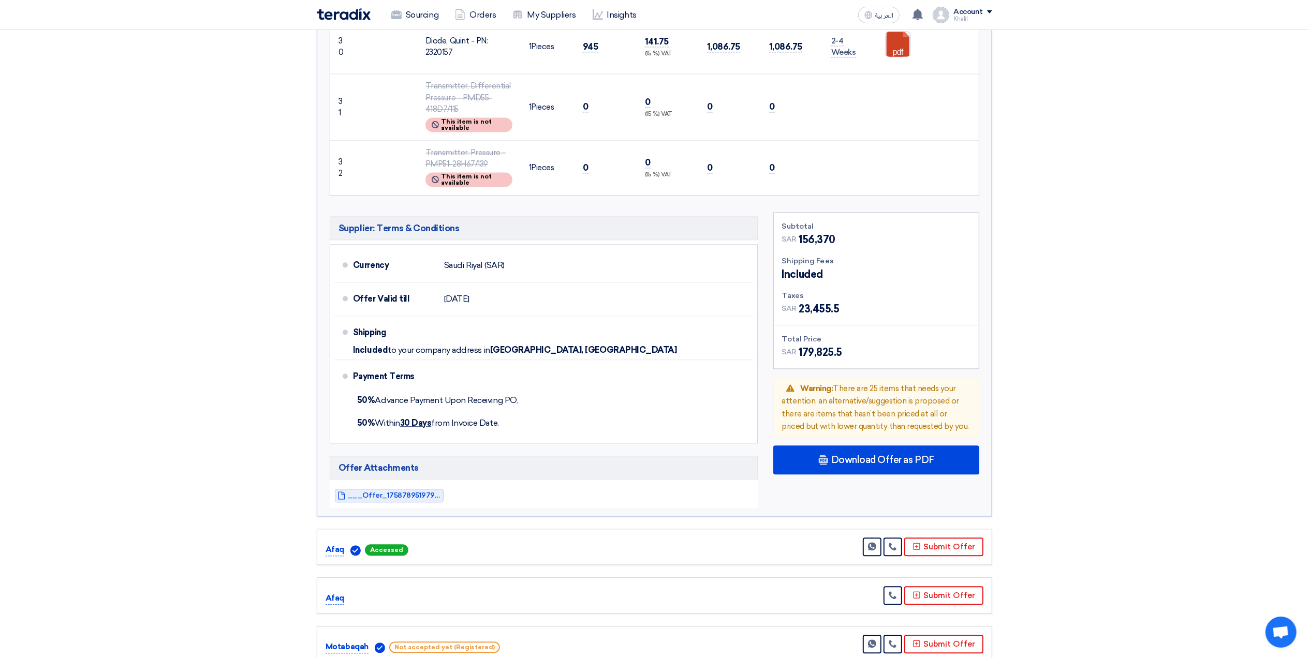
scroll to position [2277, 0]
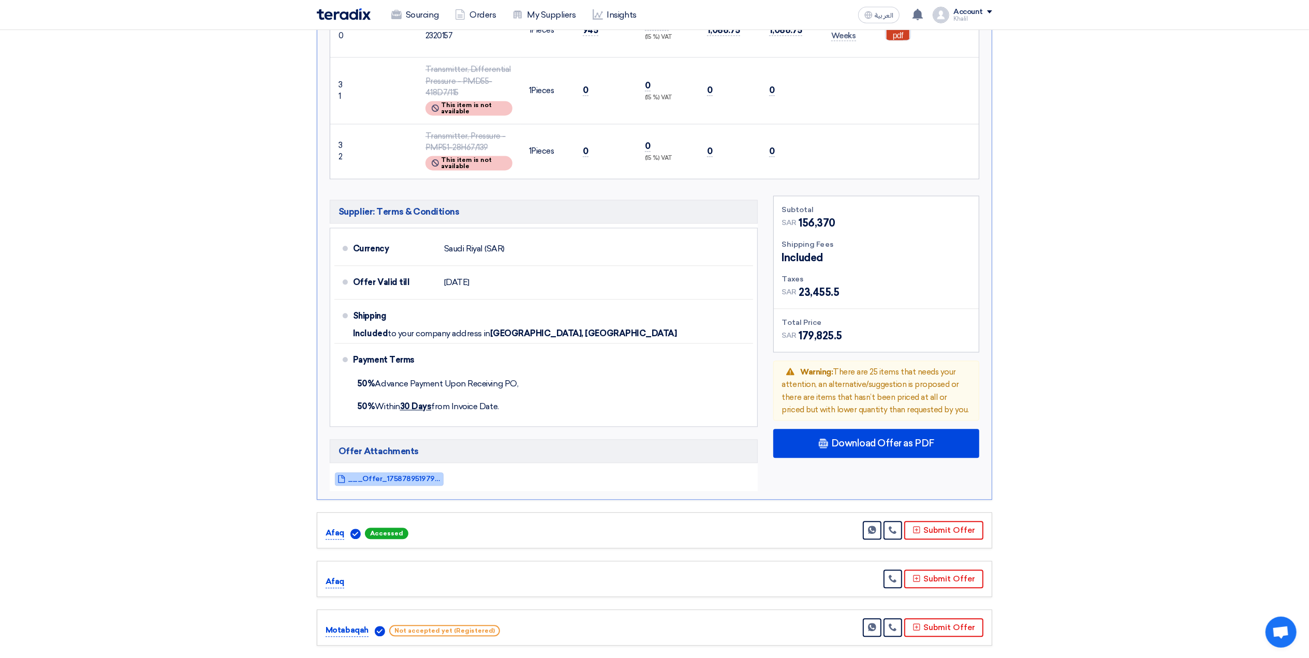
click at [428, 437] on span "___Offer_1758789519799.pdf" at bounding box center [394, 479] width 93 height 8
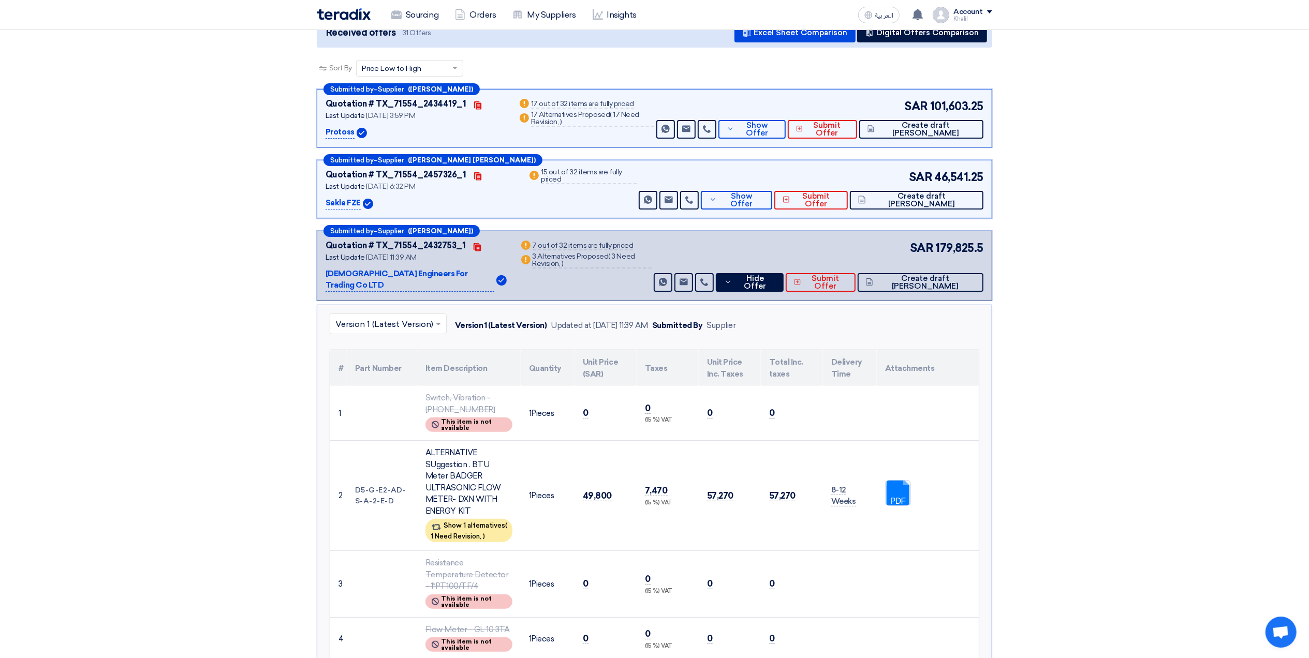
scroll to position [0, 0]
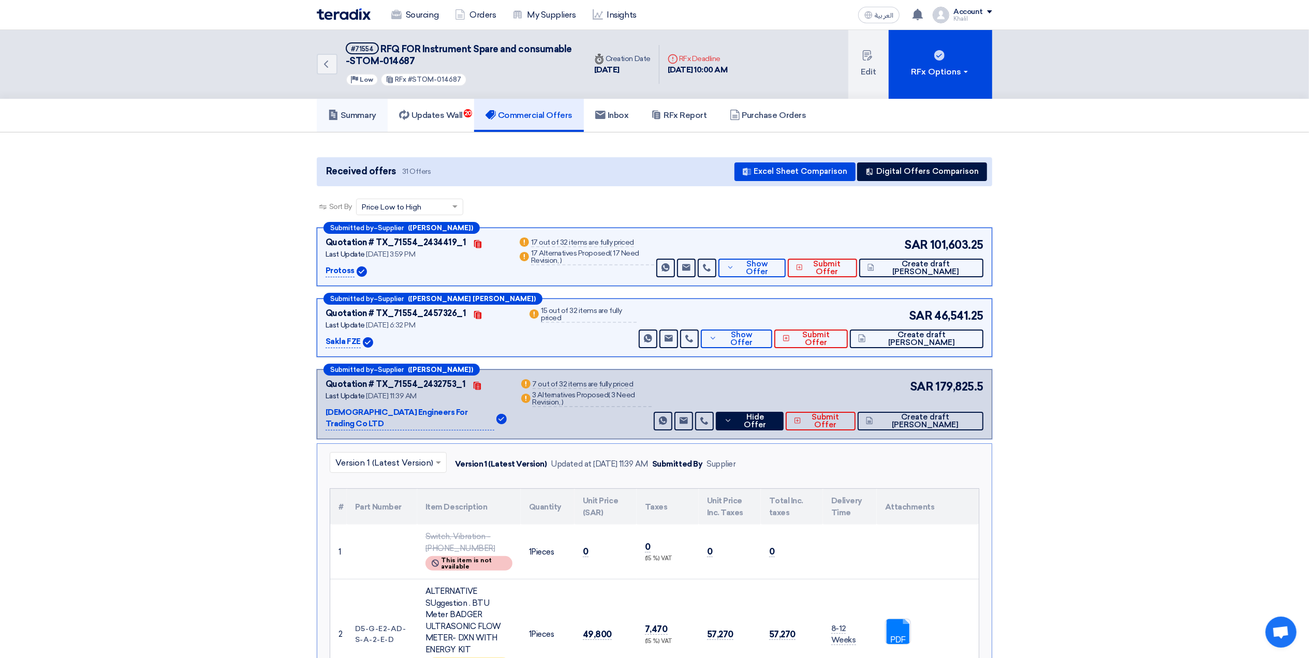
click at [371, 112] on h5 "Summary" at bounding box center [352, 115] width 48 height 10
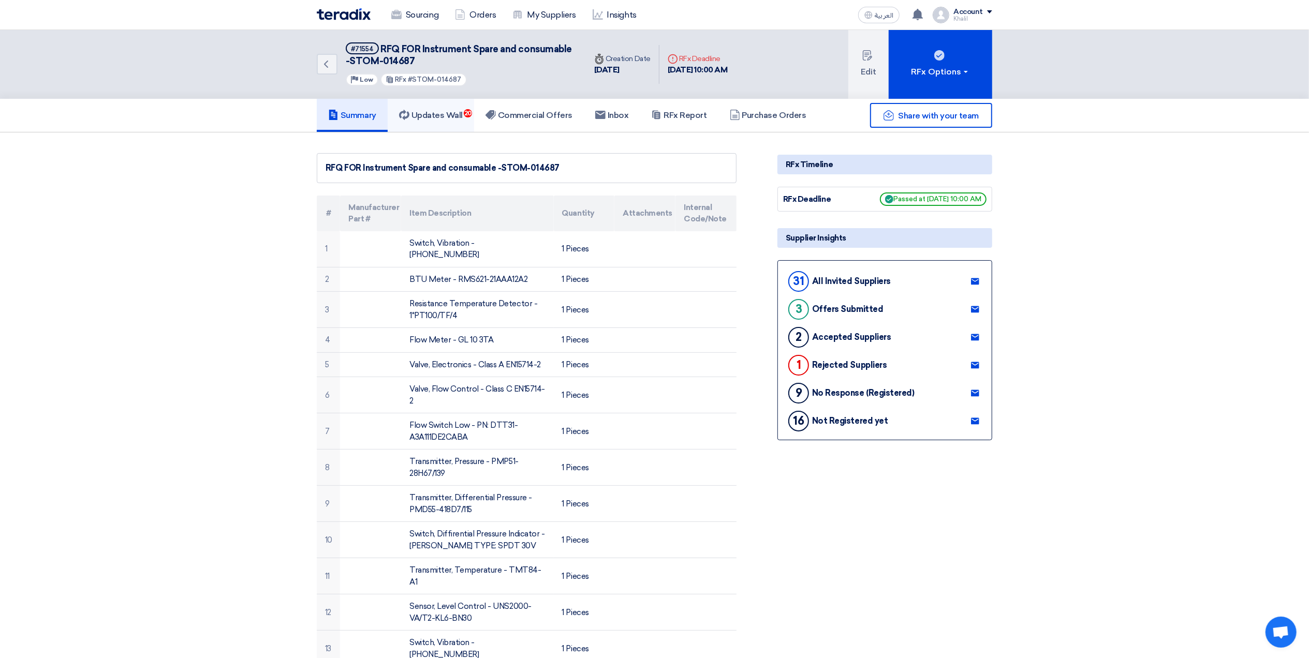
click at [431, 111] on h5 "Updates Wall 20" at bounding box center [431, 115] width 64 height 10
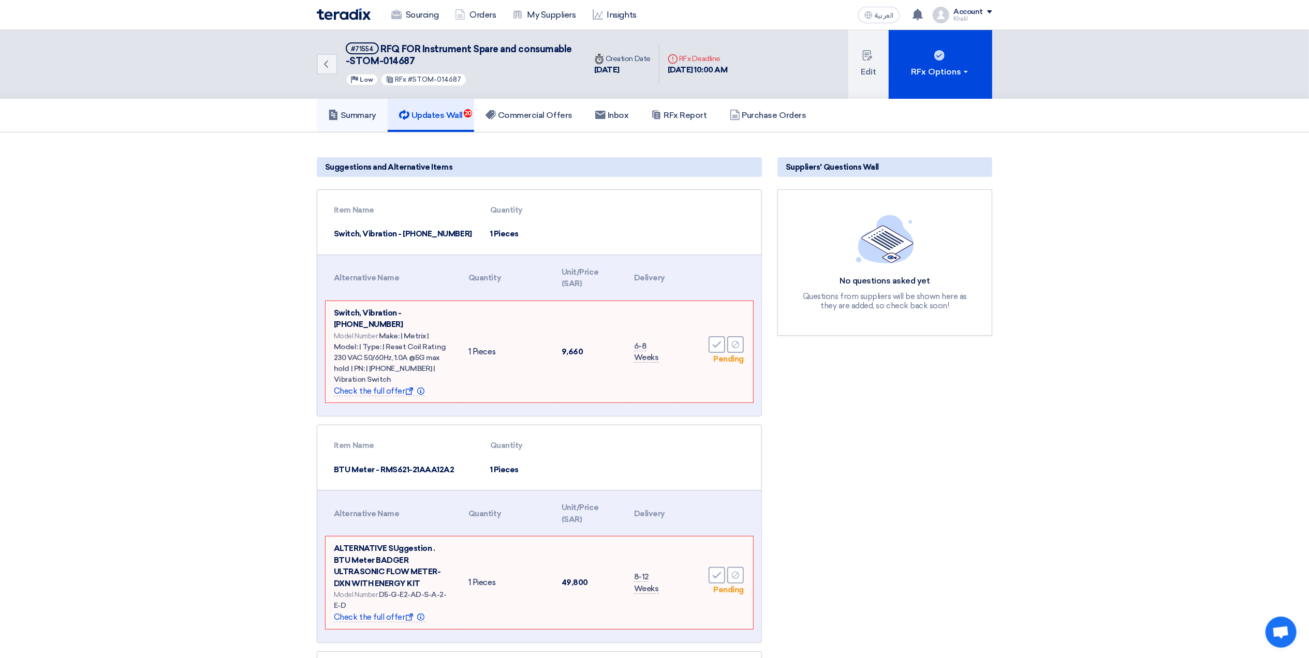
click at [365, 112] on h5 "Summary" at bounding box center [352, 115] width 48 height 10
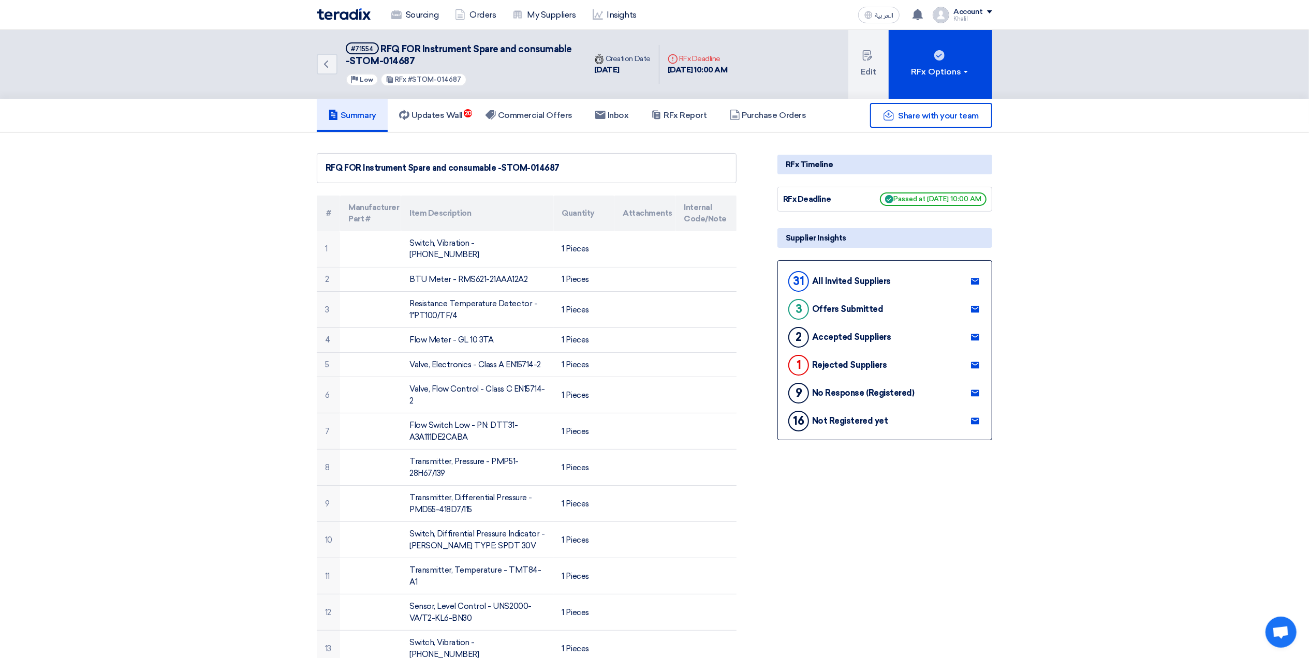
click at [365, 112] on h5 "Summary" at bounding box center [352, 115] width 48 height 10
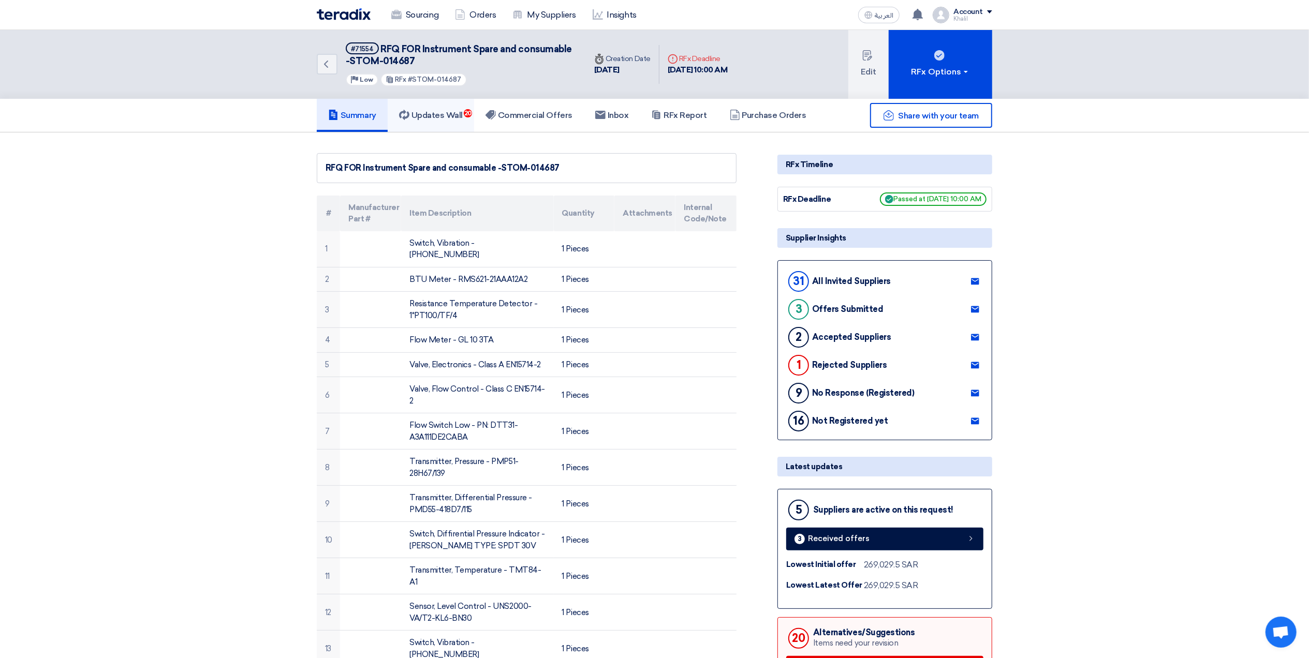
click at [436, 111] on h5 "Updates Wall 20" at bounding box center [431, 115] width 64 height 10
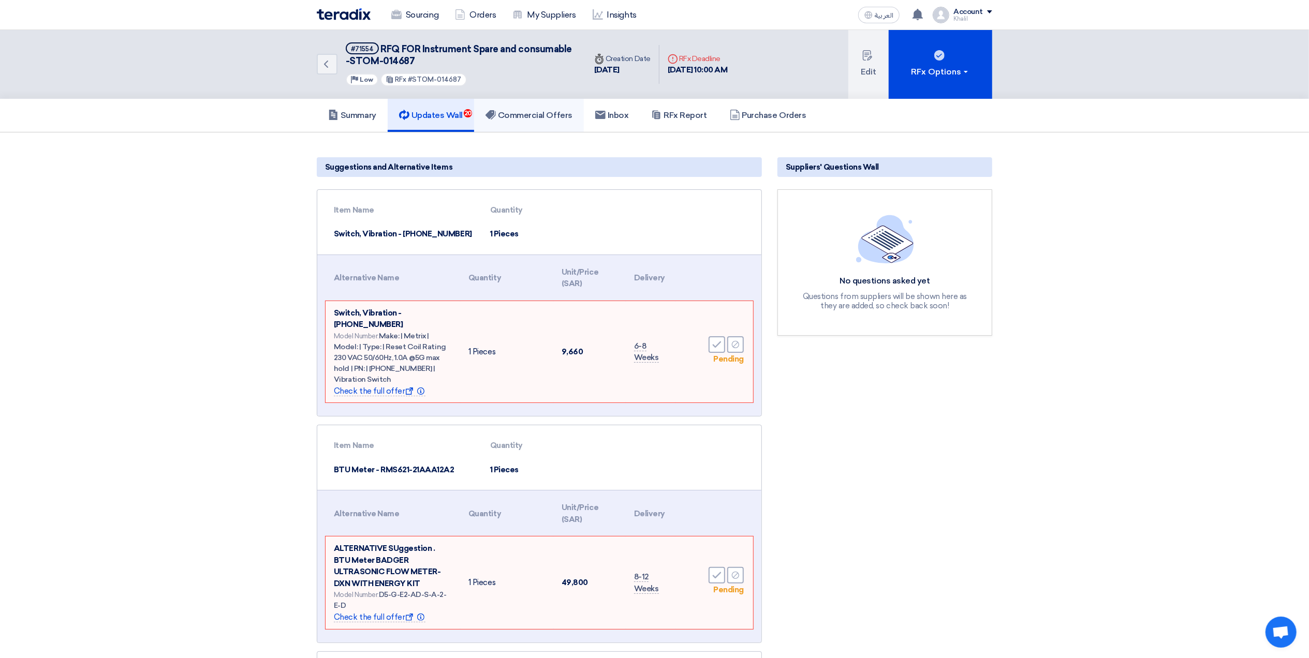
click at [520, 107] on link "Commercial Offers" at bounding box center [529, 115] width 110 height 33
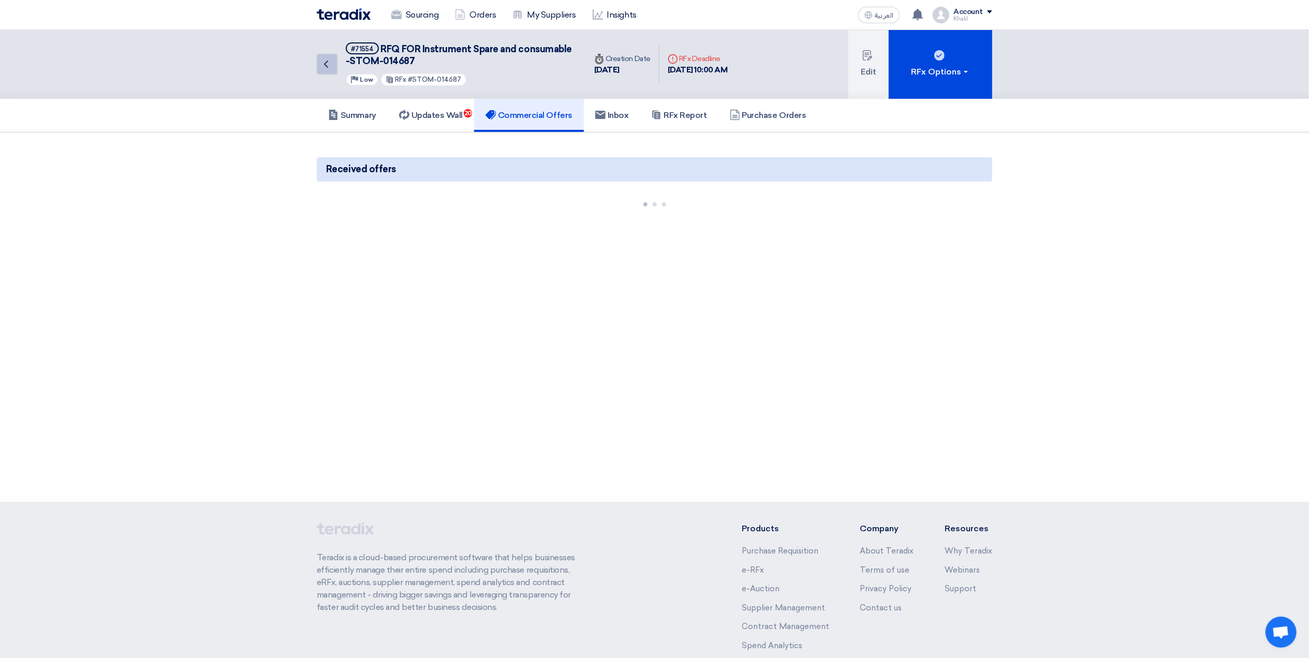
click at [324, 63] on use at bounding box center [326, 64] width 4 height 7
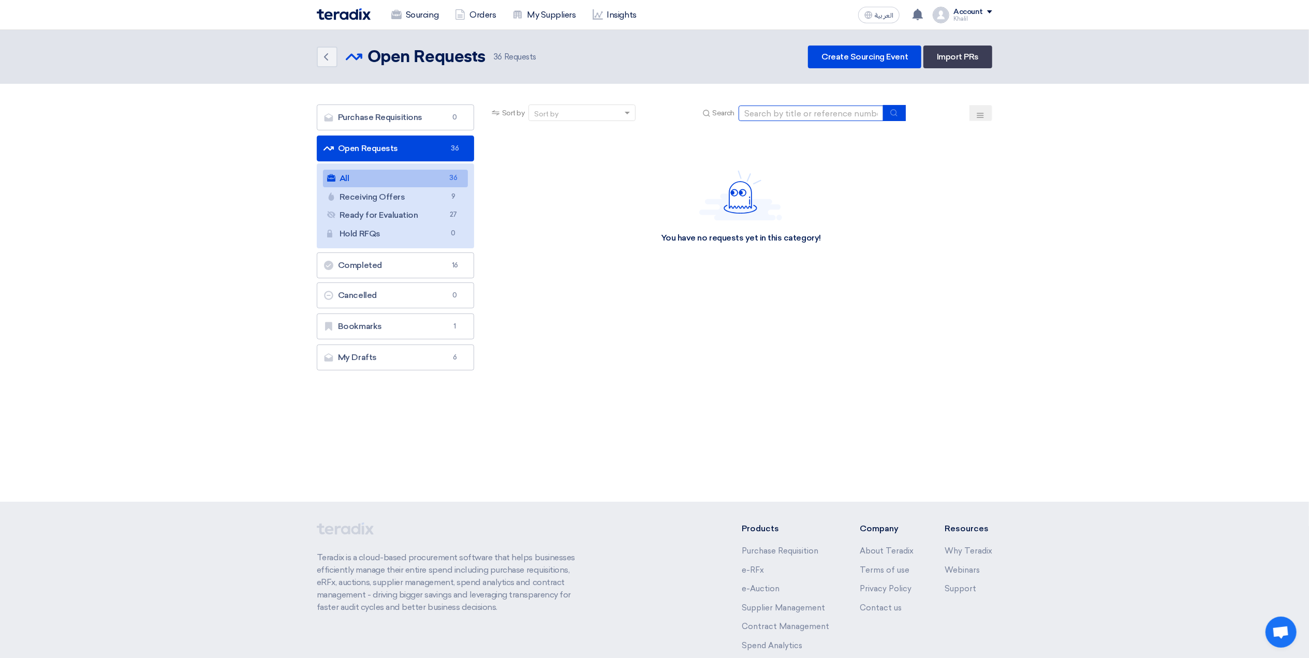
click at [764, 112] on input at bounding box center [811, 114] width 145 height 16
paste input "014687"
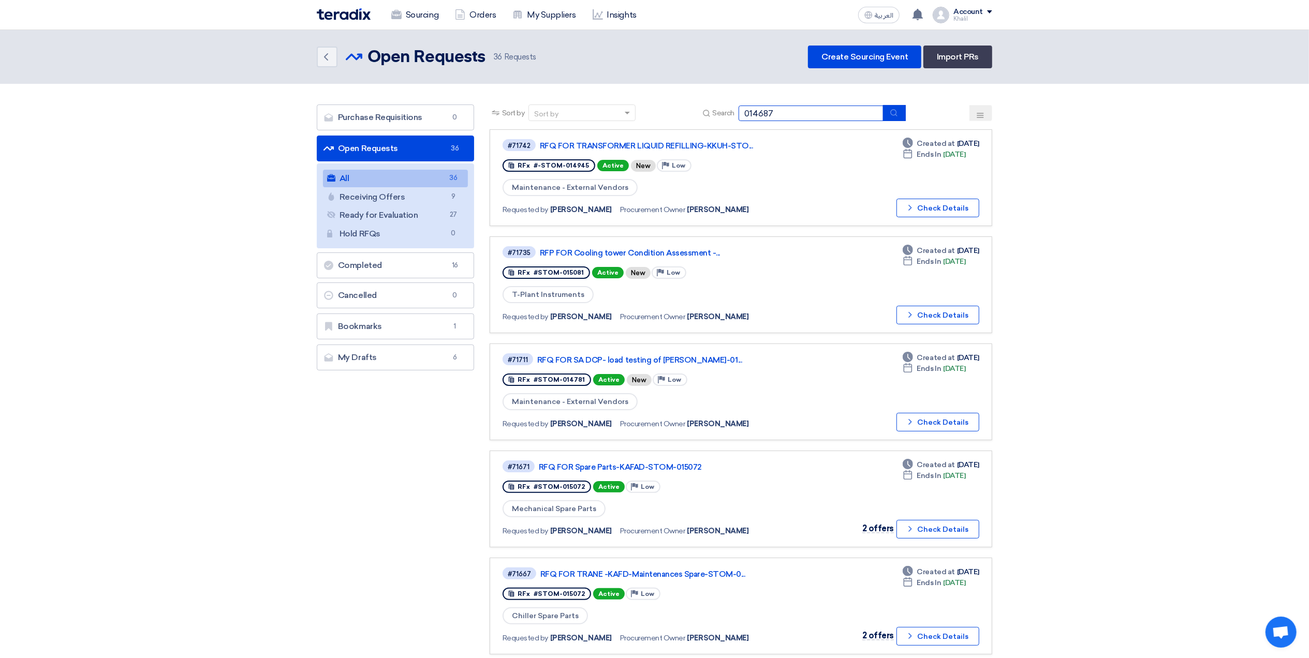
type input "014687"
click at [865, 110] on button "submit" at bounding box center [894, 113] width 23 height 16
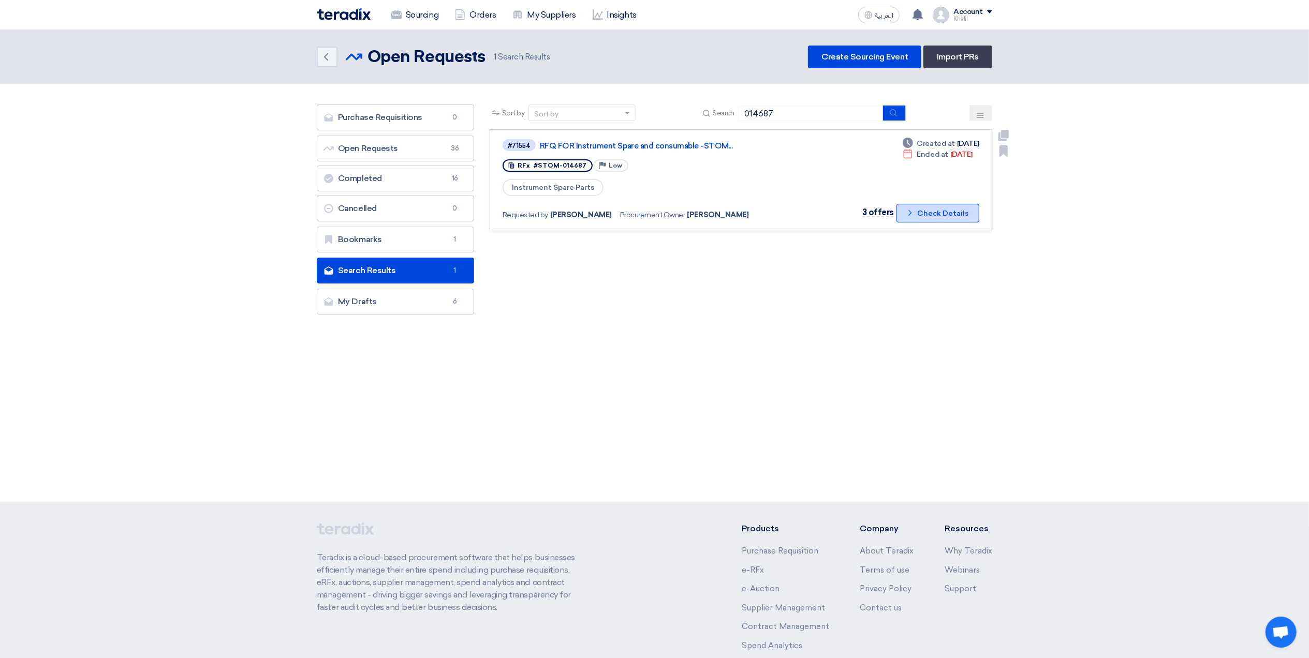
click at [865, 211] on icon "Check details" at bounding box center [910, 213] width 10 height 10
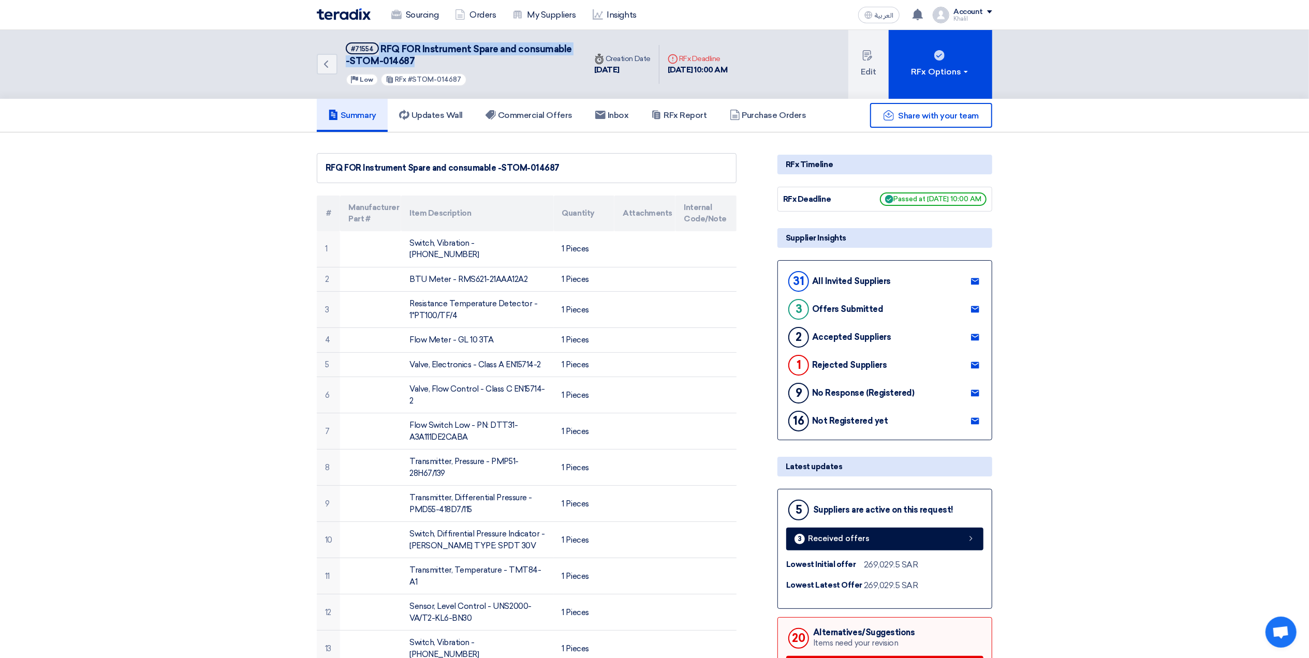
drag, startPoint x: 435, startPoint y: 58, endPoint x: 378, endPoint y: 46, distance: 58.3
click at [378, 46] on h5 "#71554 RFQ FOR Instrument Spare and consumable -STOM-014687" at bounding box center [460, 54] width 228 height 25
copy h5 "RFQ FOR Instrument Spare and consumable -STOM-014687"
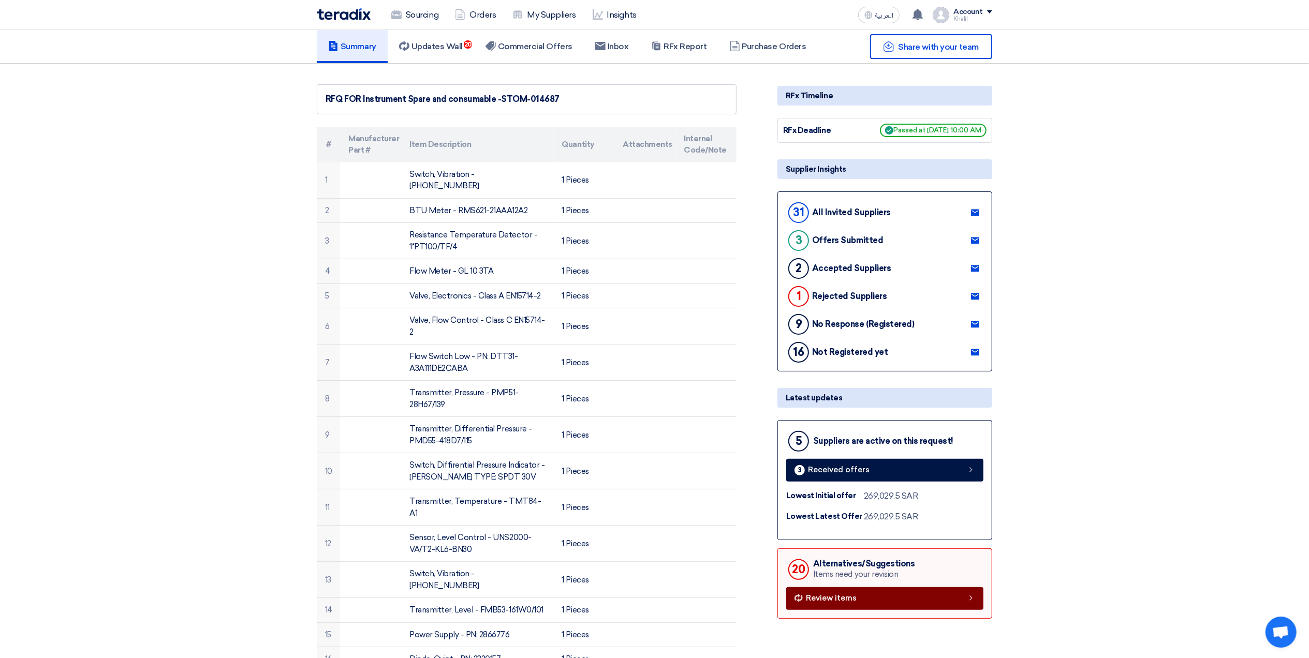
click at [865, 437] on link "Review items" at bounding box center [884, 598] width 197 height 23
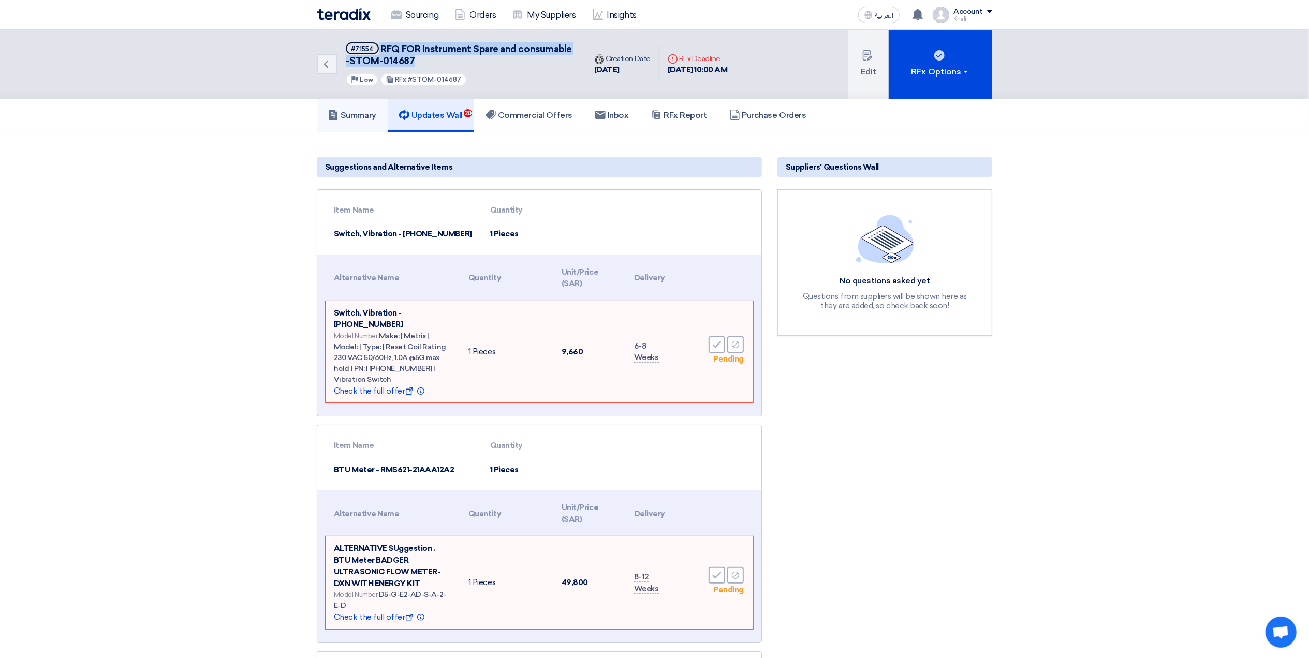
click at [362, 123] on link "Summary" at bounding box center [352, 115] width 71 height 33
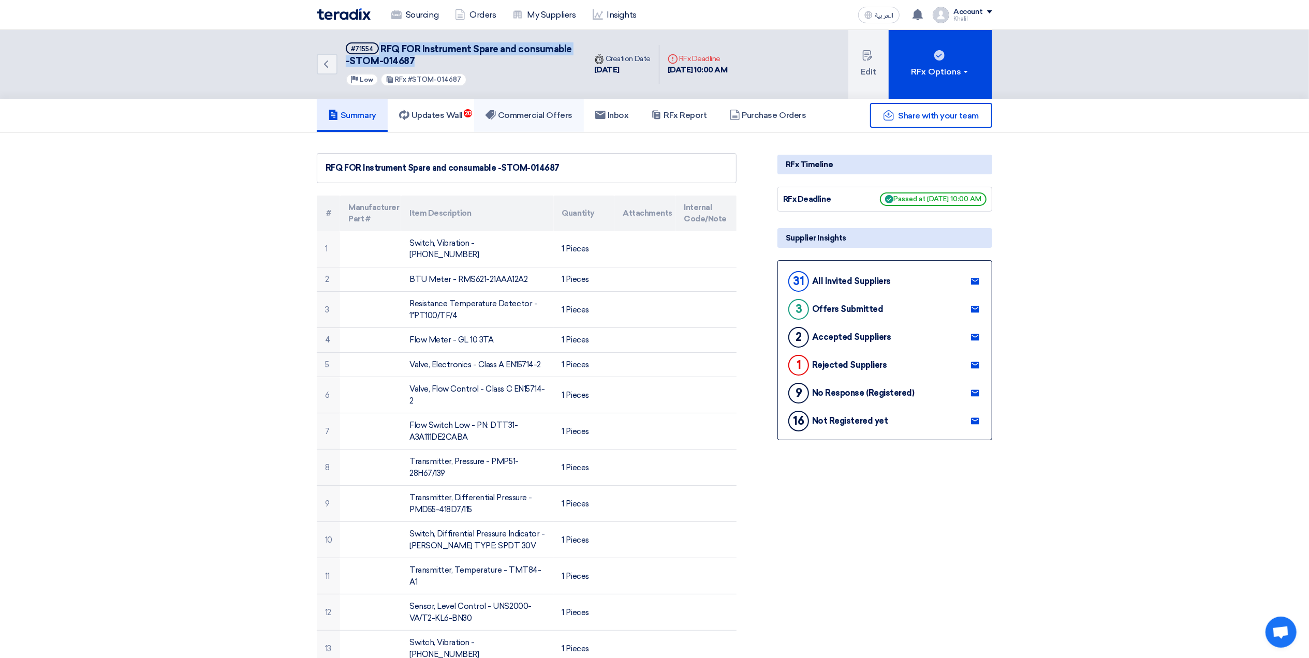
click at [503, 110] on h5 "Commercial Offers" at bounding box center [529, 115] width 87 height 10
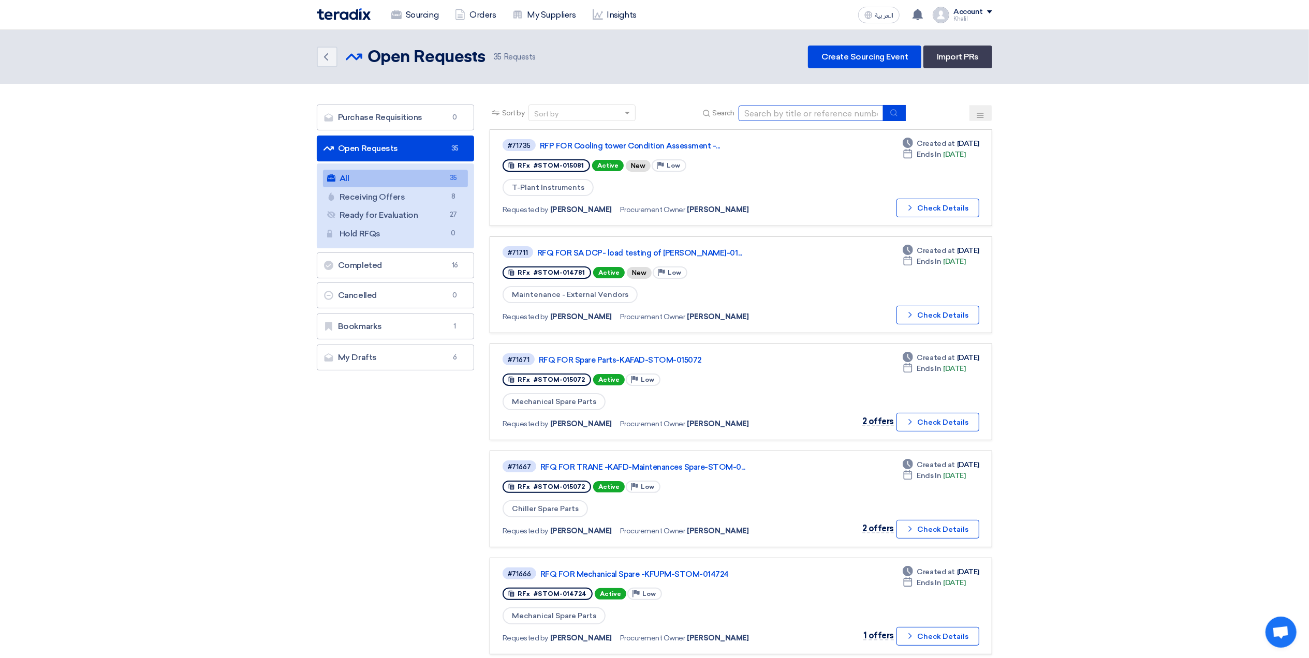
click at [802, 115] on input at bounding box center [811, 114] width 145 height 16
paste input "STOM-015102"
type input "STOM-015102"
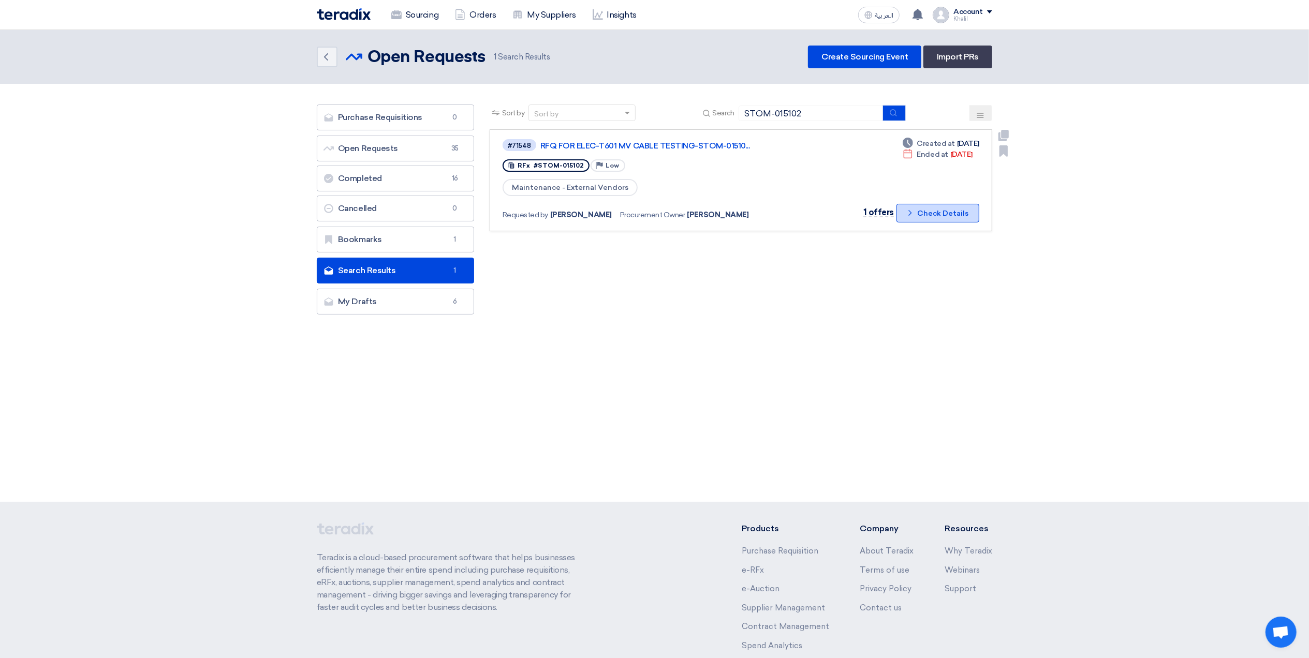
click at [914, 215] on icon "Check details" at bounding box center [910, 213] width 10 height 10
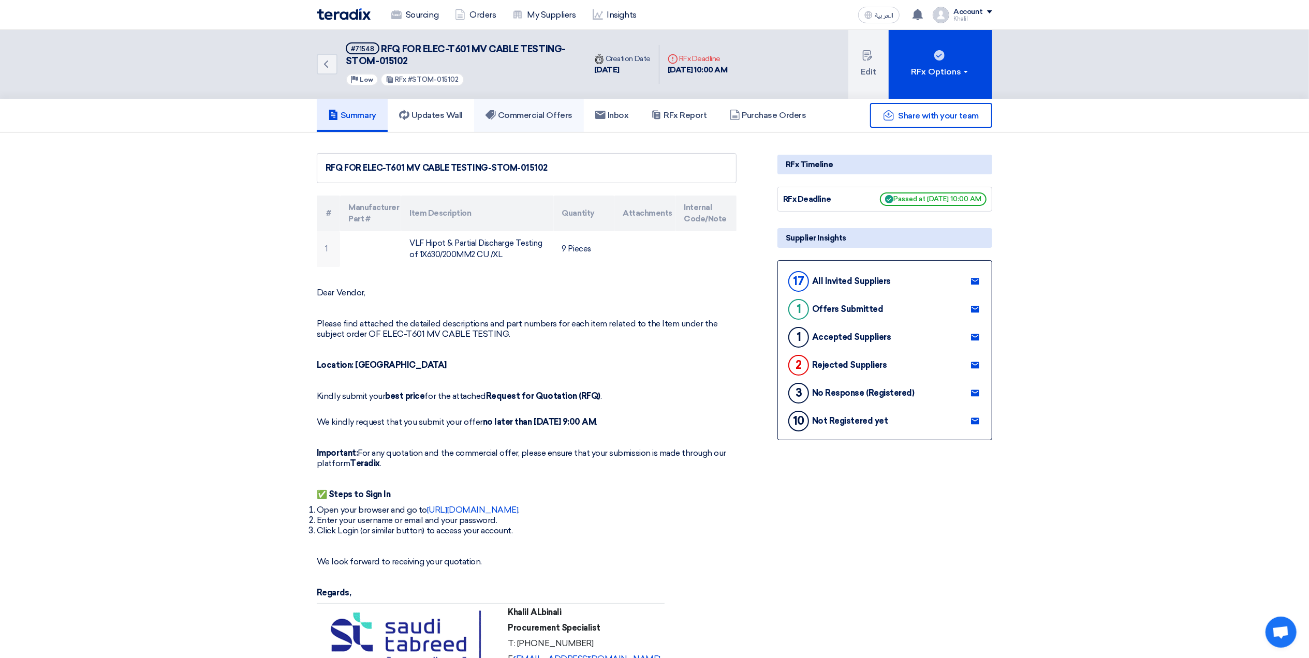
click at [526, 107] on link "Commercial Offers" at bounding box center [529, 115] width 110 height 33
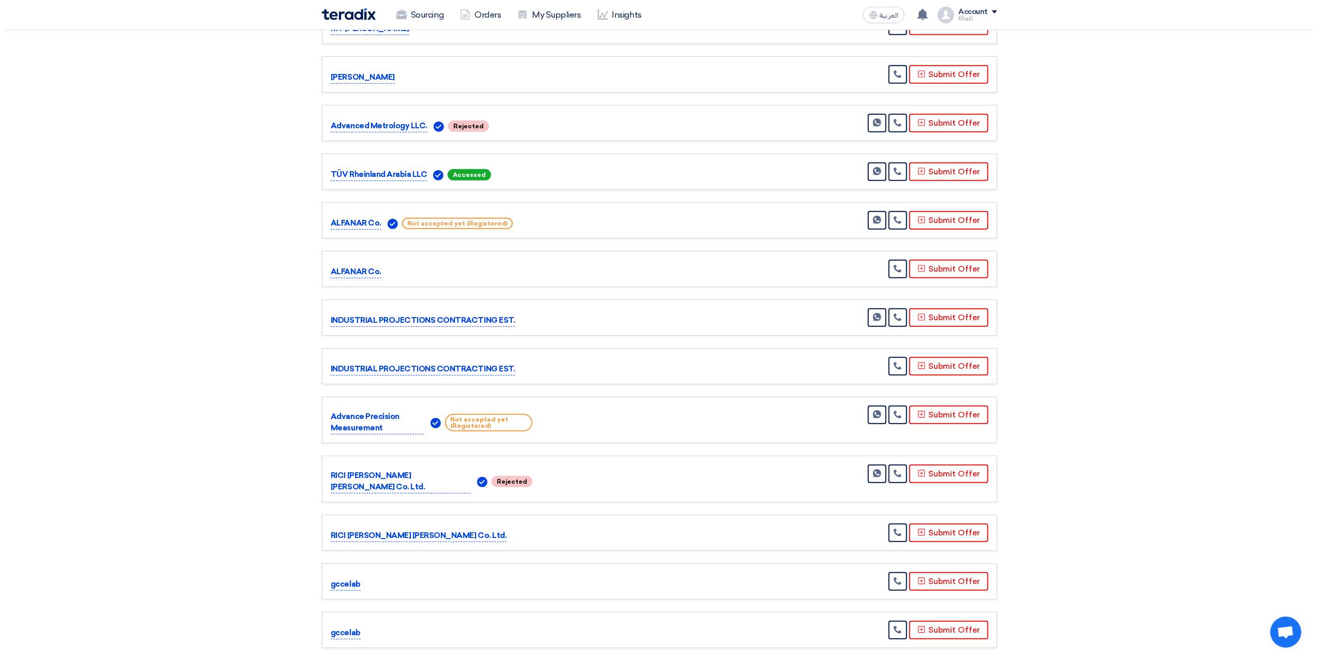
scroll to position [483, 0]
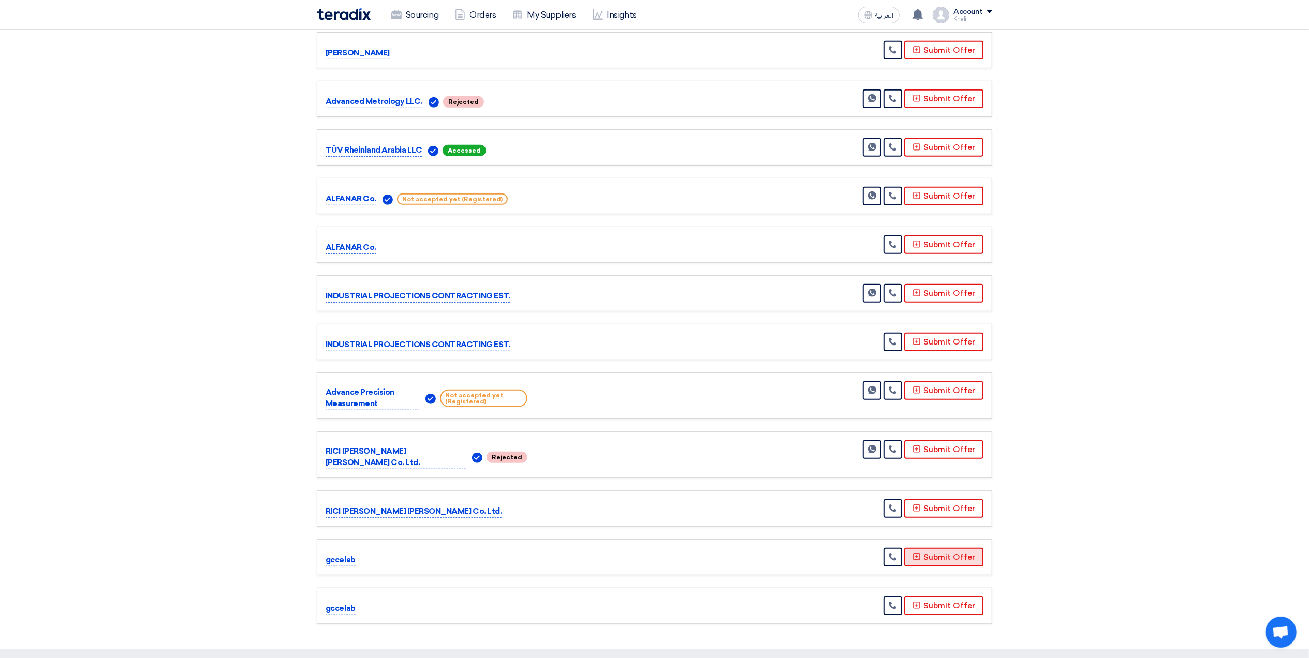
click at [959, 564] on button "Submit Offer" at bounding box center [943, 557] width 79 height 19
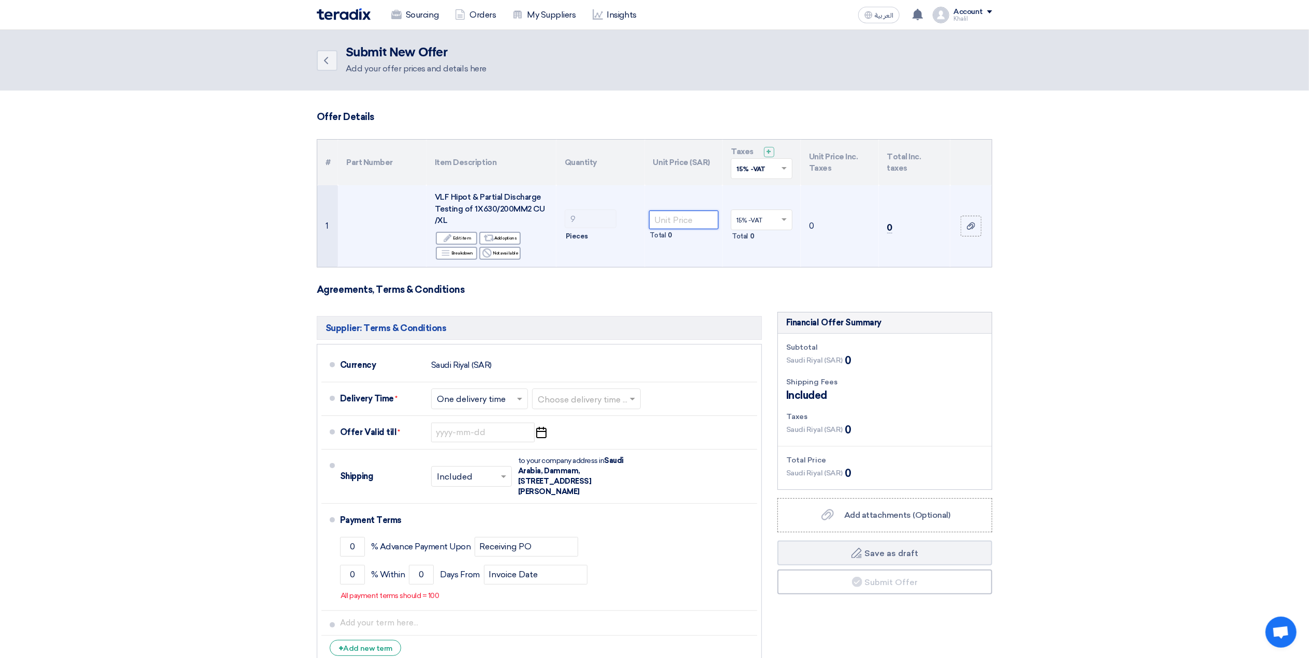
click at [674, 218] on input "number" at bounding box center [684, 220] width 70 height 19
paste input "14300.00"
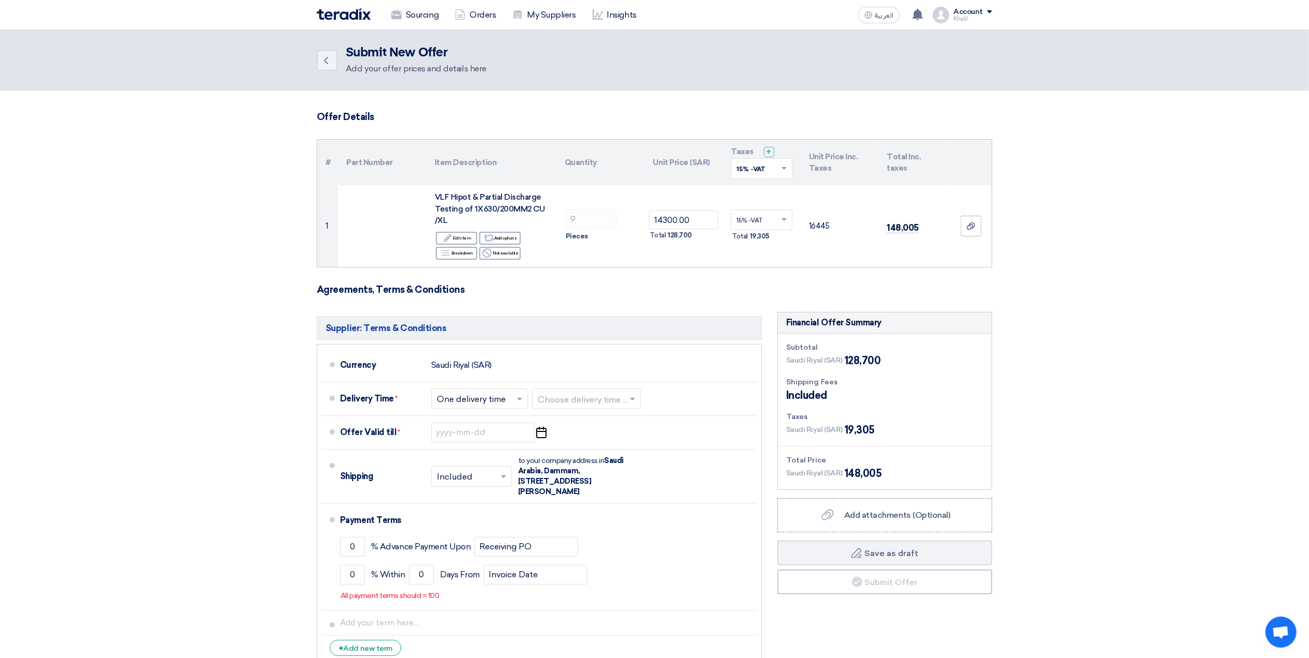
click at [1131, 263] on section "Offer Details # Part Number Item Description Quantity Unit Price (SAR) Taxes + …" at bounding box center [654, 397] width 1309 height 613
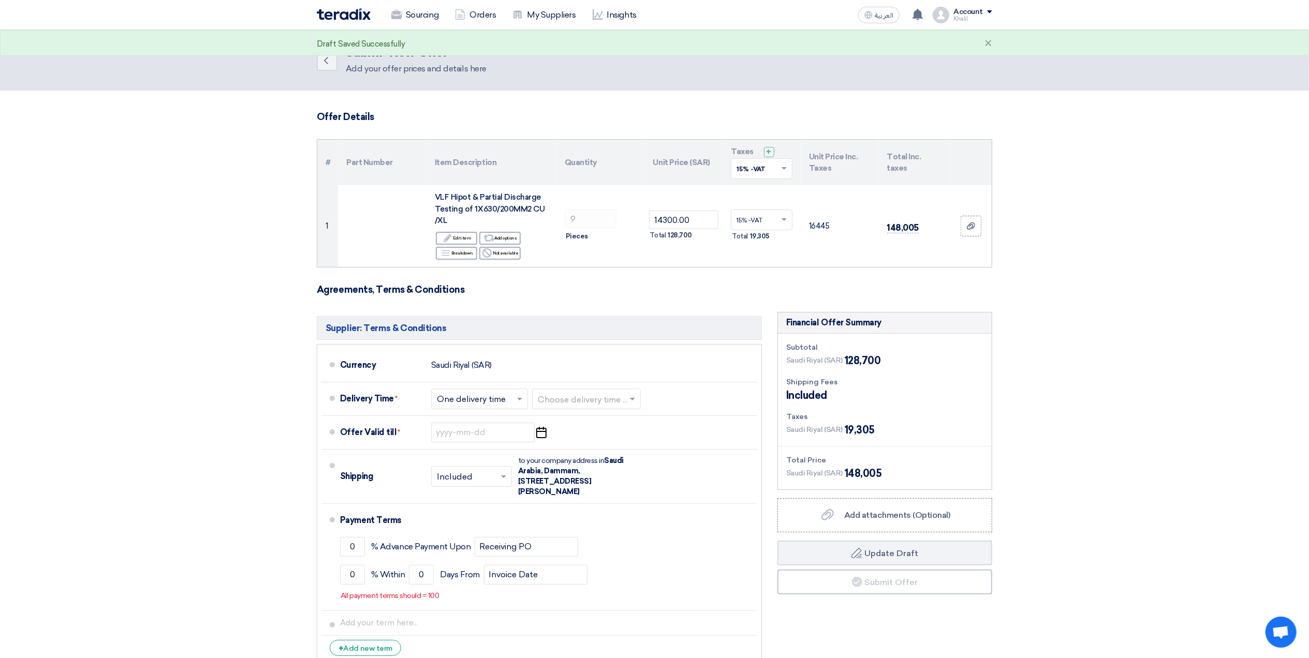
click at [1096, 325] on section "Offer Details # Part Number Item Description Quantity Unit Price (SAR) Taxes + …" at bounding box center [654, 397] width 1309 height 613
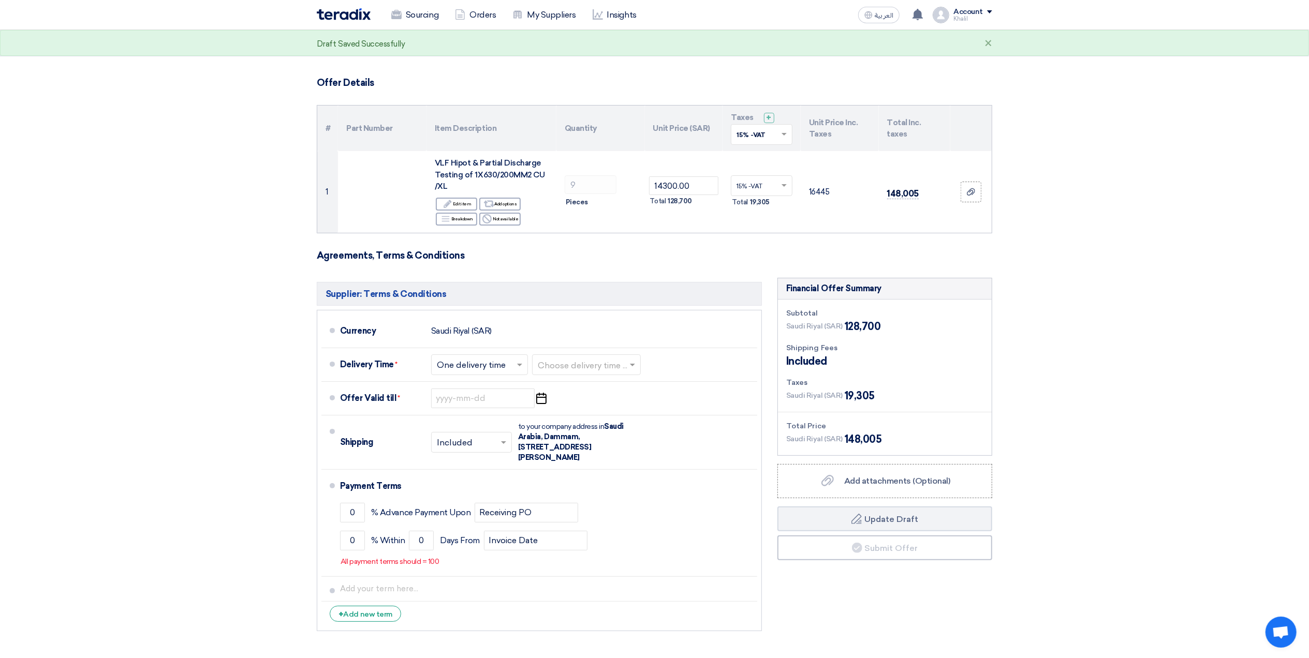
scroll to position [69, 0]
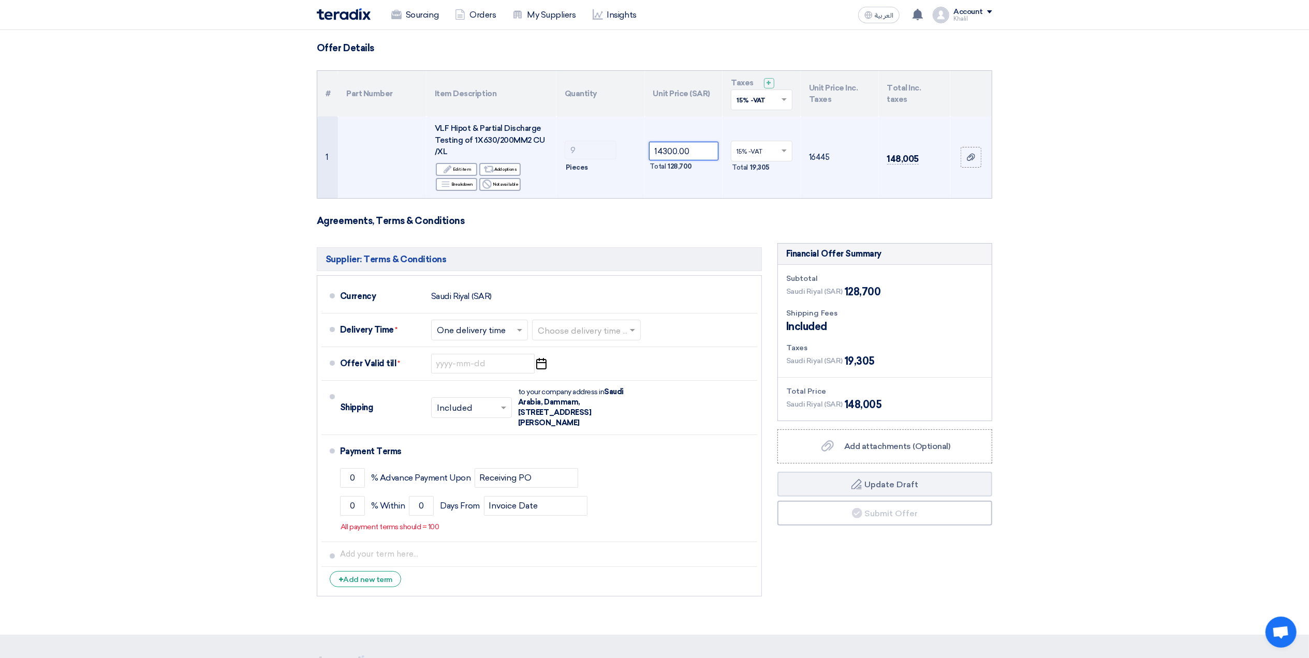
drag, startPoint x: 693, startPoint y: 146, endPoint x: 630, endPoint y: 148, distance: 62.1
click at [630, 148] on tr "1 VLF Hipot & Partial Discharge Testing of 1X630/200MM2 CU /XL Edit Edit item A…" at bounding box center [654, 157] width 674 height 82
paste input "17"
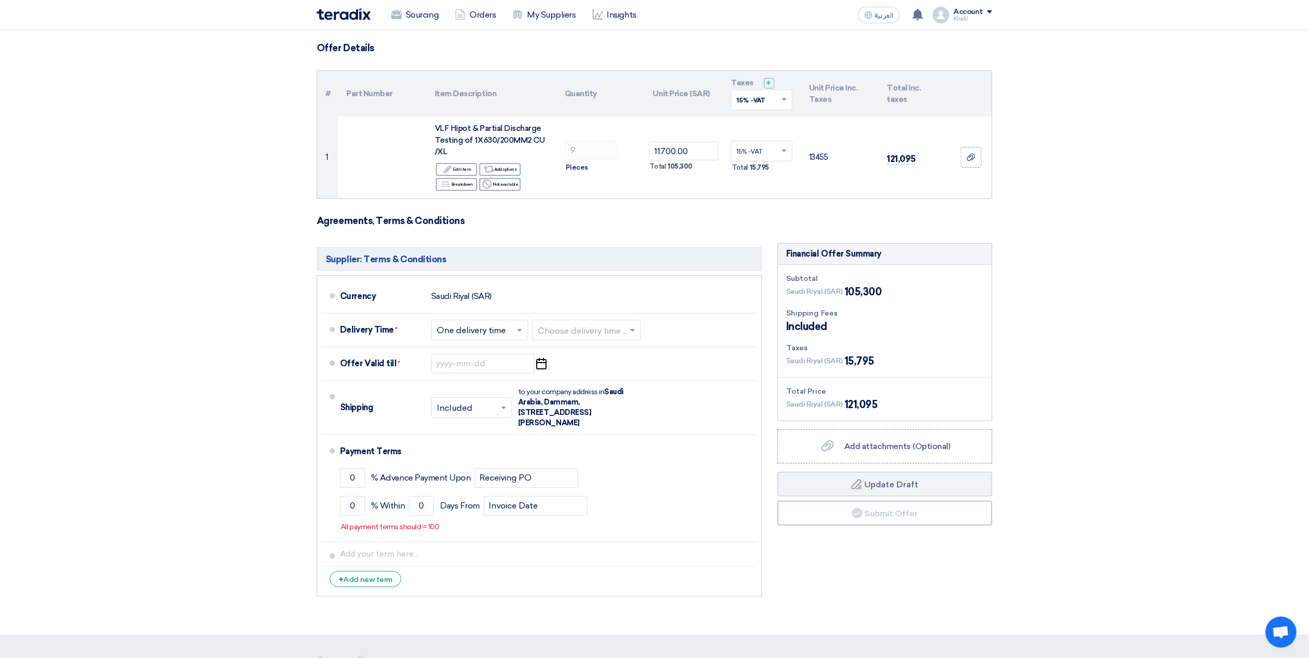
click at [1188, 260] on section "Offer Details # Part Number Item Description Quantity Unit Price (SAR) Taxes + …" at bounding box center [654, 328] width 1309 height 613
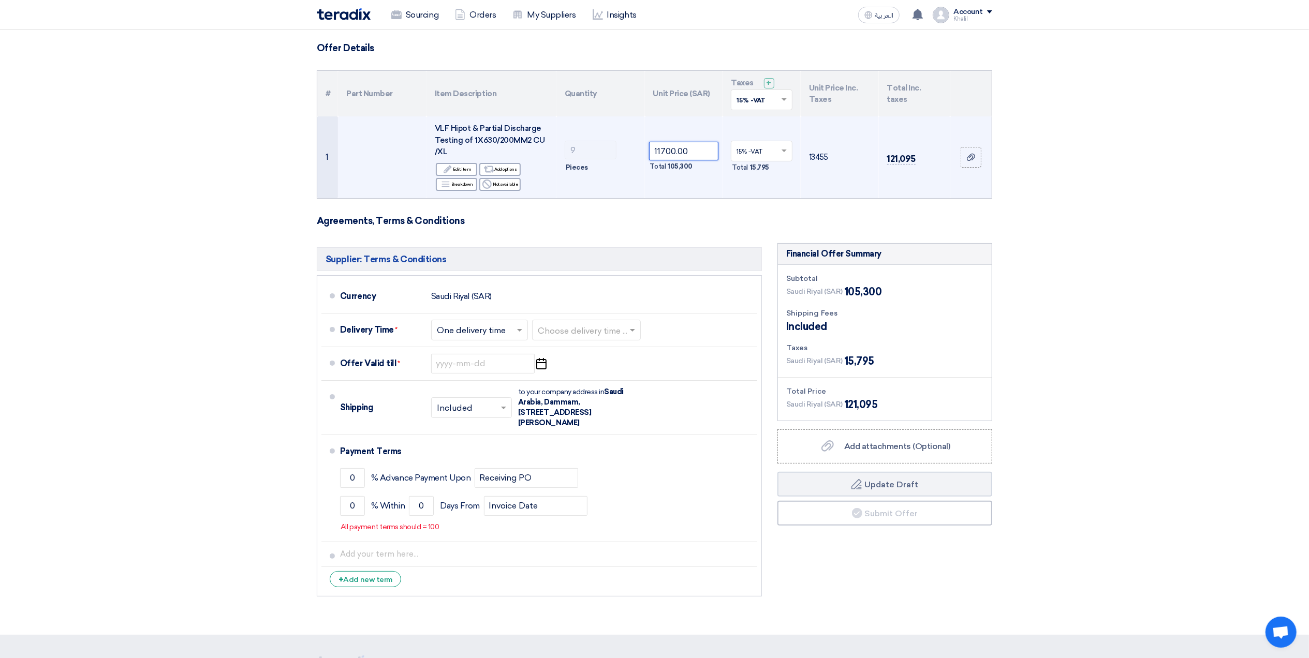
drag, startPoint x: 696, startPoint y: 152, endPoint x: 644, endPoint y: 152, distance: 51.8
click at [644, 152] on tr "1 VLF Hipot & Partial Discharge Testing of 1X630/200MM2 CU /XL Edit Edit item A…" at bounding box center [654, 157] width 674 height 82
paste input "3"
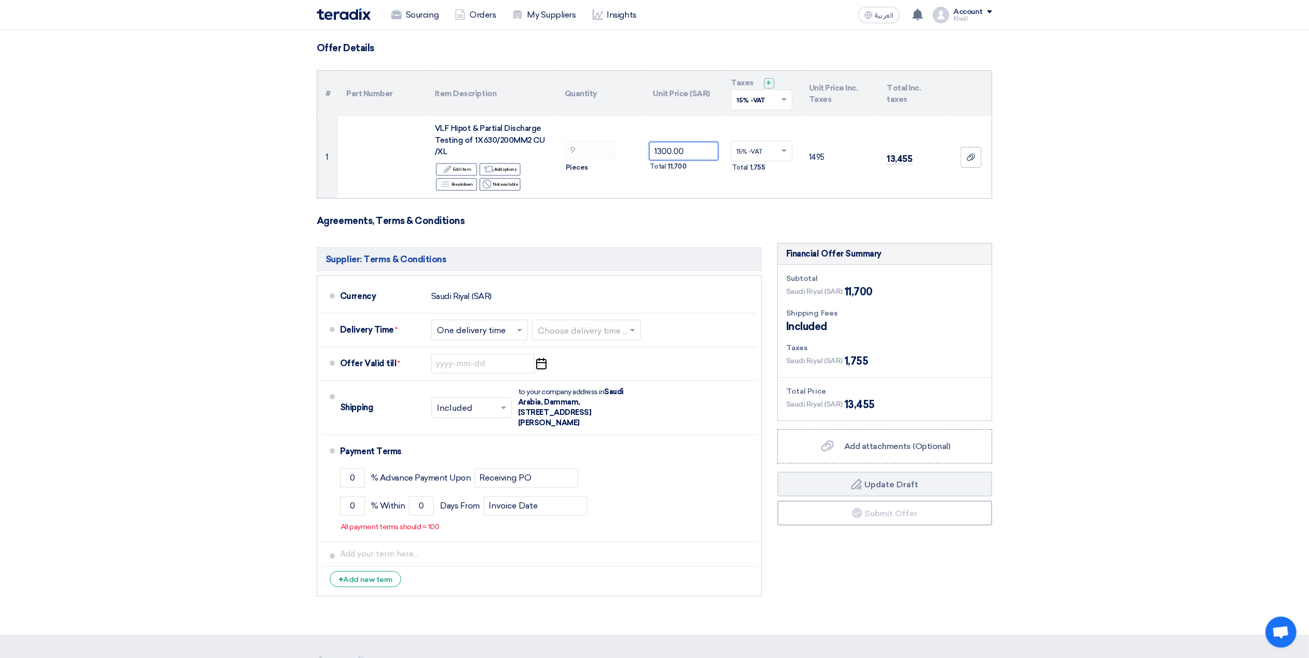
type input "1300.00"
click at [1168, 301] on section "Offer Details # Part Number Item Description Quantity Unit Price (SAR) Taxes + …" at bounding box center [654, 328] width 1309 height 613
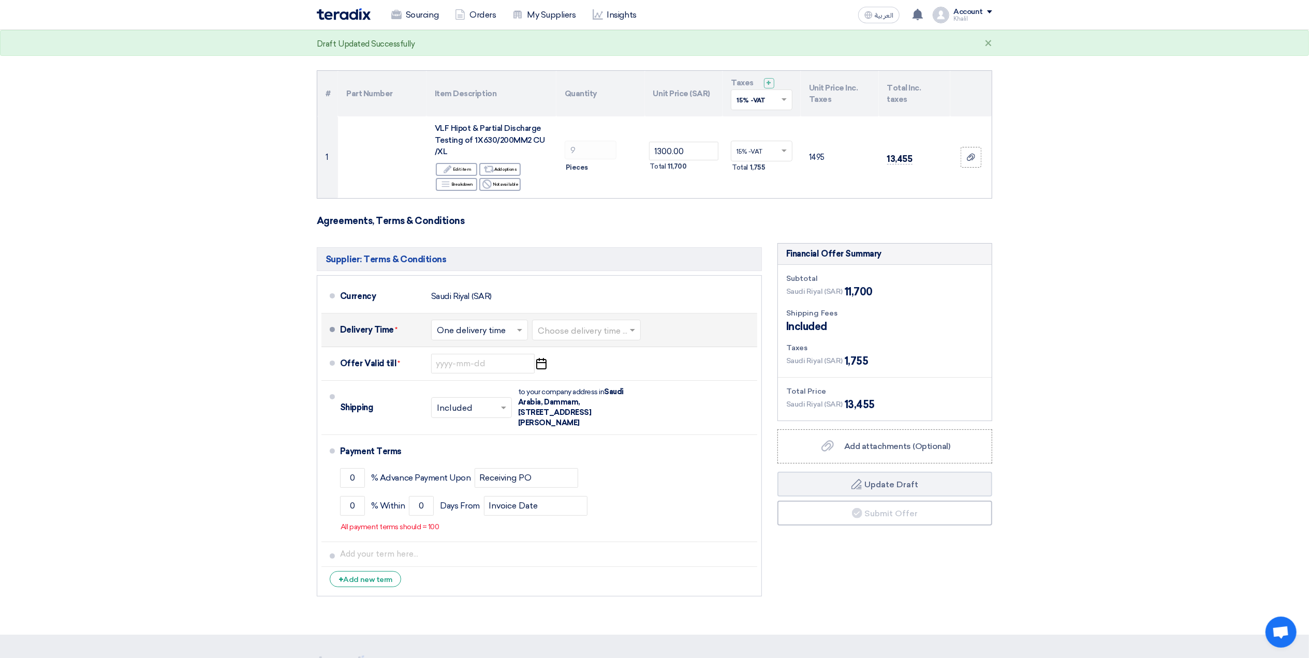
click at [636, 332] on span at bounding box center [633, 330] width 13 height 10
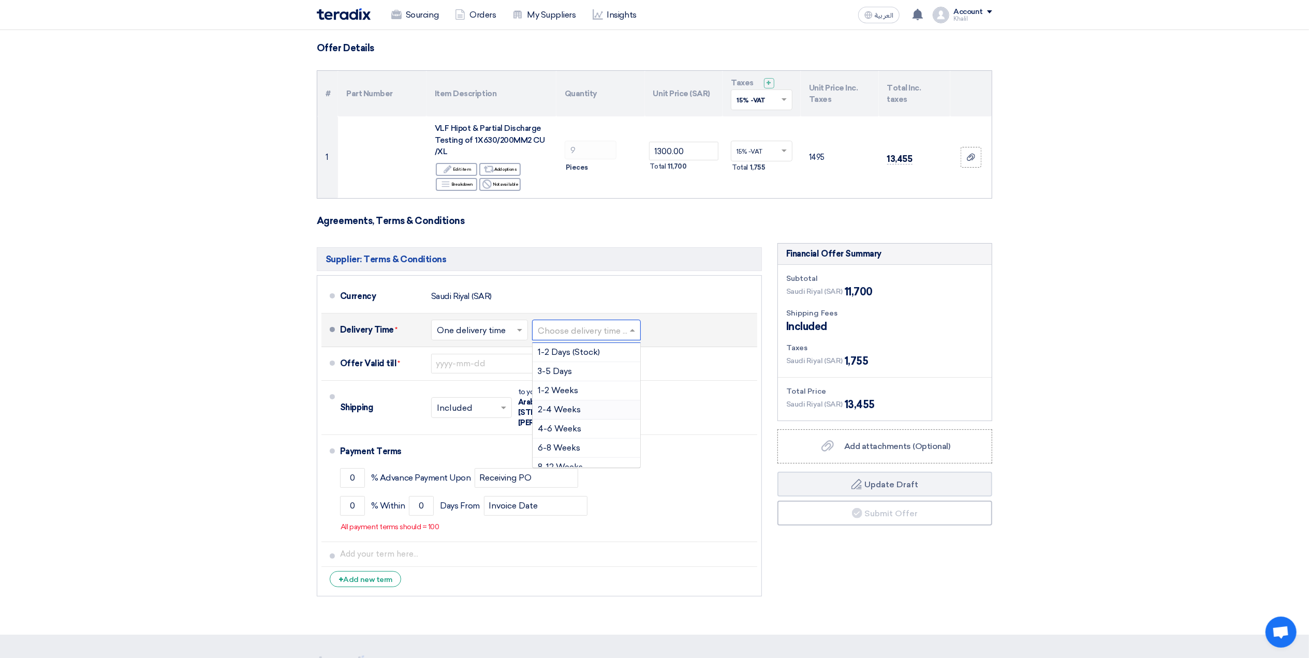
click at [591, 413] on div "2-4 Weeks" at bounding box center [587, 410] width 108 height 19
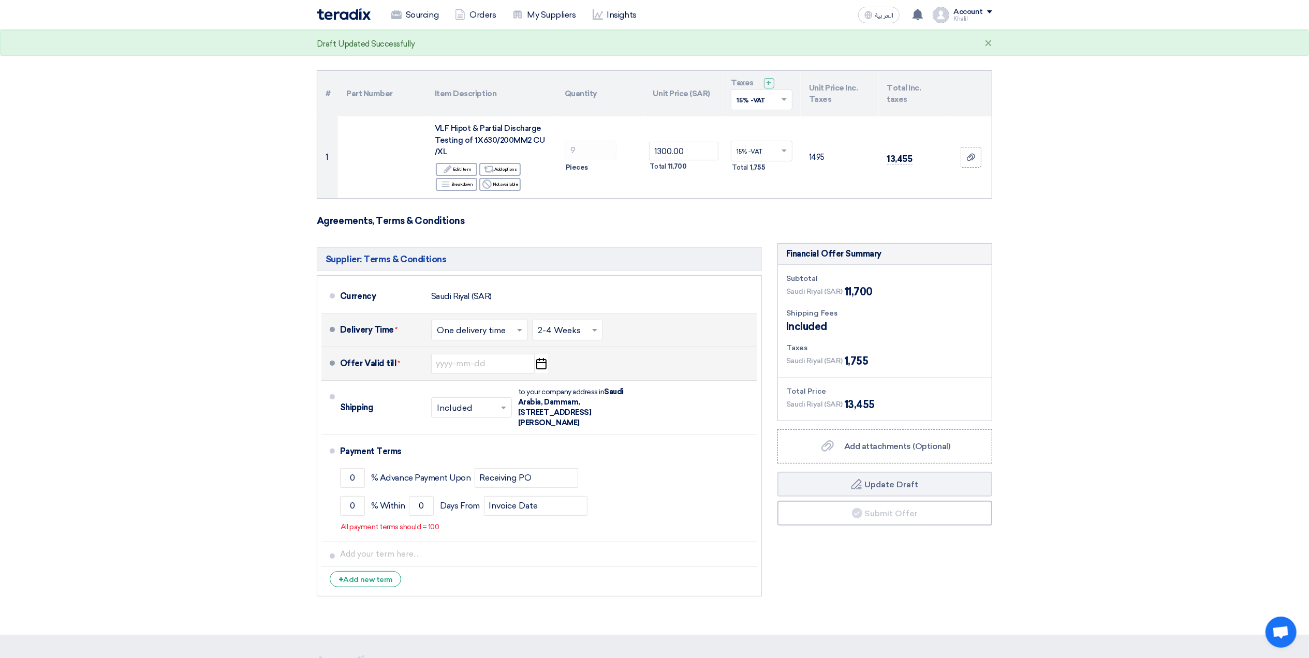
click at [538, 364] on icon "Pick a date" at bounding box center [541, 364] width 14 height 19
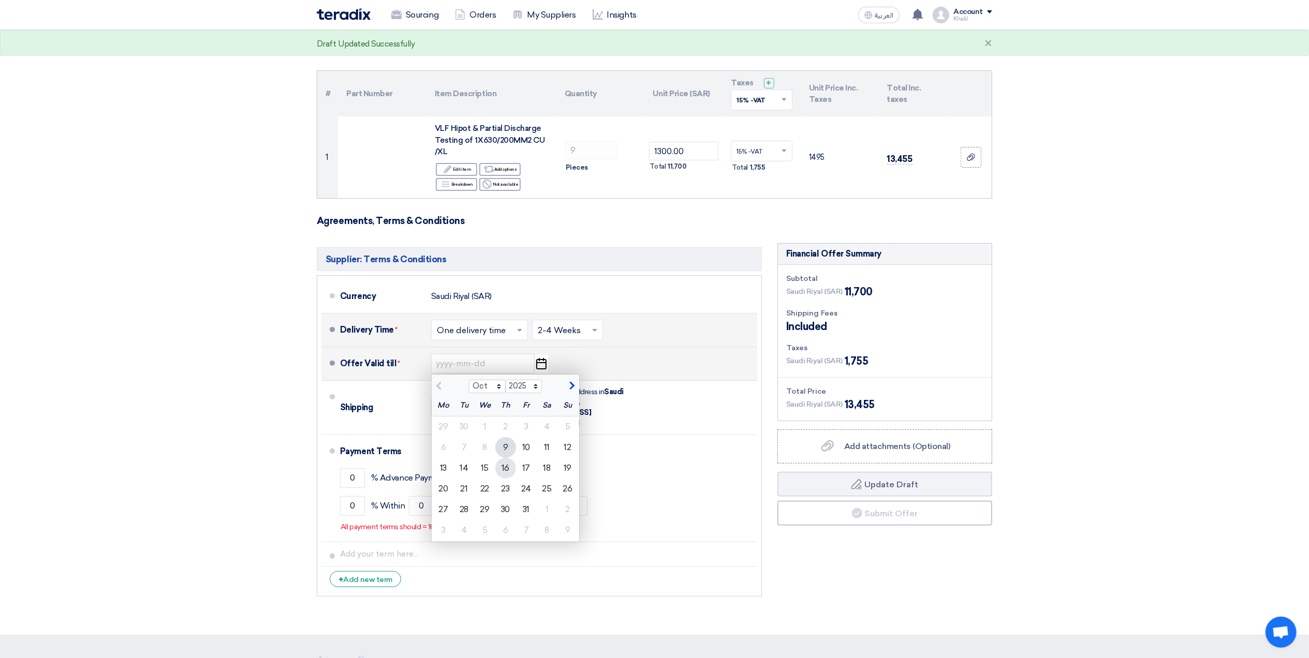
click at [512, 466] on div "16" at bounding box center [505, 468] width 21 height 21
type input "[DATE]"
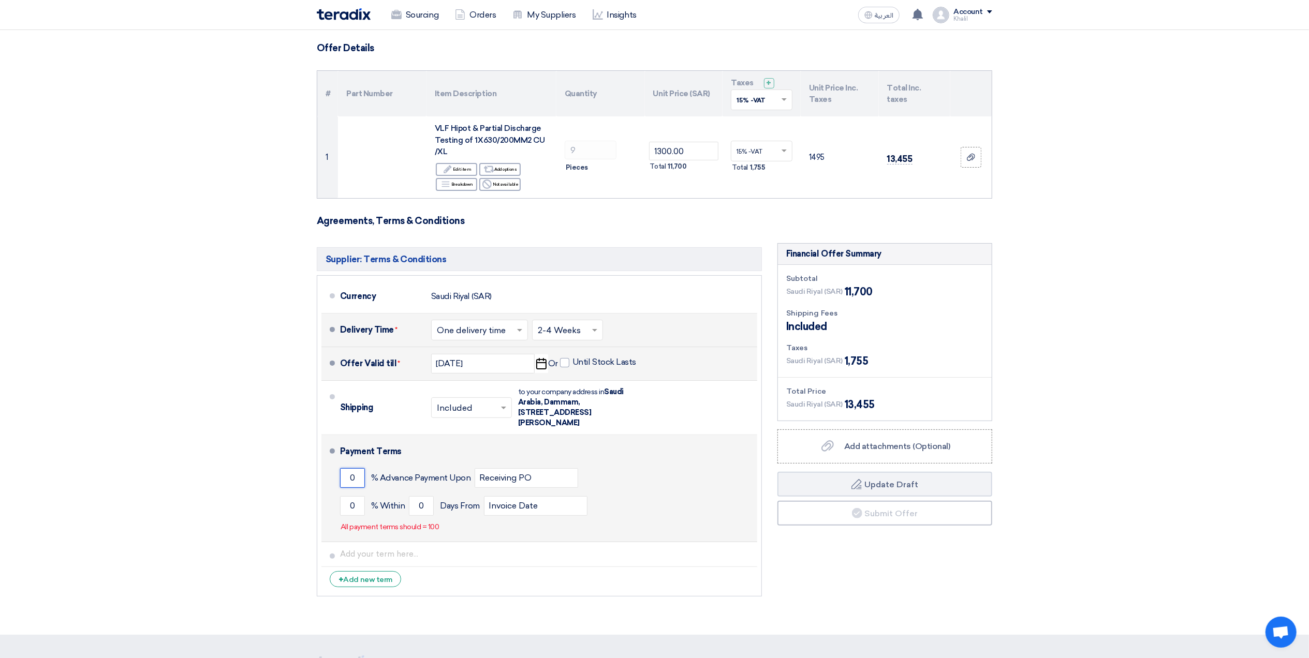
drag, startPoint x: 355, startPoint y: 481, endPoint x: 345, endPoint y: 480, distance: 10.4
click at [345, 480] on input "0" at bounding box center [352, 478] width 25 height 20
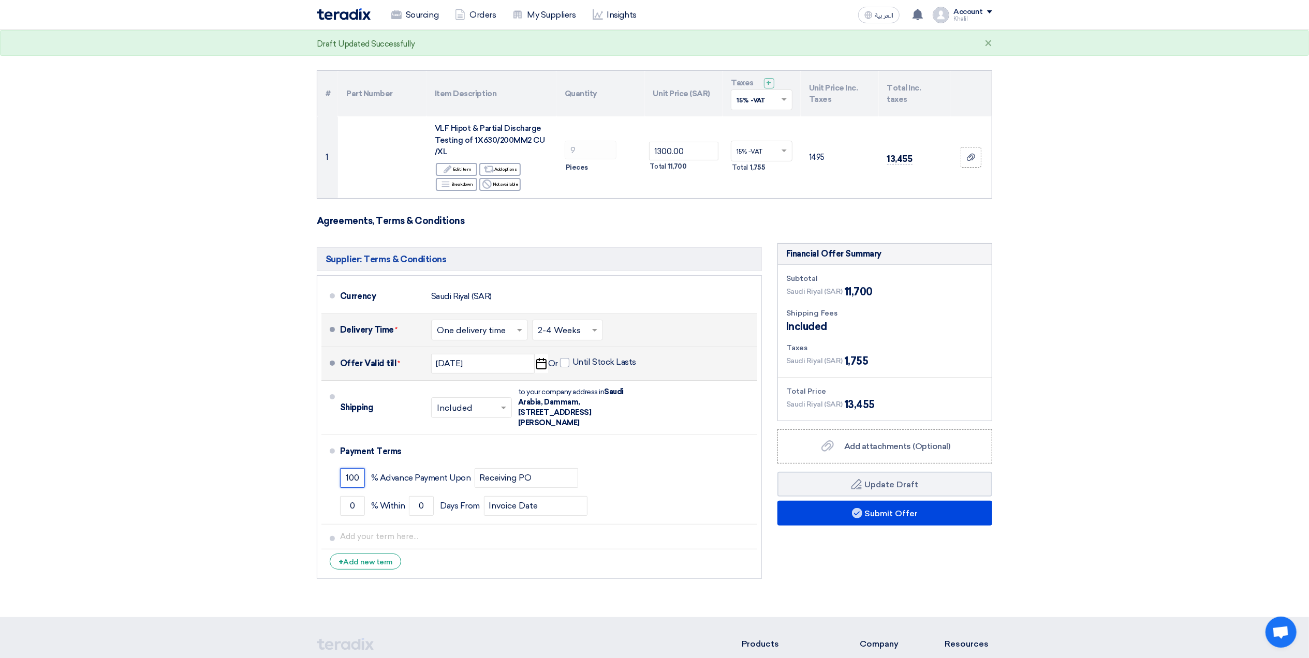
type input "100"
click at [1149, 518] on section "Offer Details # Part Number Item Description Quantity Unit Price (SAR) Taxes + …" at bounding box center [654, 320] width 1309 height 596
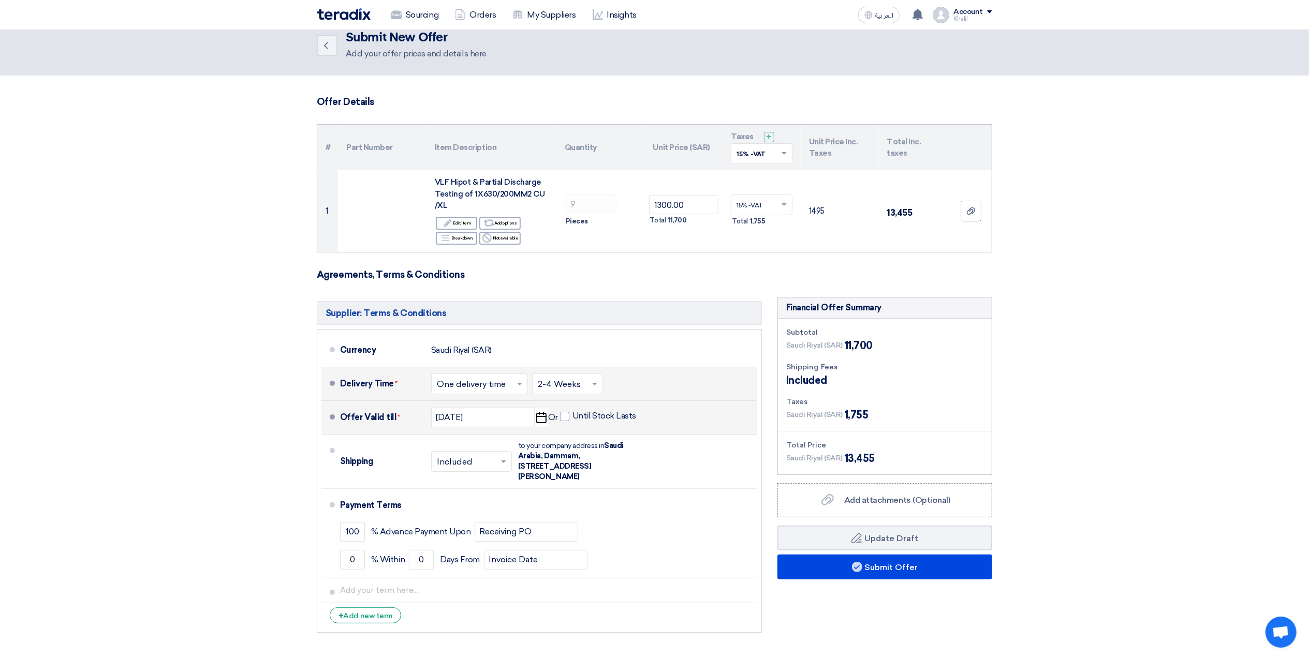
scroll to position [0, 0]
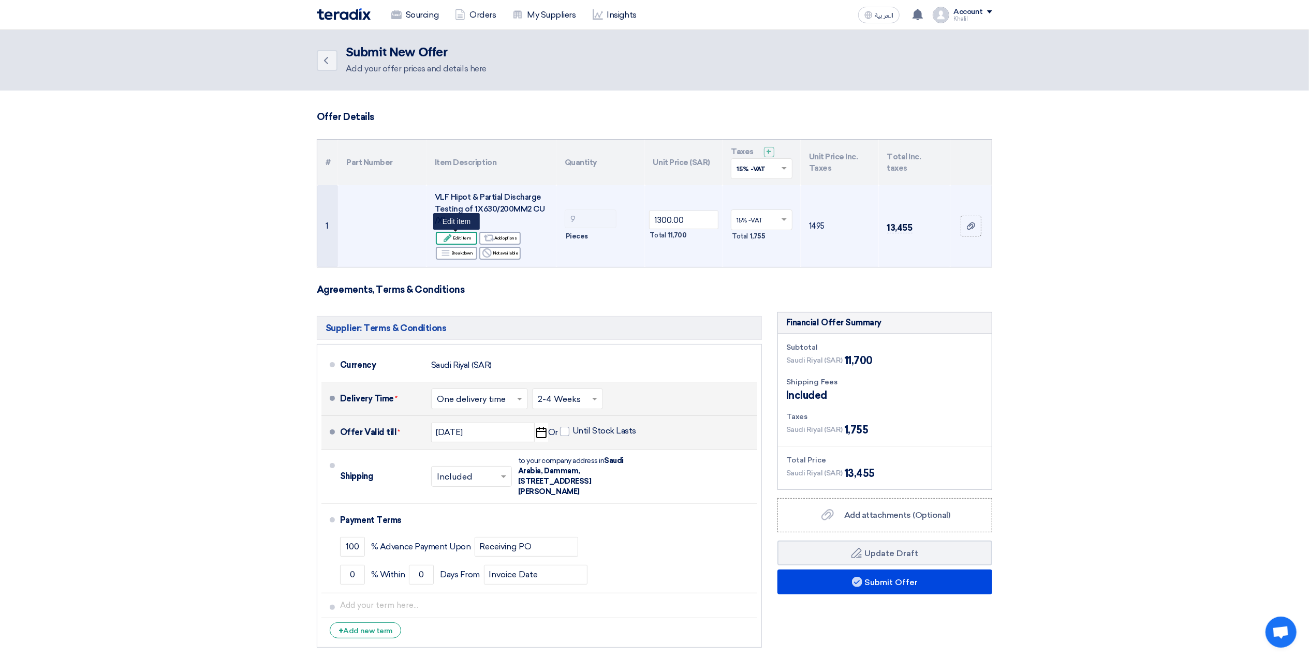
click at [461, 237] on div "Edit Edit item" at bounding box center [456, 238] width 41 height 13
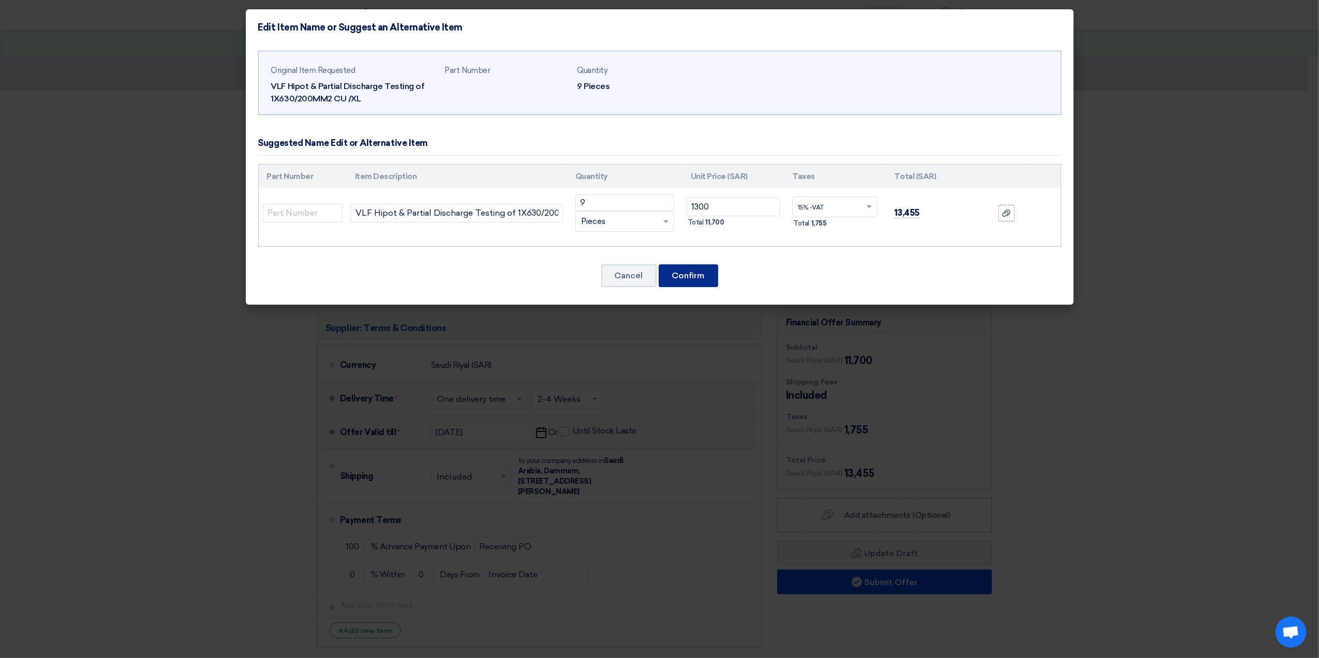
click at [707, 284] on button "Confirm" at bounding box center [689, 275] width 60 height 23
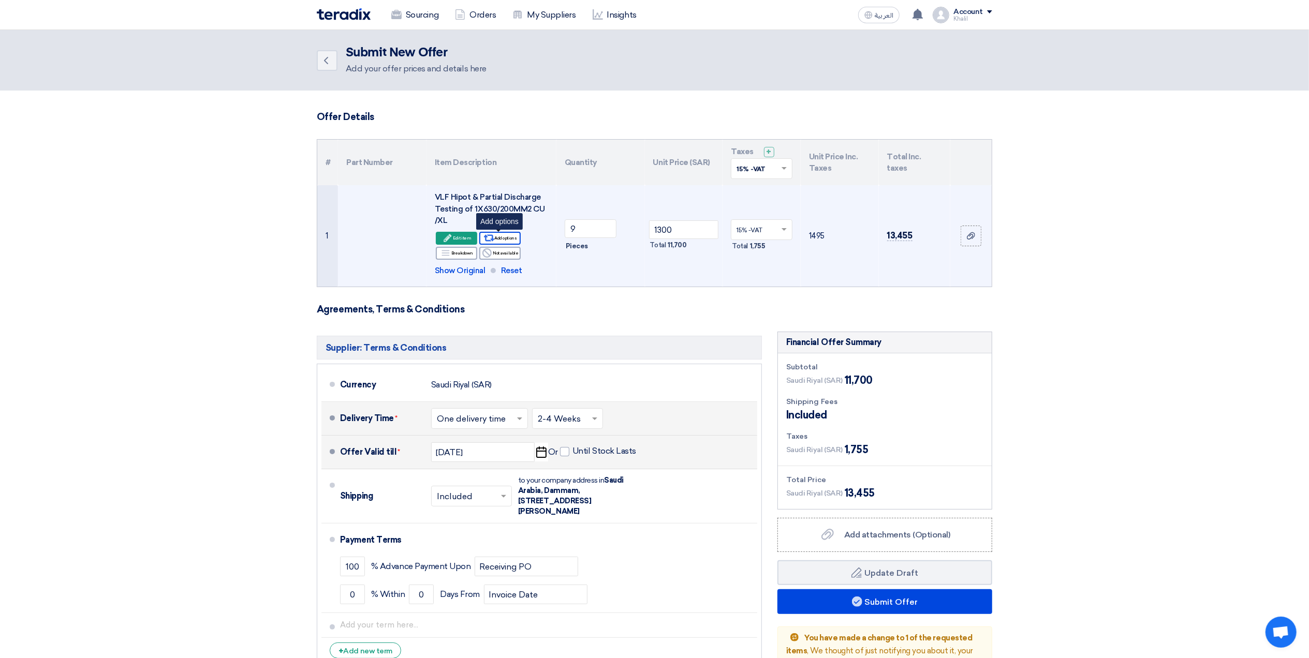
click at [512, 240] on div "Alternative Add options" at bounding box center [499, 238] width 41 height 13
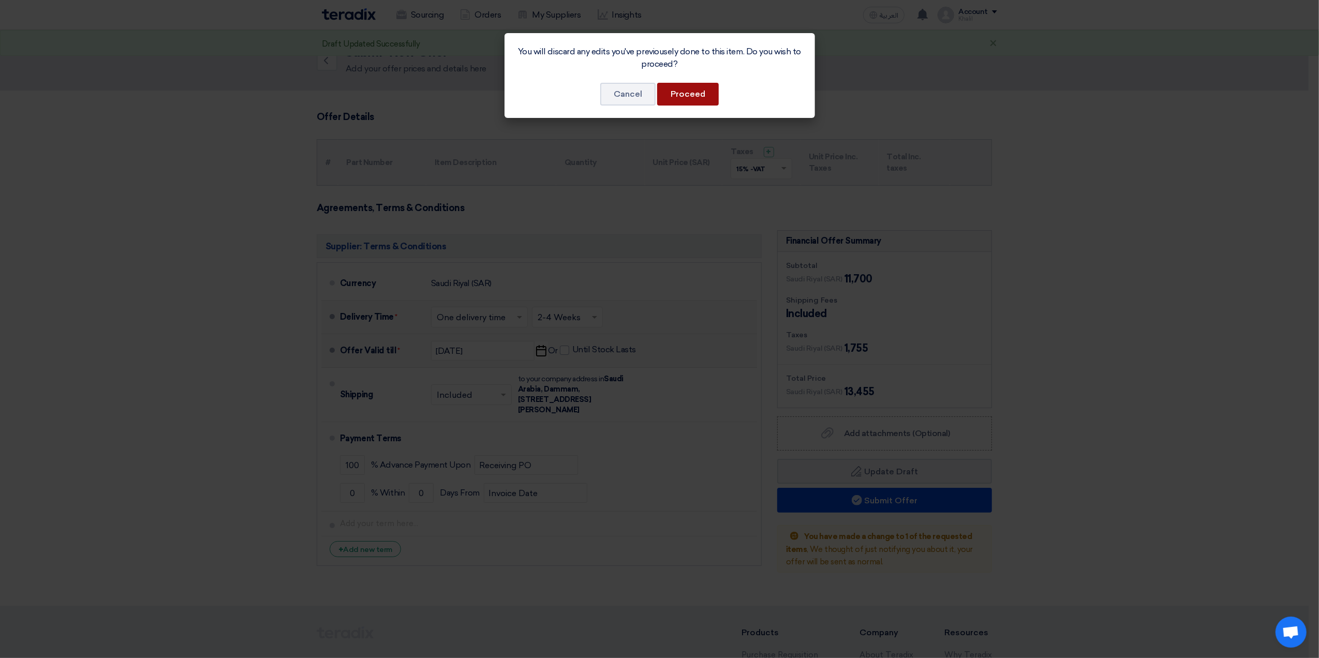
click at [682, 96] on button "Proceed" at bounding box center [688, 94] width 62 height 23
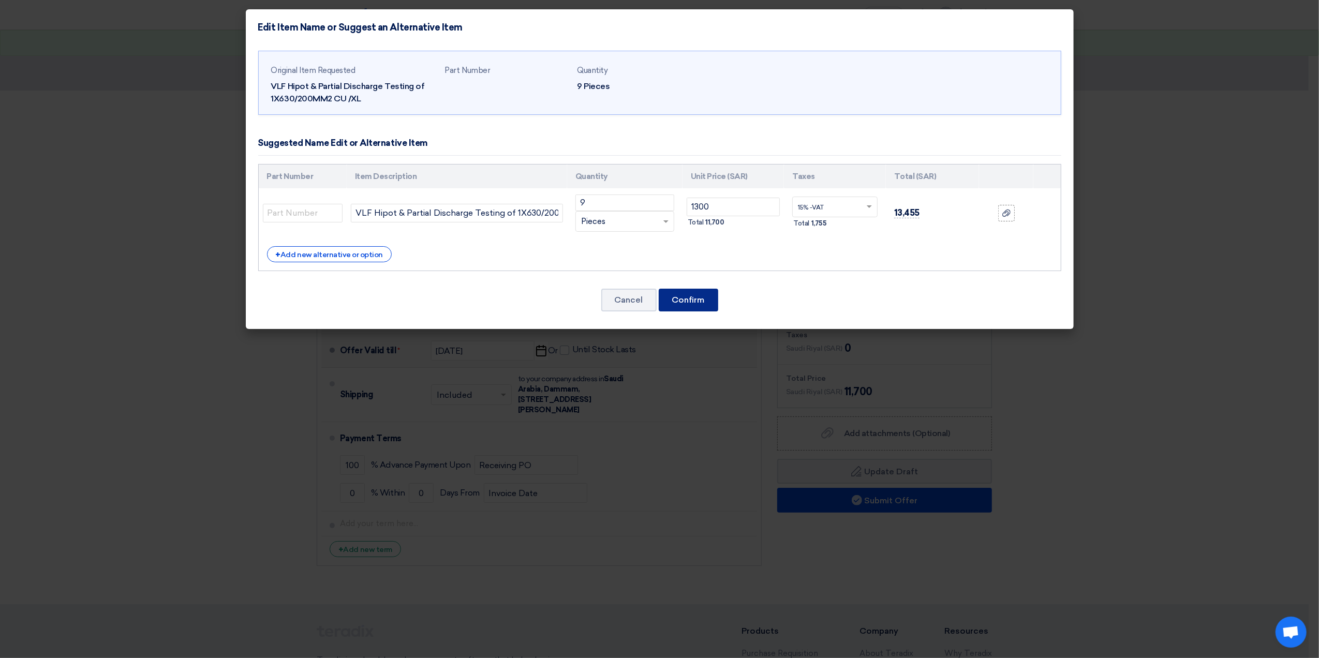
click at [686, 306] on button "Confirm" at bounding box center [689, 300] width 60 height 23
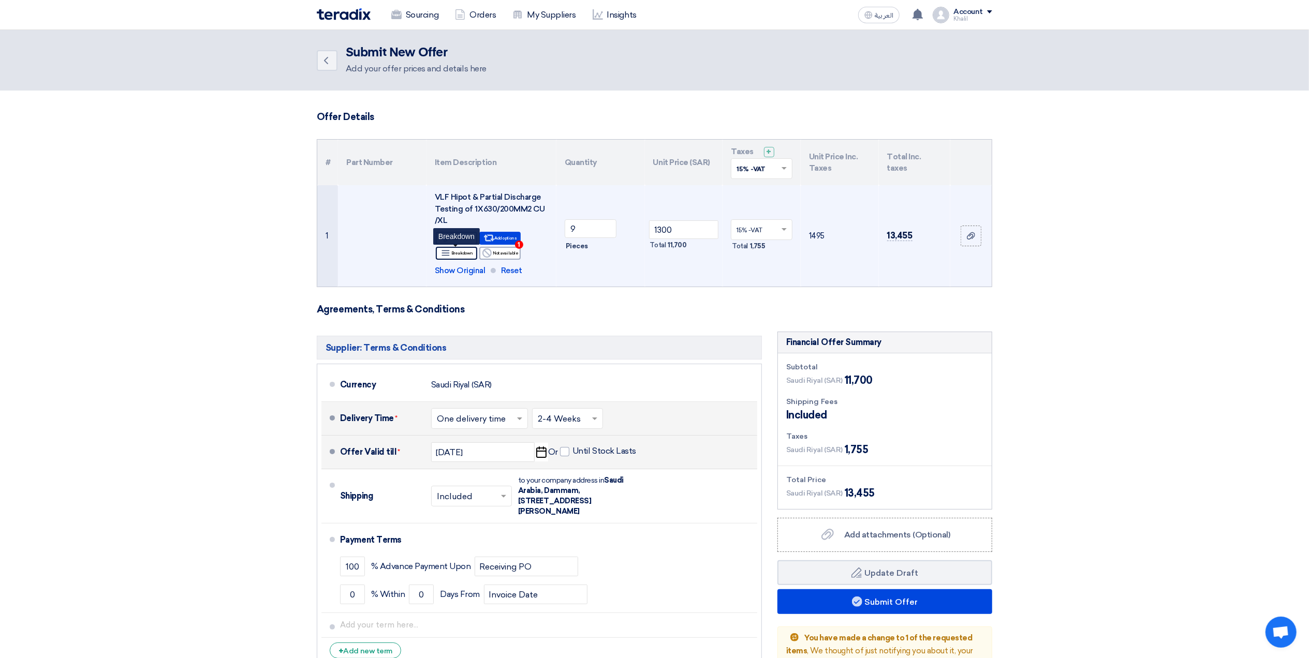
click at [457, 253] on div "Breakdown Breakdown" at bounding box center [456, 253] width 41 height 13
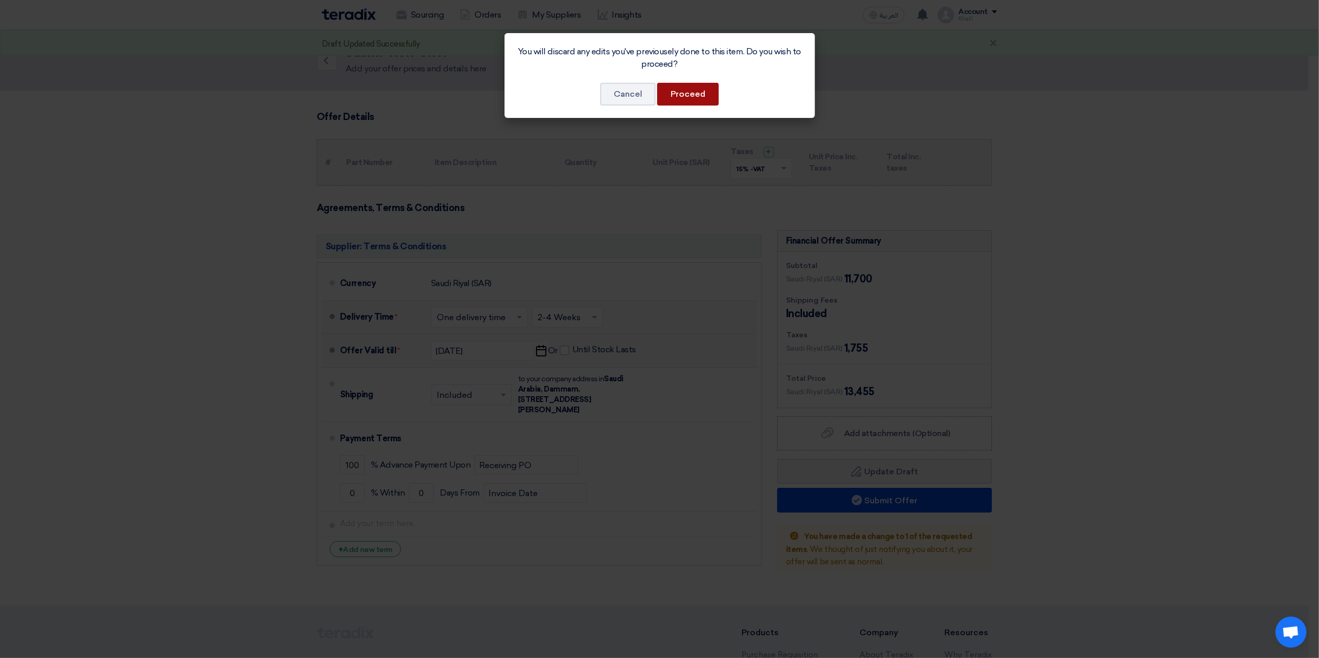
click at [683, 97] on button "Proceed" at bounding box center [688, 94] width 62 height 23
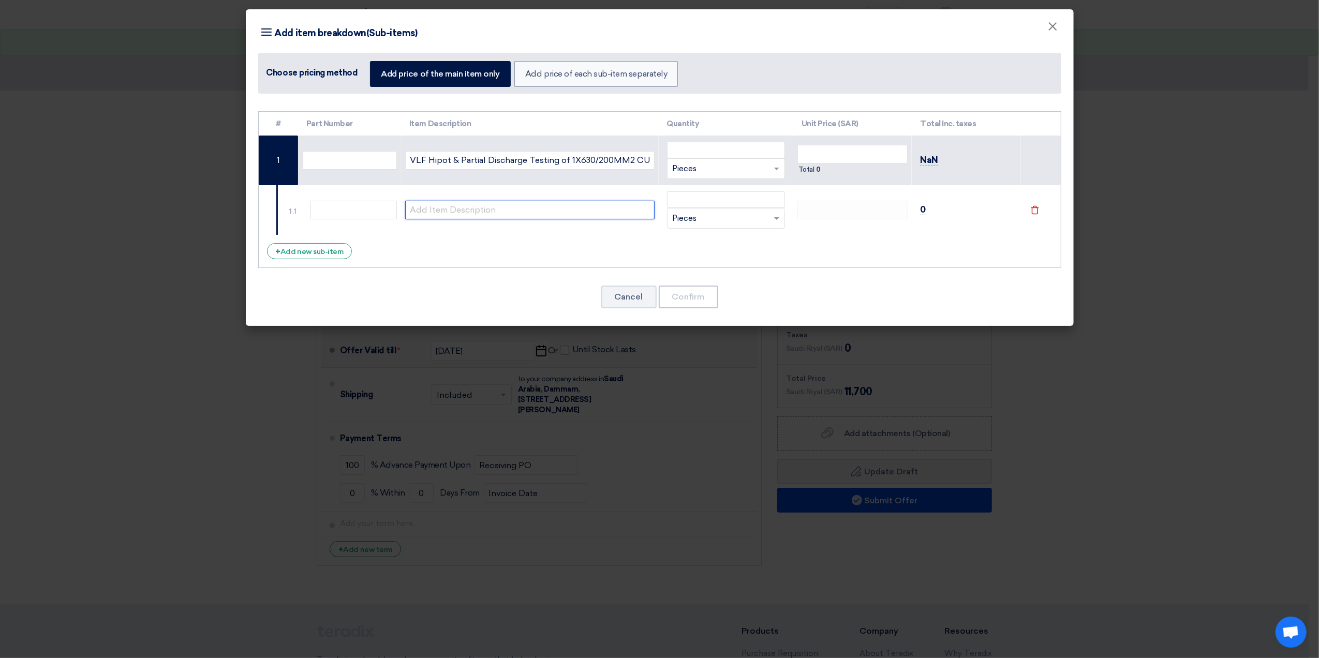
click at [506, 212] on input "text" at bounding box center [529, 210] width 249 height 19
click at [456, 216] on input "text" at bounding box center [529, 210] width 249 height 19
paste input "Mobilization/de-mobilization"
type input "Mobilization/de-mobilization"
click at [831, 263] on div "# Part Number Item Description Quantity Unit Price (SAR) Total Inc. taxes" at bounding box center [659, 189] width 803 height 157
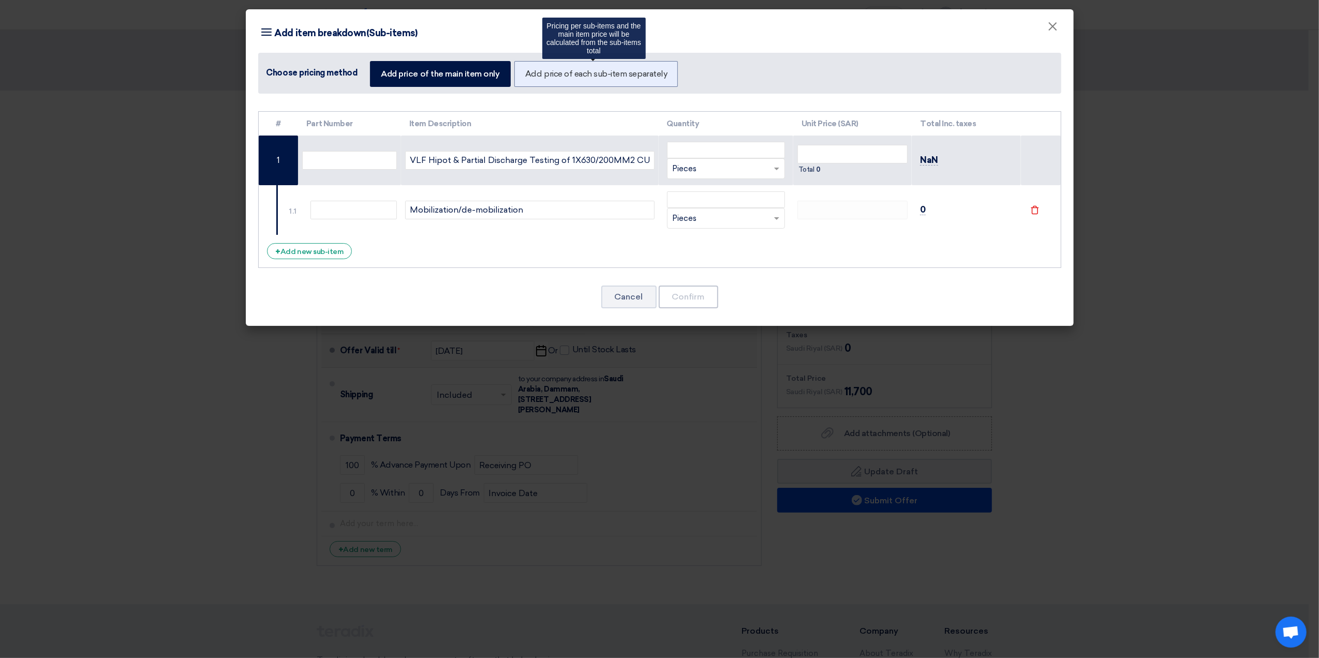
click at [578, 77] on label "Add price of each sub-item separately" at bounding box center [596, 74] width 164 height 26
click at [532, 77] on input "Add price of each sub-item separately" at bounding box center [528, 73] width 7 height 7
radio input "true"
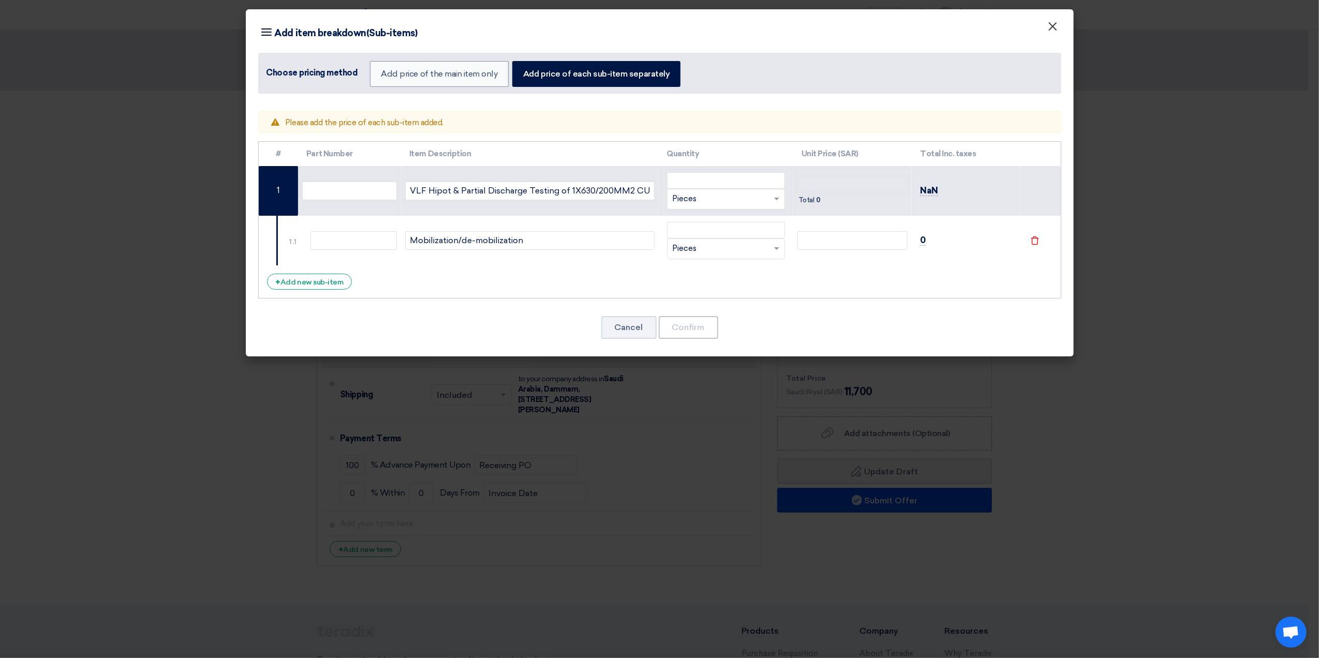
click at [1062, 29] on button "×" at bounding box center [1053, 27] width 27 height 21
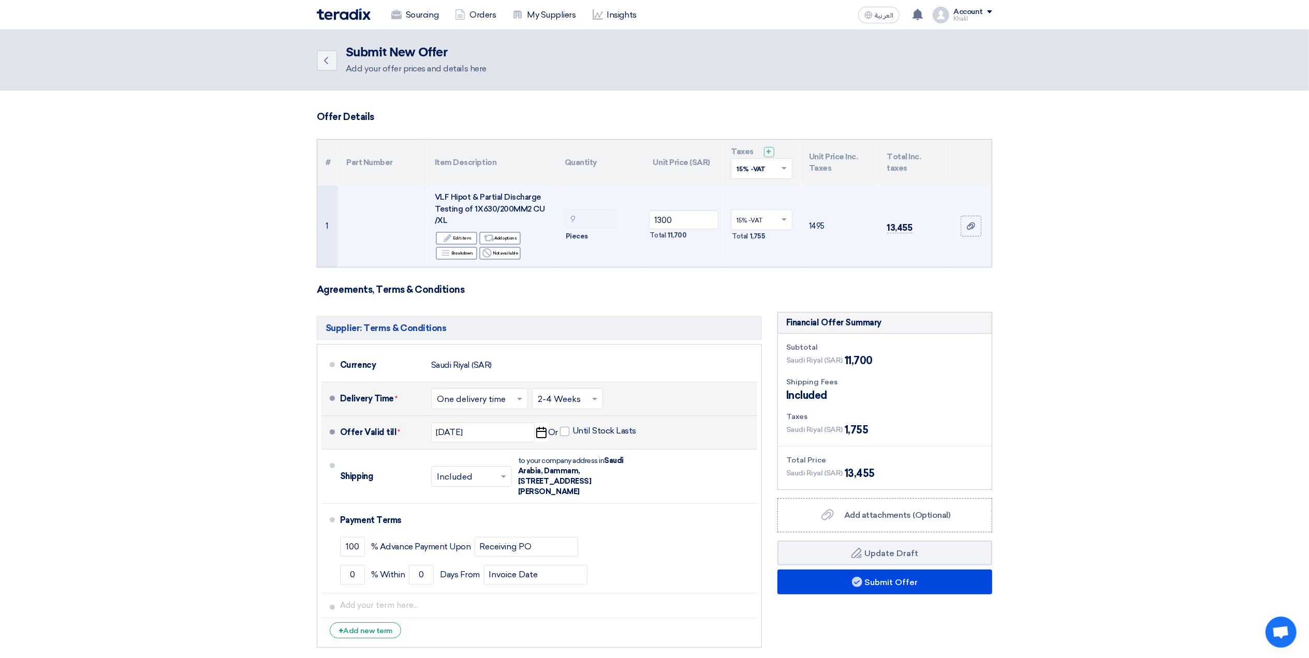
click at [1179, 359] on section "Offer Details # Part Number Item Description Quantity Unit Price (SAR) Taxes + …" at bounding box center [654, 389] width 1309 height 596
click at [901, 517] on span "Add attachments (Optional)" at bounding box center [897, 515] width 106 height 10
click at [0, 0] on input "Add attachments (Optional) Add attachments (Optional)" at bounding box center [0, 0] width 0 height 0
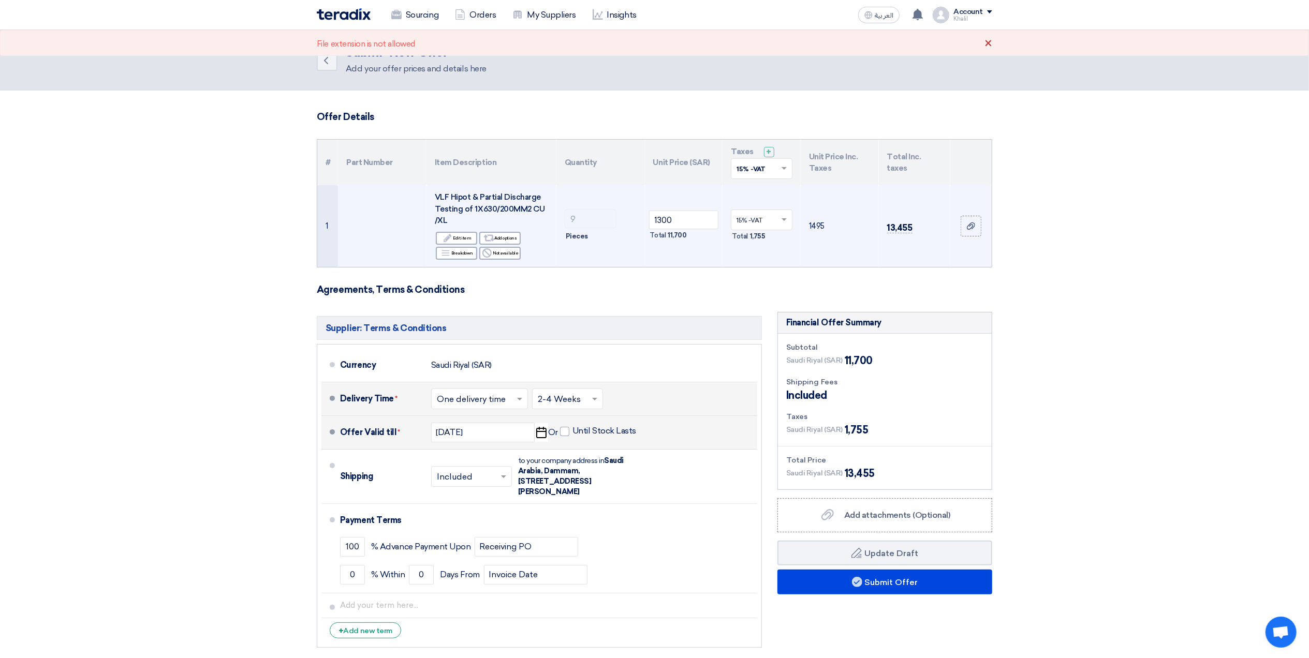
click at [988, 47] on div "×" at bounding box center [988, 44] width 8 height 12
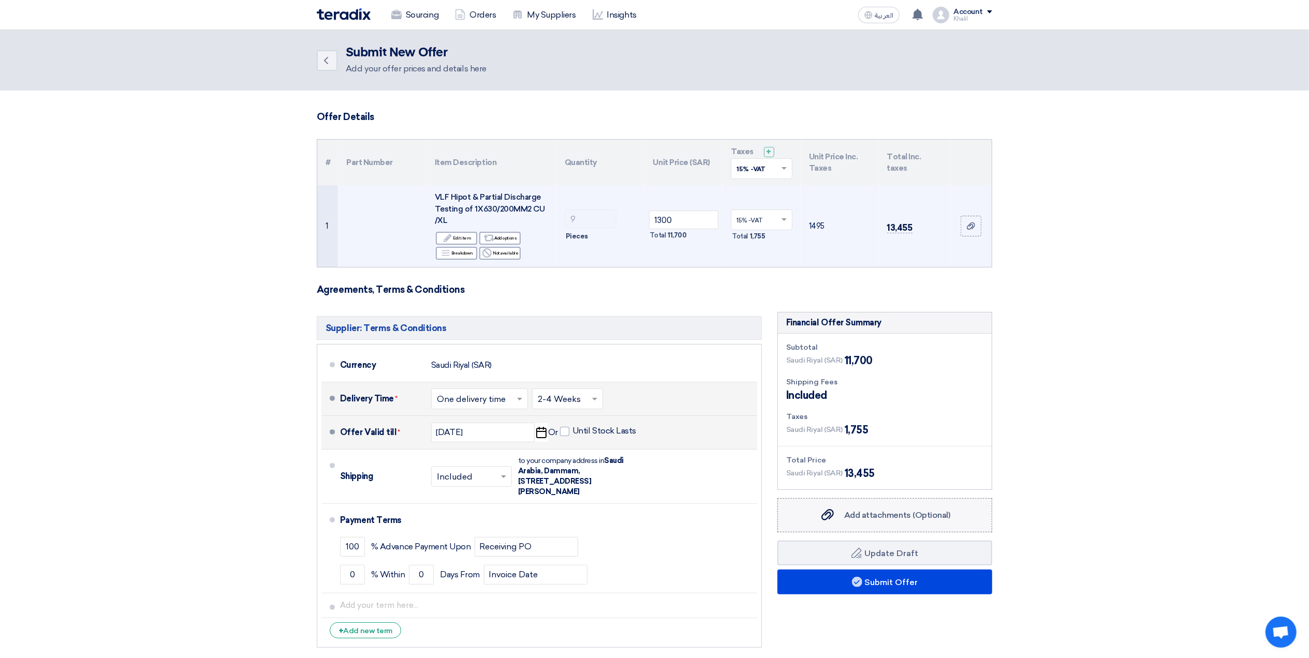
click at [922, 520] on span "Add attachments (Optional)" at bounding box center [897, 515] width 106 height 10
click at [0, 0] on input "Add attachments (Optional) Add attachments (Optional)" at bounding box center [0, 0] width 0 height 0
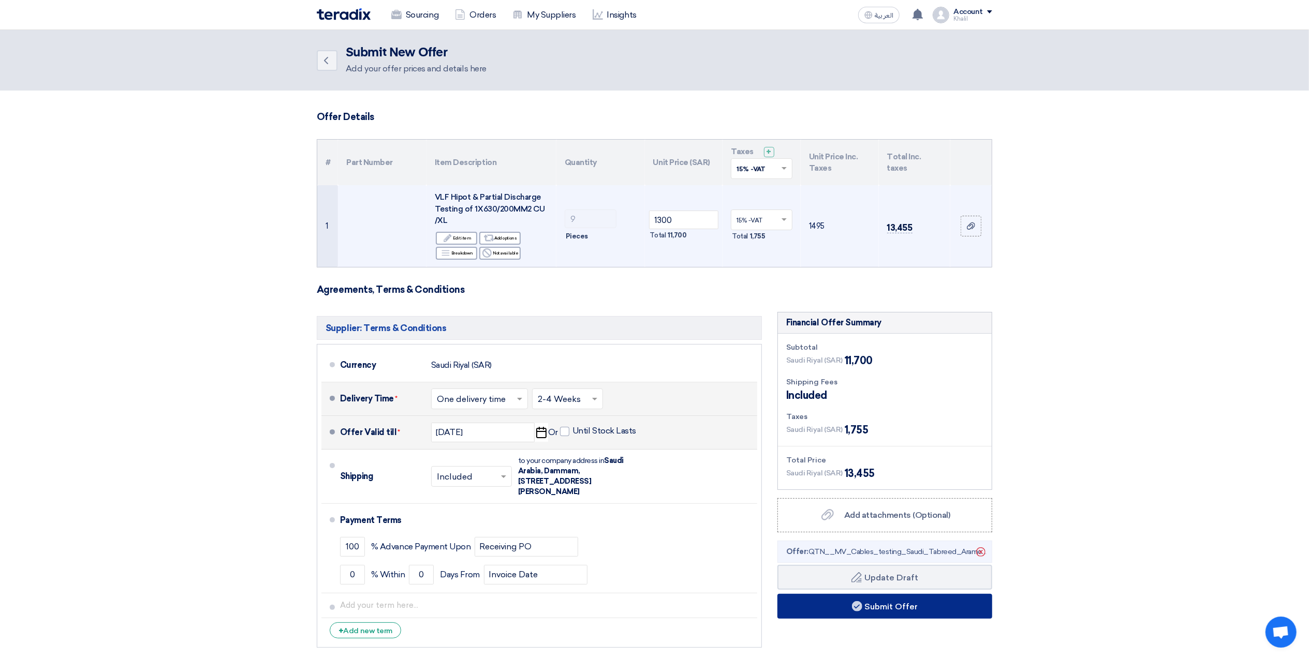
click at [932, 610] on button "Submit Offer" at bounding box center [884, 606] width 215 height 25
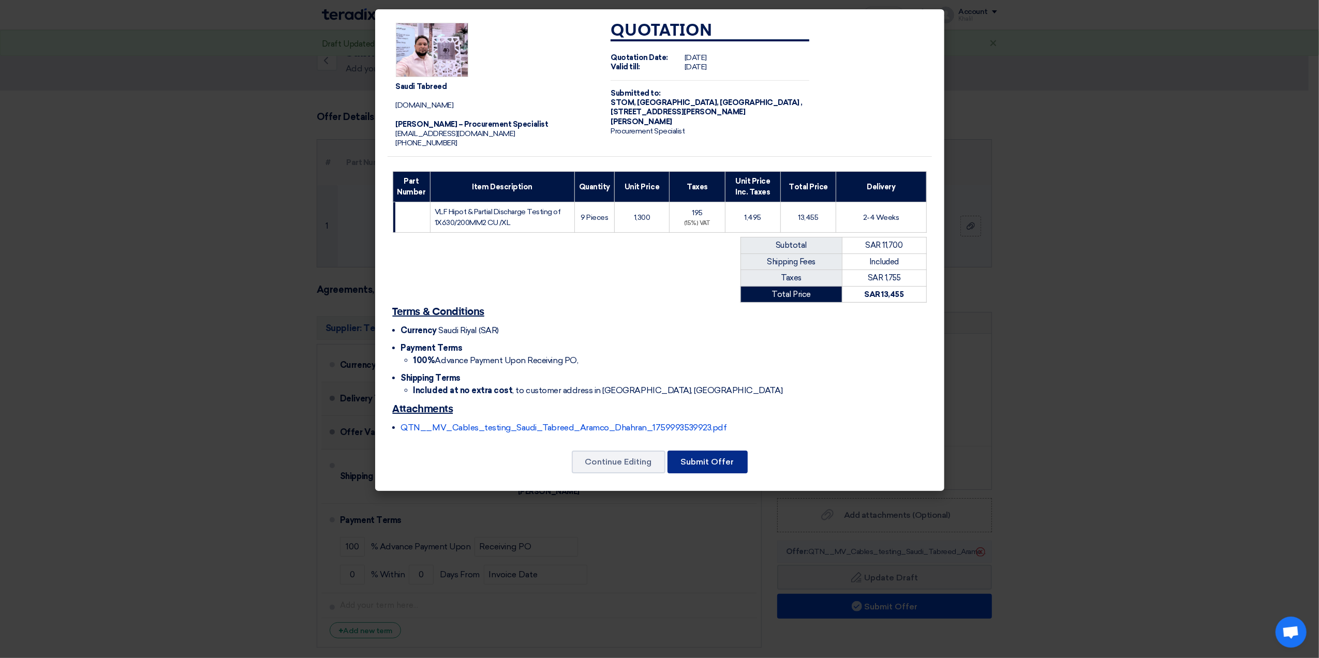
click at [723, 463] on button "Submit Offer" at bounding box center [708, 462] width 80 height 23
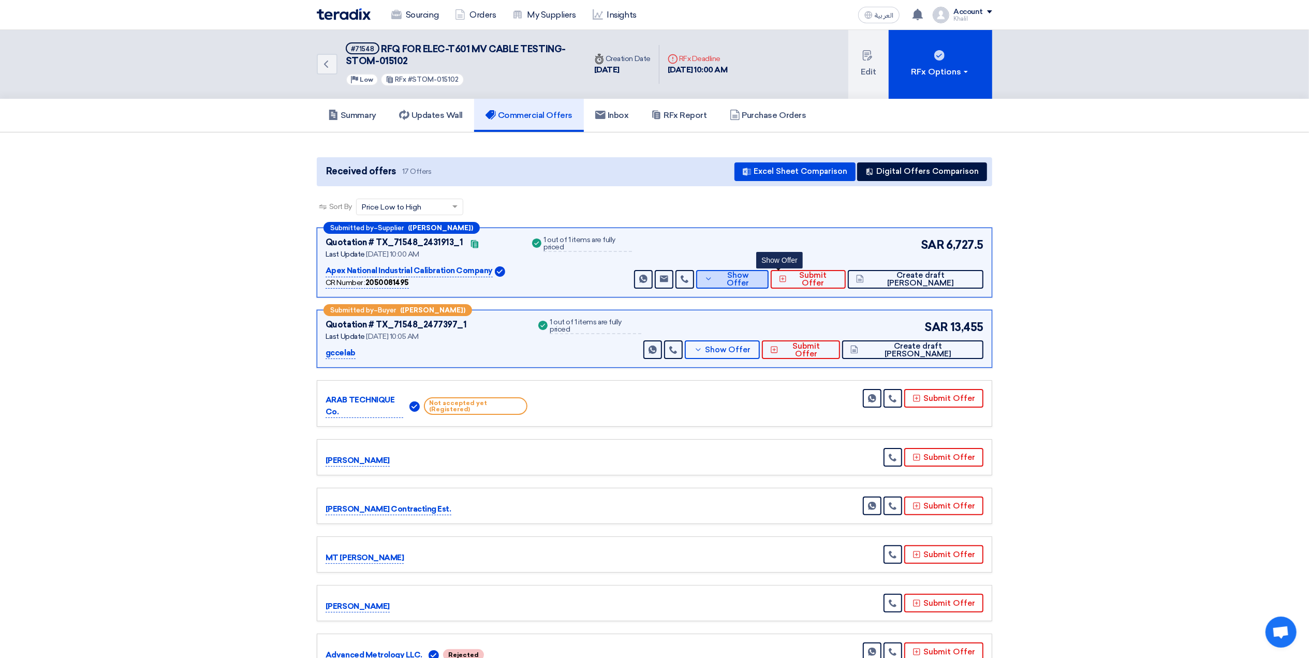
click at [769, 285] on button "Show Offer" at bounding box center [732, 279] width 72 height 19
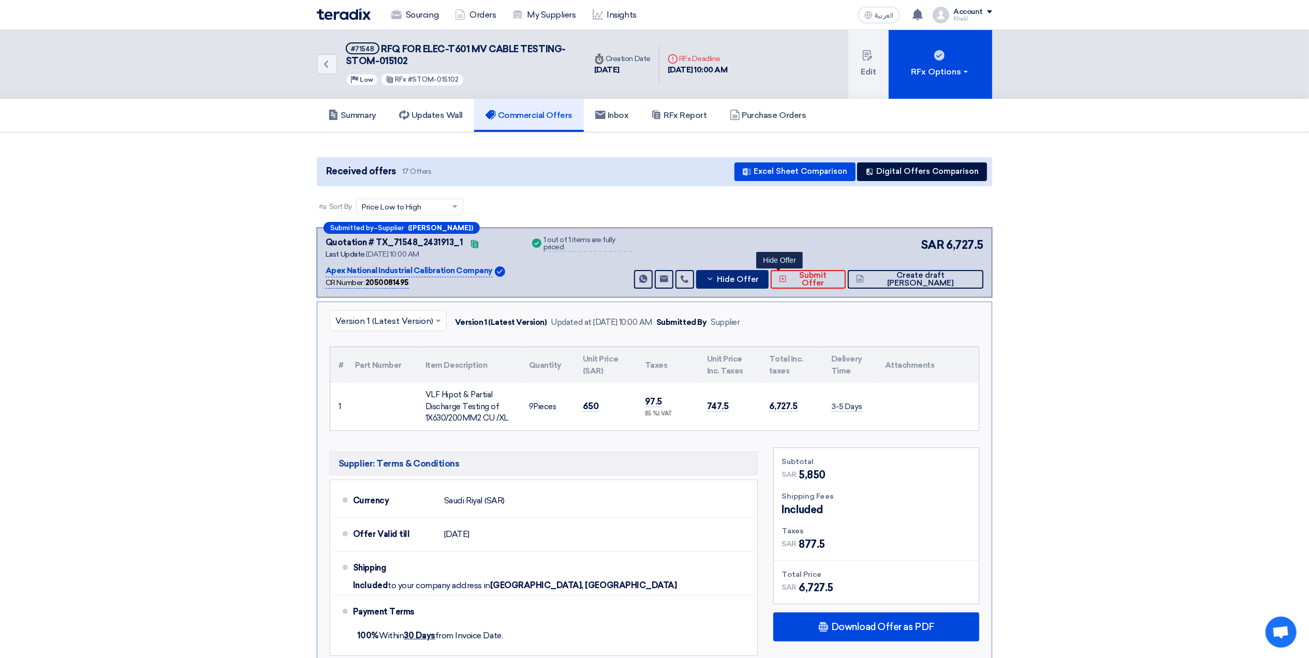
click at [769, 285] on button "Hide Offer" at bounding box center [732, 279] width 72 height 19
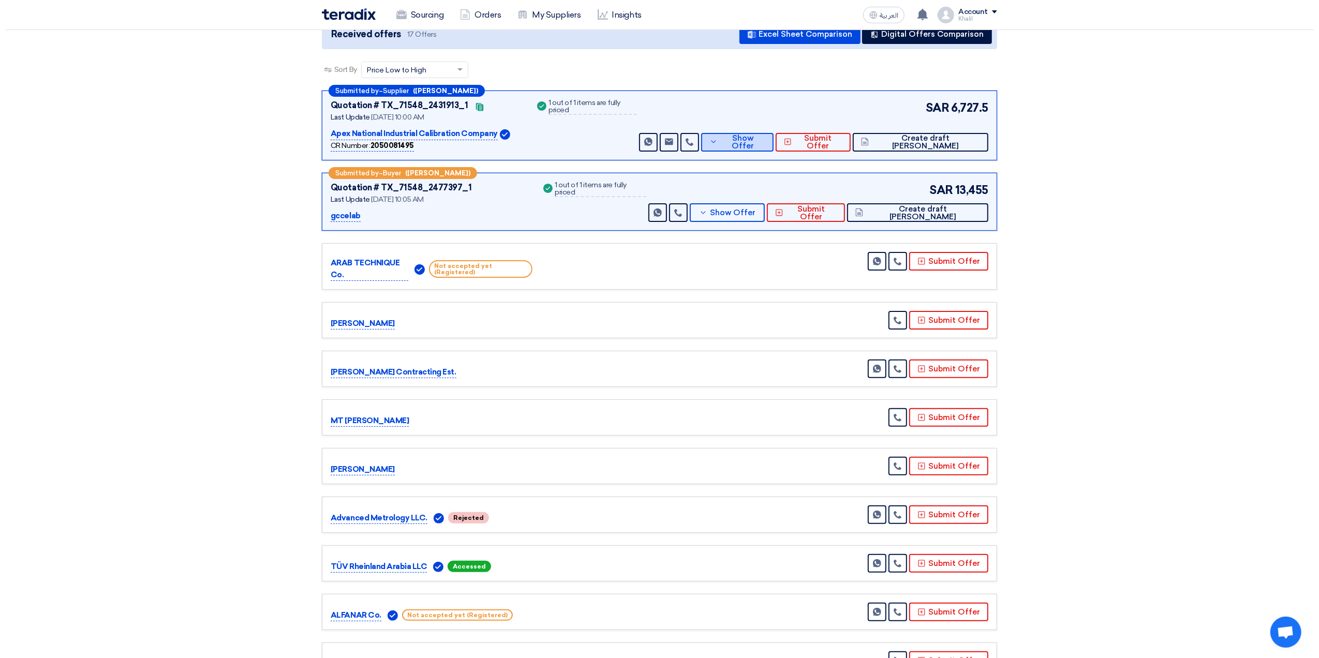
scroll to position [138, 0]
click at [919, 321] on icon at bounding box center [917, 320] width 8 height 8
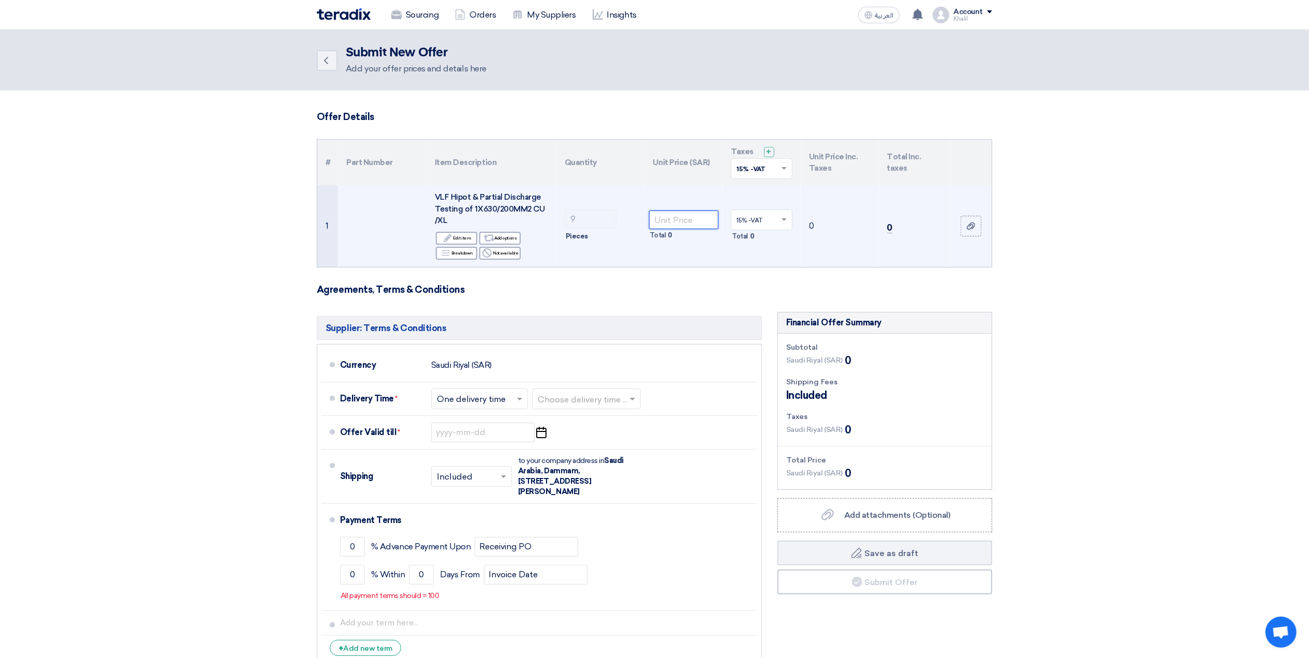
click at [675, 220] on input "number" at bounding box center [684, 220] width 70 height 19
paste input "750.00"
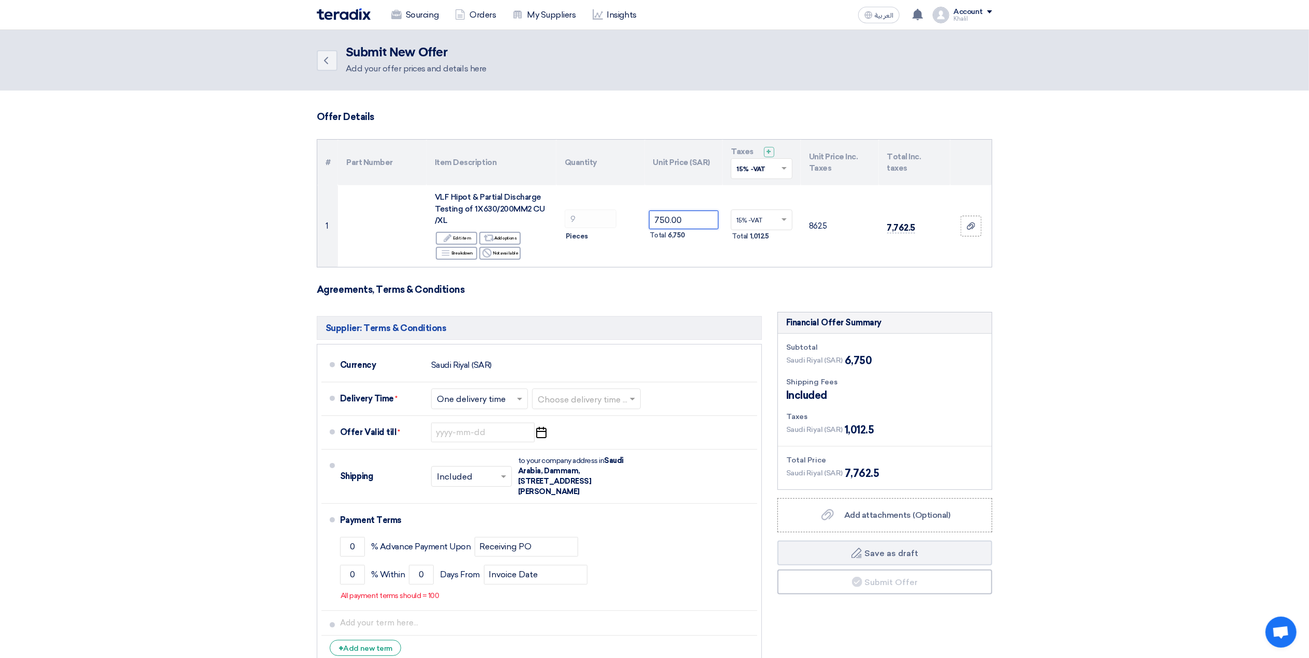
type input "750.00"
click at [1121, 310] on section "Offer Details # Part Number Item Description Quantity Unit Price (SAR) Taxes + …" at bounding box center [654, 397] width 1309 height 613
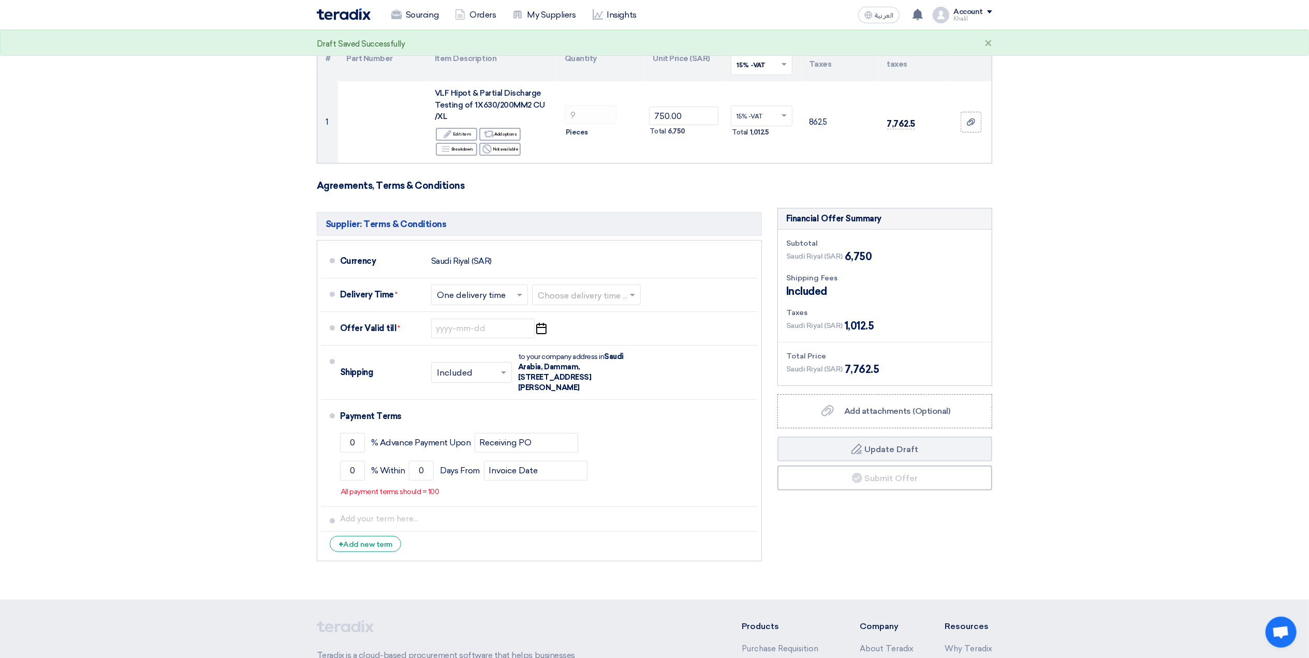
scroll to position [138, 0]
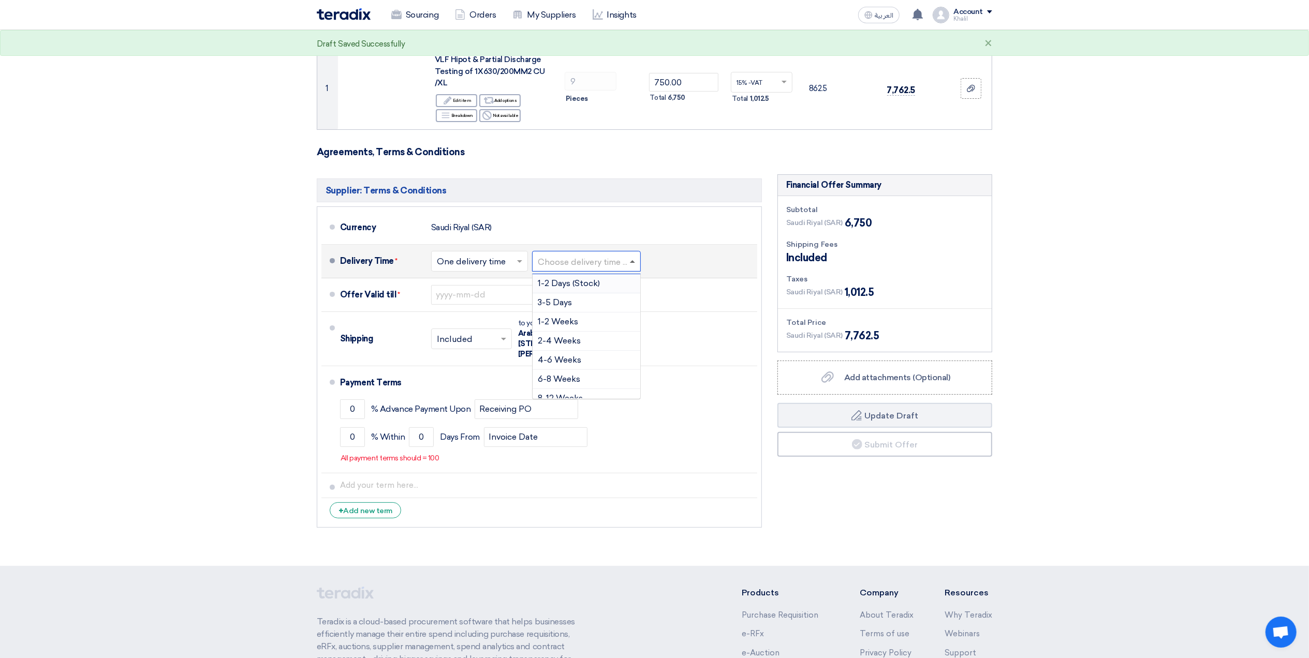
click at [634, 261] on span at bounding box center [632, 261] width 5 height 3
click at [608, 319] on div "1-2 Weeks" at bounding box center [587, 322] width 108 height 19
click at [540, 297] on icon "Pick a date" at bounding box center [541, 295] width 14 height 19
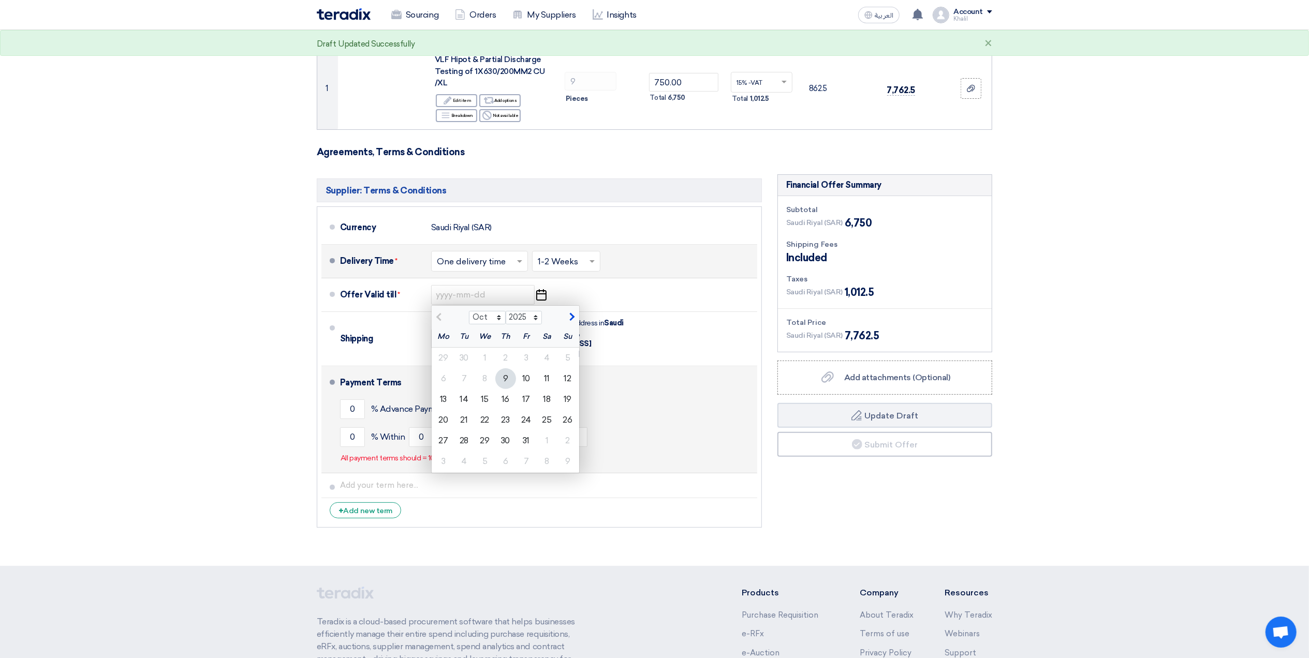
click at [486, 399] on div "15" at bounding box center [485, 399] width 21 height 21
type input "[DATE]"
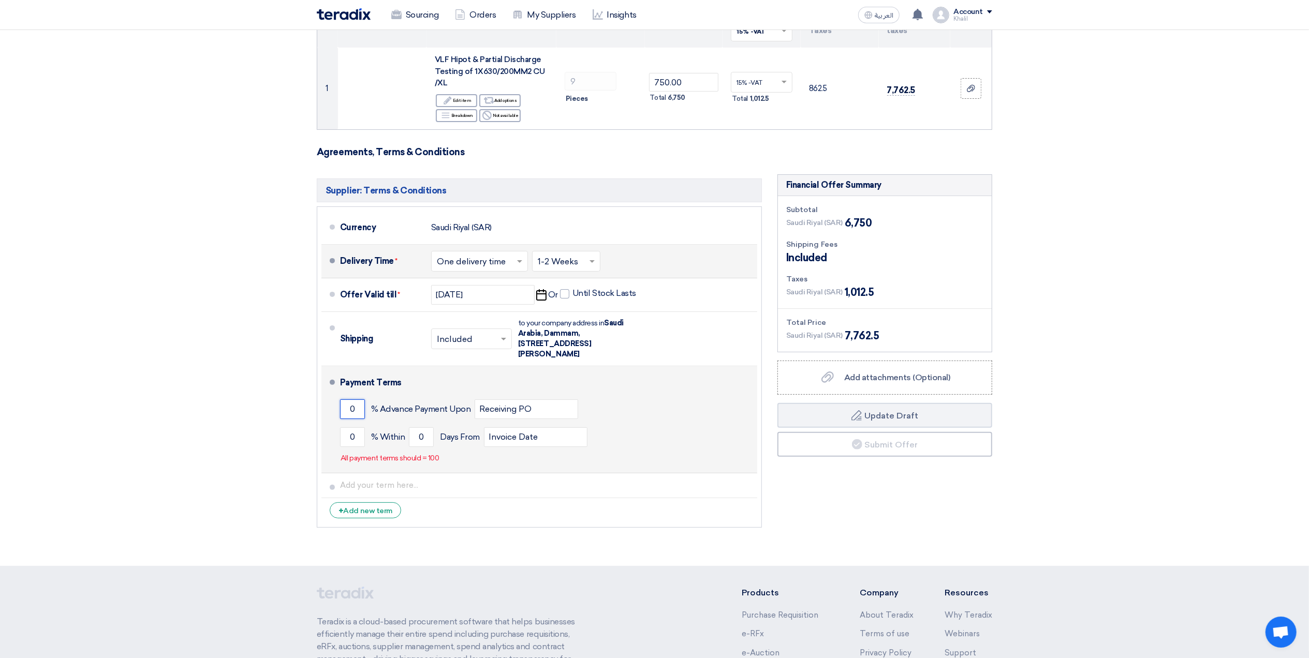
drag, startPoint x: 356, startPoint y: 411, endPoint x: 334, endPoint y: 411, distance: 21.7
click at [334, 411] on li "Payment Terms 0 % Advance Payment Upon Receiving PO 0 % Within 0" at bounding box center [539, 419] width 436 height 107
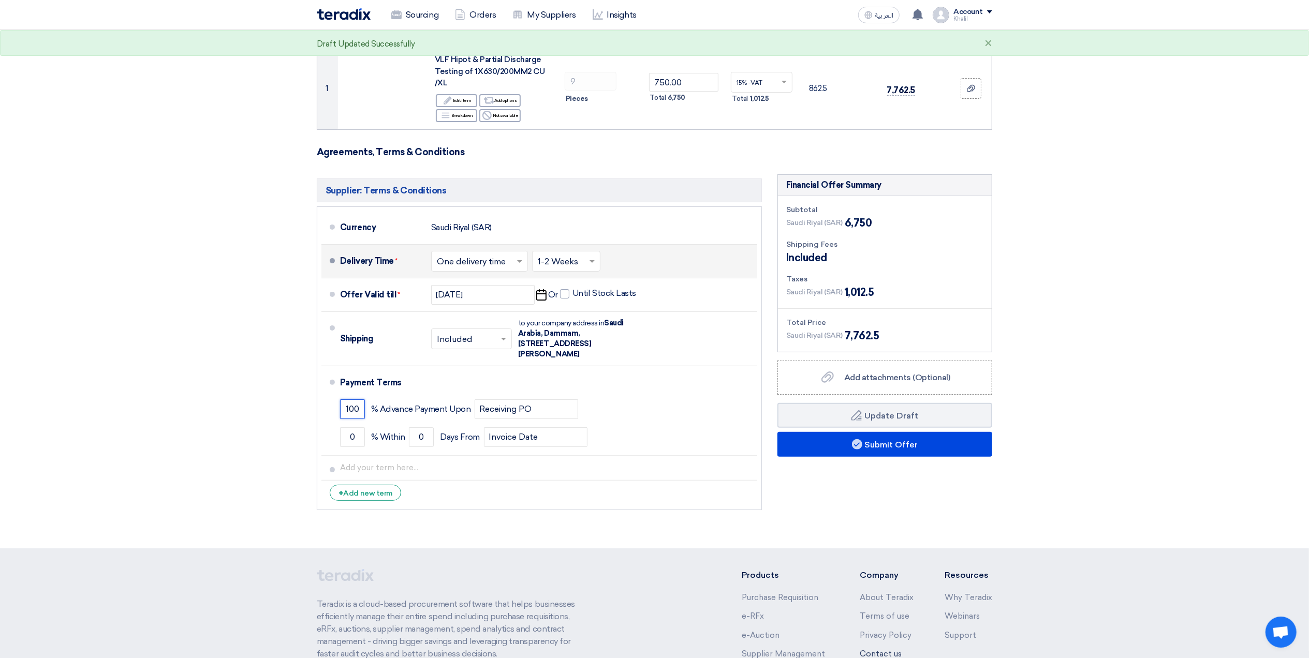
type input "100"
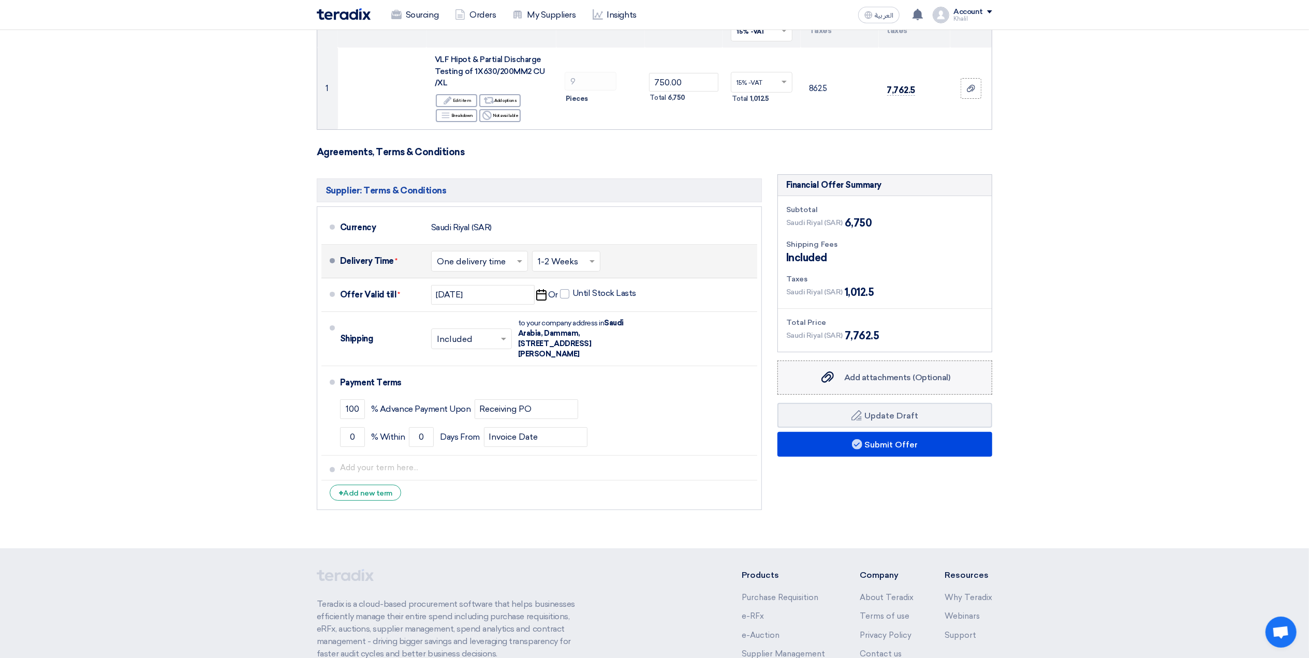
click at [925, 384] on div "Add attachments (Optional) Add attachments (Optional)" at bounding box center [884, 378] width 130 height 12
click at [0, 0] on input "Add attachments (Optional) Add attachments (Optional)" at bounding box center [0, 0] width 0 height 0
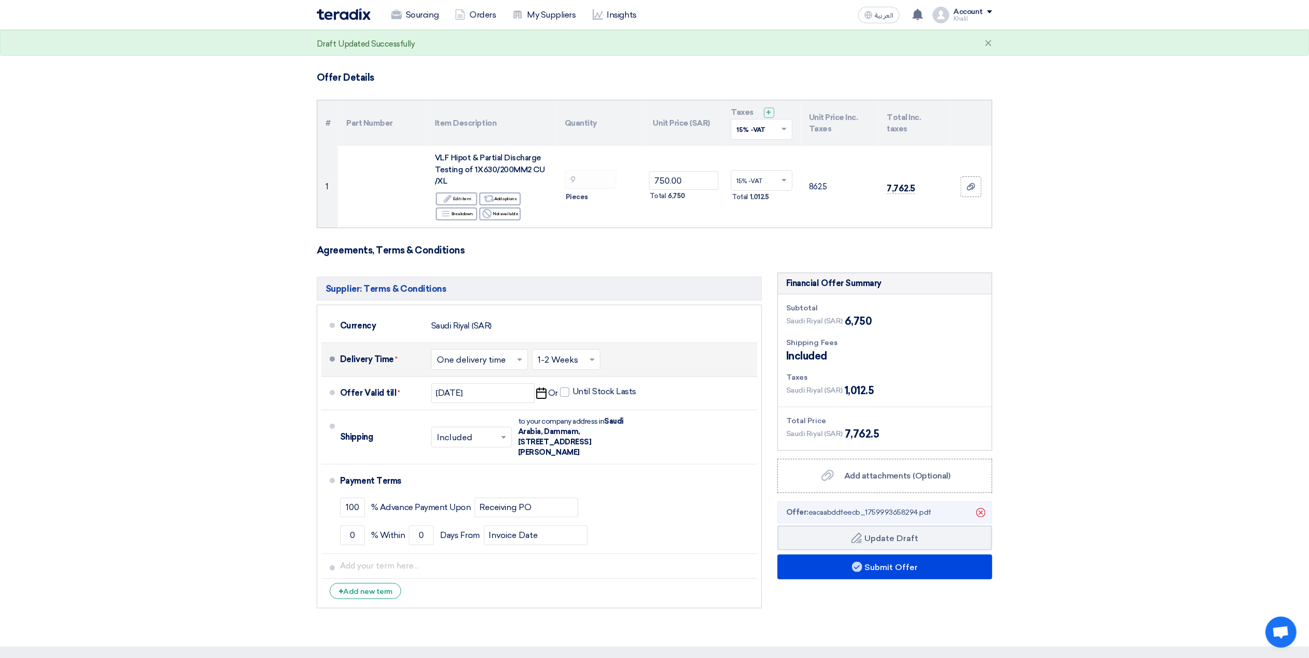
scroll to position [0, 0]
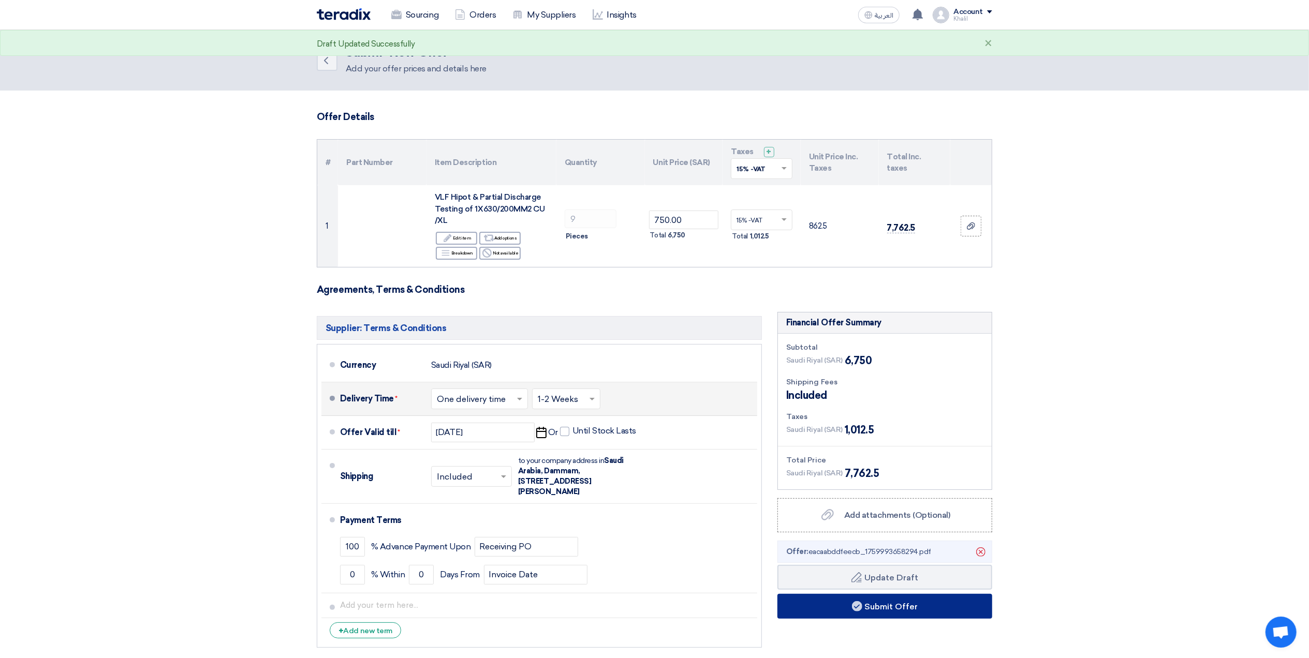
click at [914, 603] on button "Submit Offer" at bounding box center [884, 606] width 215 height 25
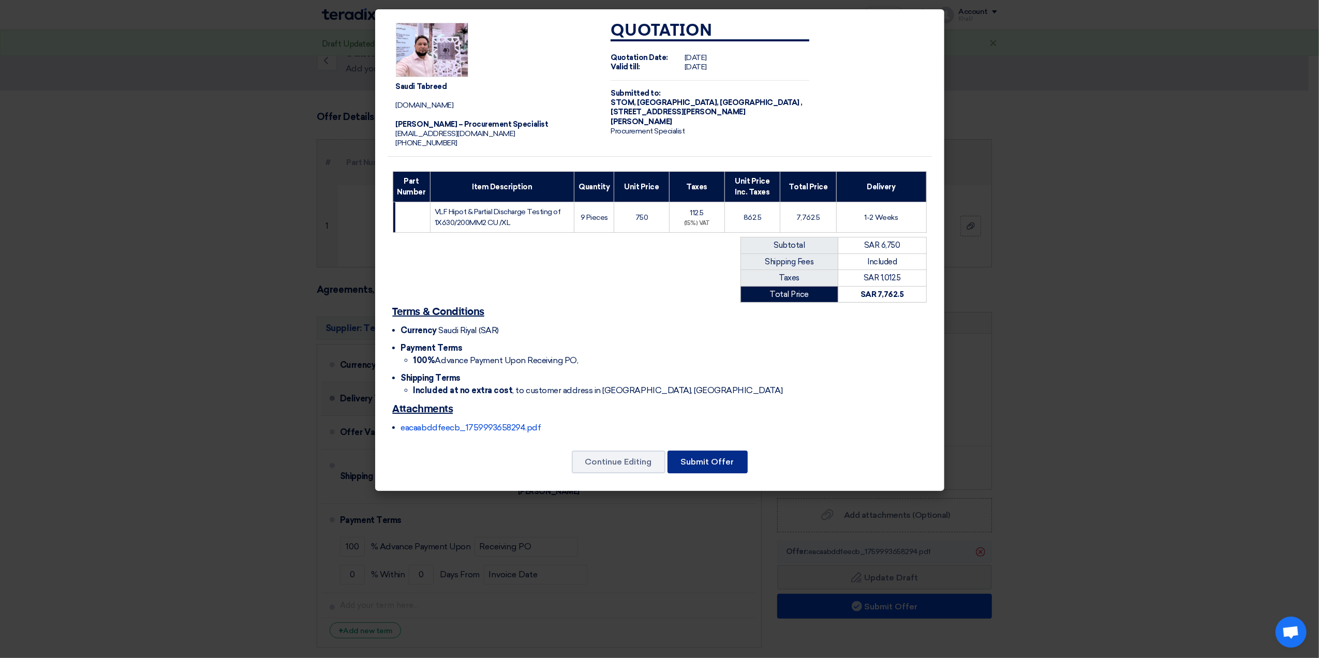
click at [724, 460] on button "Submit Offer" at bounding box center [708, 462] width 80 height 23
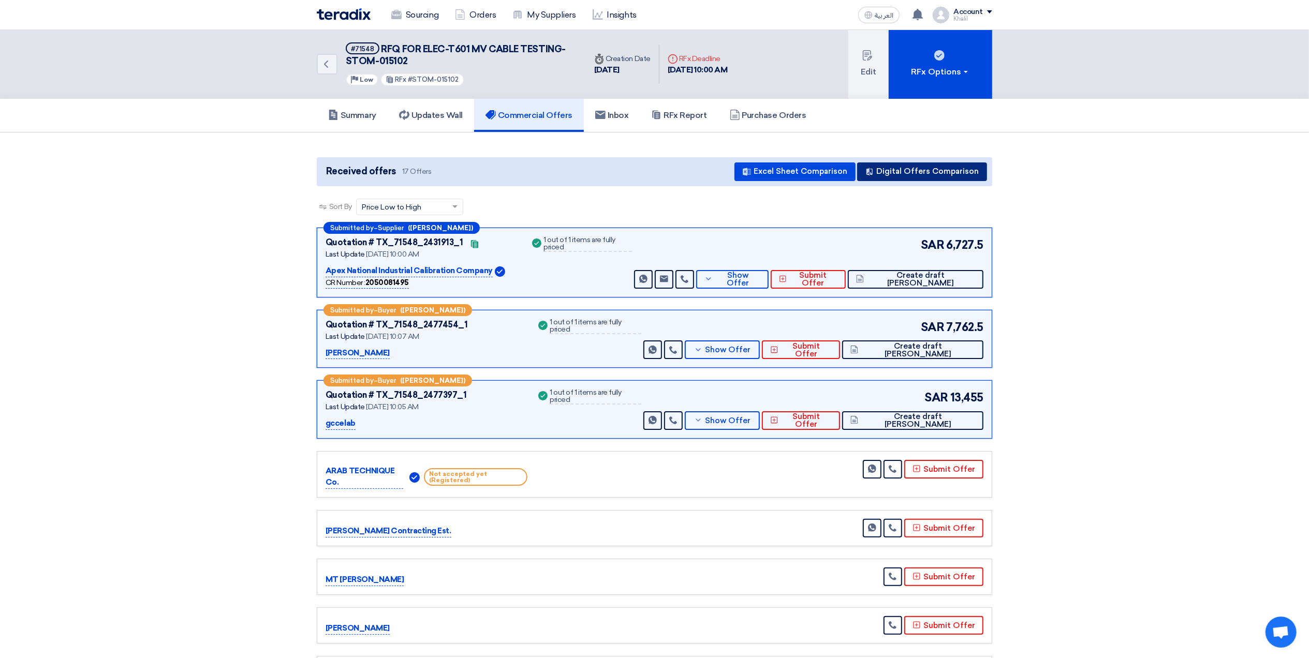
click at [906, 171] on button "Digital Offers Comparison" at bounding box center [922, 172] width 130 height 19
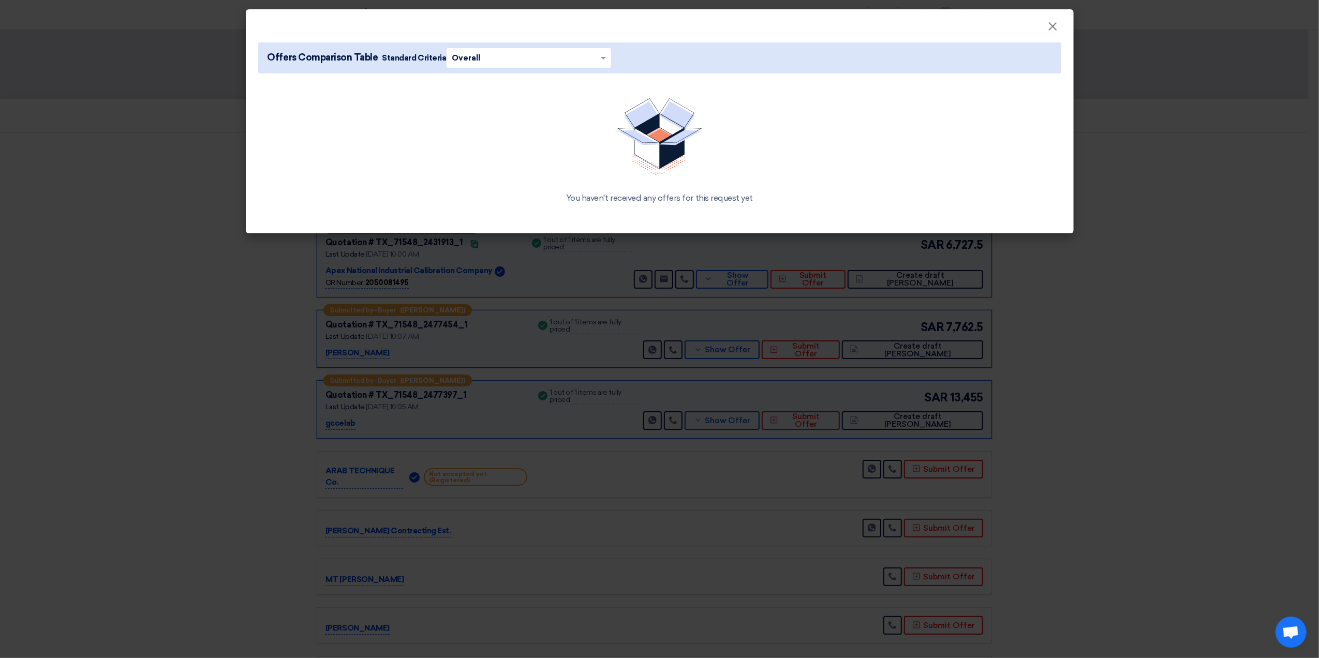
click at [602, 57] on span at bounding box center [604, 57] width 13 height 11
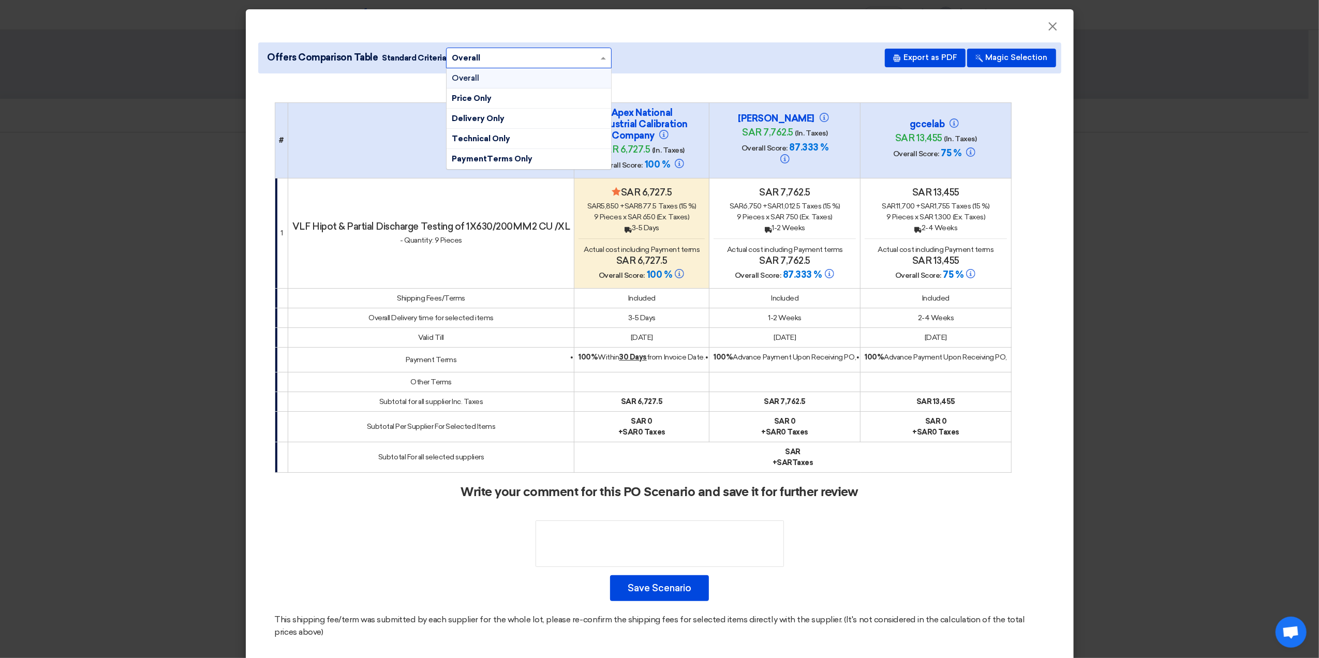
click at [567, 81] on div "Overall" at bounding box center [529, 78] width 165 height 20
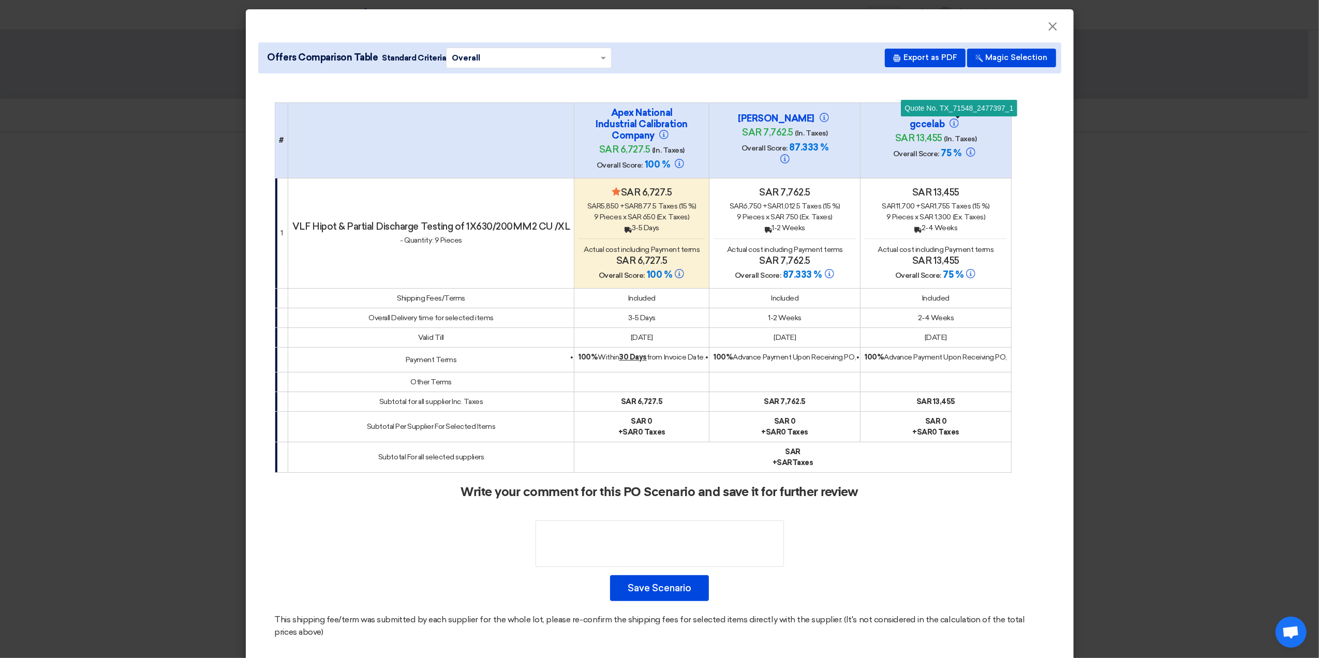
drag, startPoint x: 899, startPoint y: 120, endPoint x: 946, endPoint y: 128, distance: 47.8
click at [946, 128] on h4 "gccelab Quote No. TX_71548_2477397_1" at bounding box center [937, 124] width 104 height 11
copy h4 "gccelab"
click at [649, 540] on textarea at bounding box center [660, 544] width 248 height 47
paste textarea "gccelab"
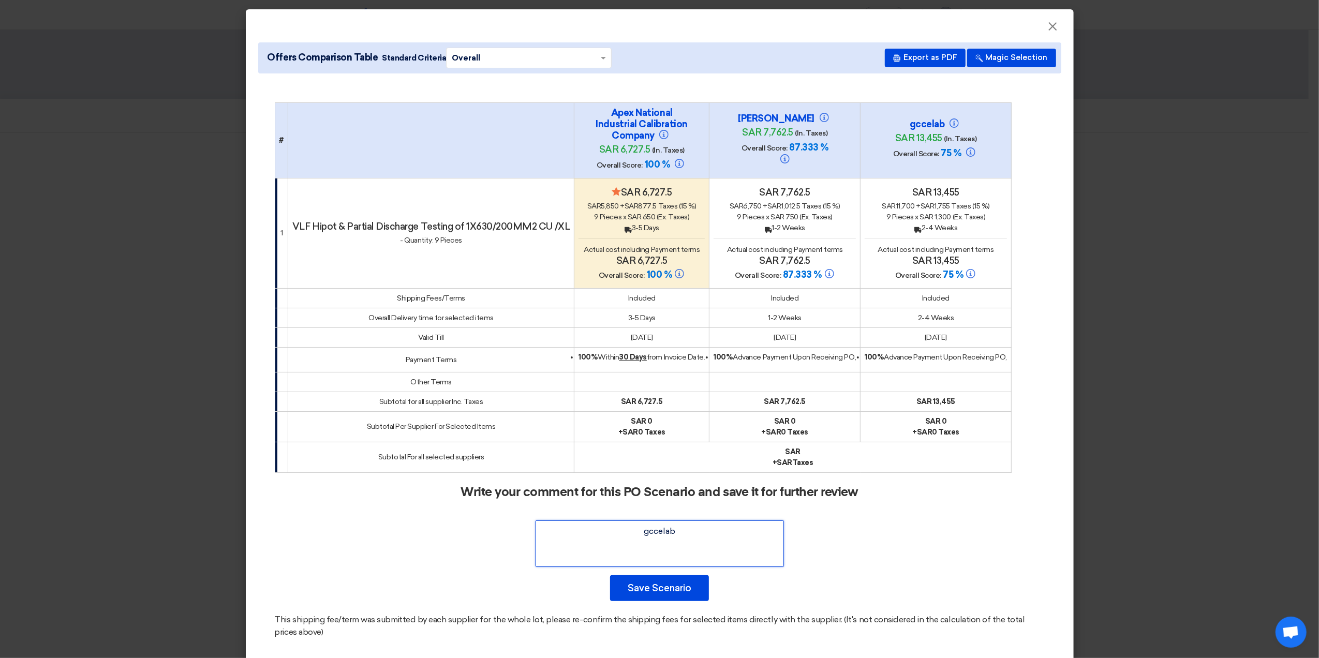
click at [682, 538] on textarea at bounding box center [660, 544] width 248 height 47
paste textarea "The proposal from GCC-Lab is the most technically aligned one with our requirem…"
type textarea "gccelab The proposal from GCC-Lab is the most technically aligned one with our …"
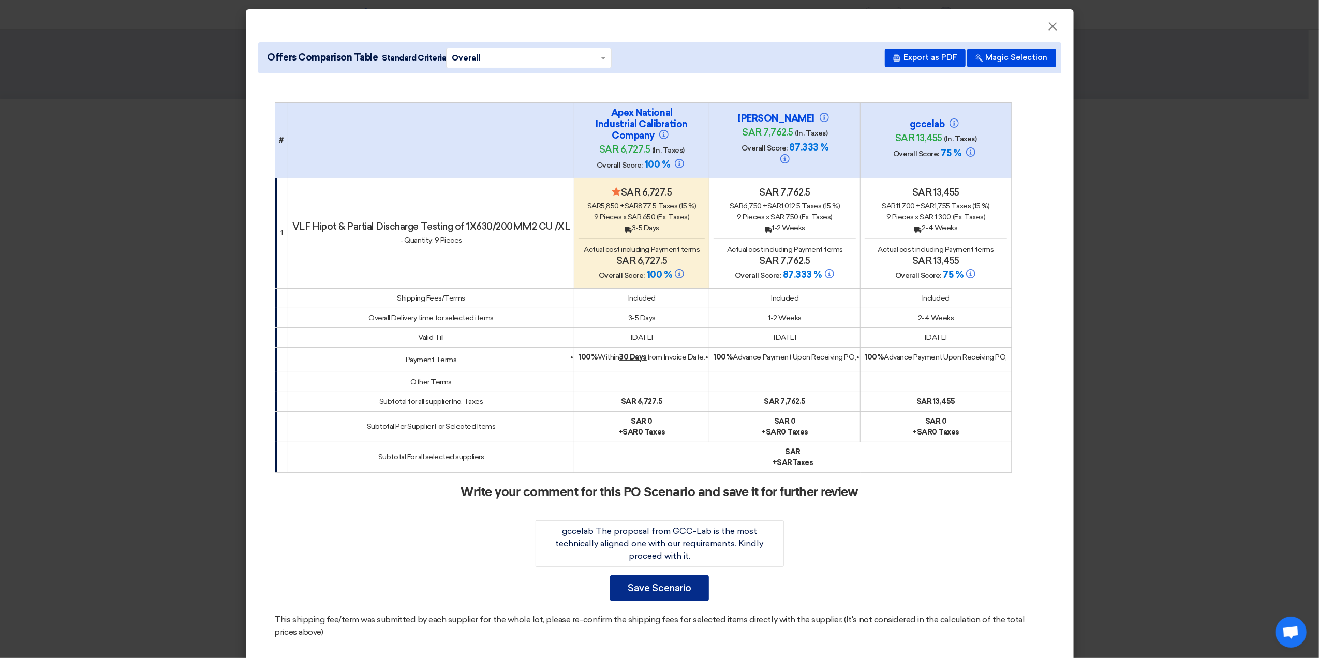
click at [670, 590] on button "Save Scenario" at bounding box center [659, 589] width 99 height 26
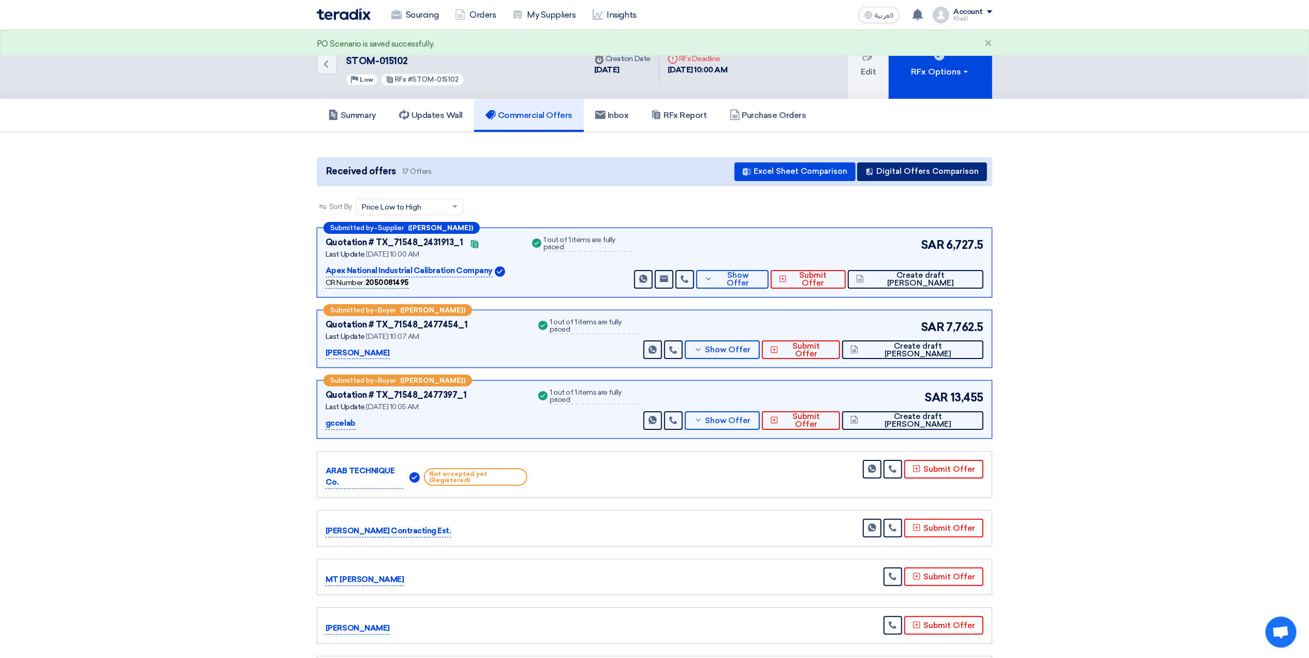
click at [947, 172] on button "Digital Offers Comparison" at bounding box center [922, 172] width 130 height 19
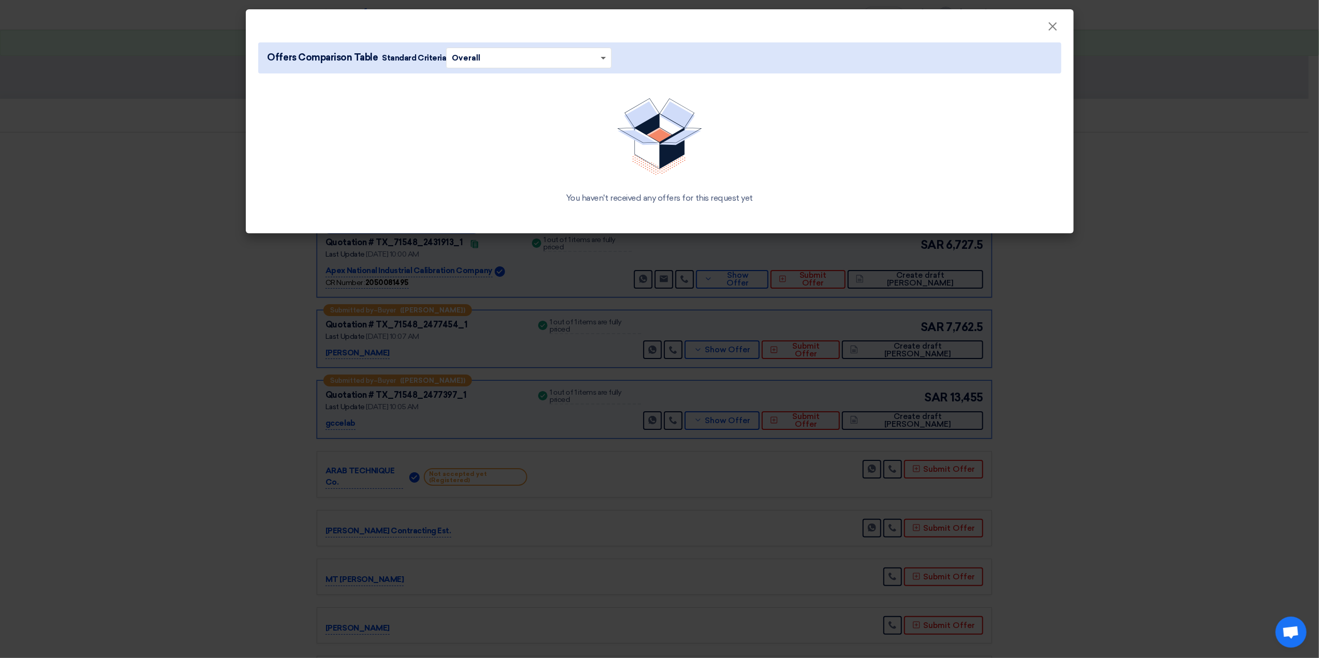
click at [601, 58] on span at bounding box center [603, 59] width 5 height 4
click at [587, 77] on div "Overall" at bounding box center [529, 78] width 165 height 20
drag, startPoint x: 271, startPoint y: 57, endPoint x: 439, endPoint y: 57, distance: 168.2
click at [439, 57] on span "Offers Comparison Table Standard Criteria × Overall ×" at bounding box center [437, 58] width 349 height 21
copy span "Offers Comparison Table Standard Criteri"
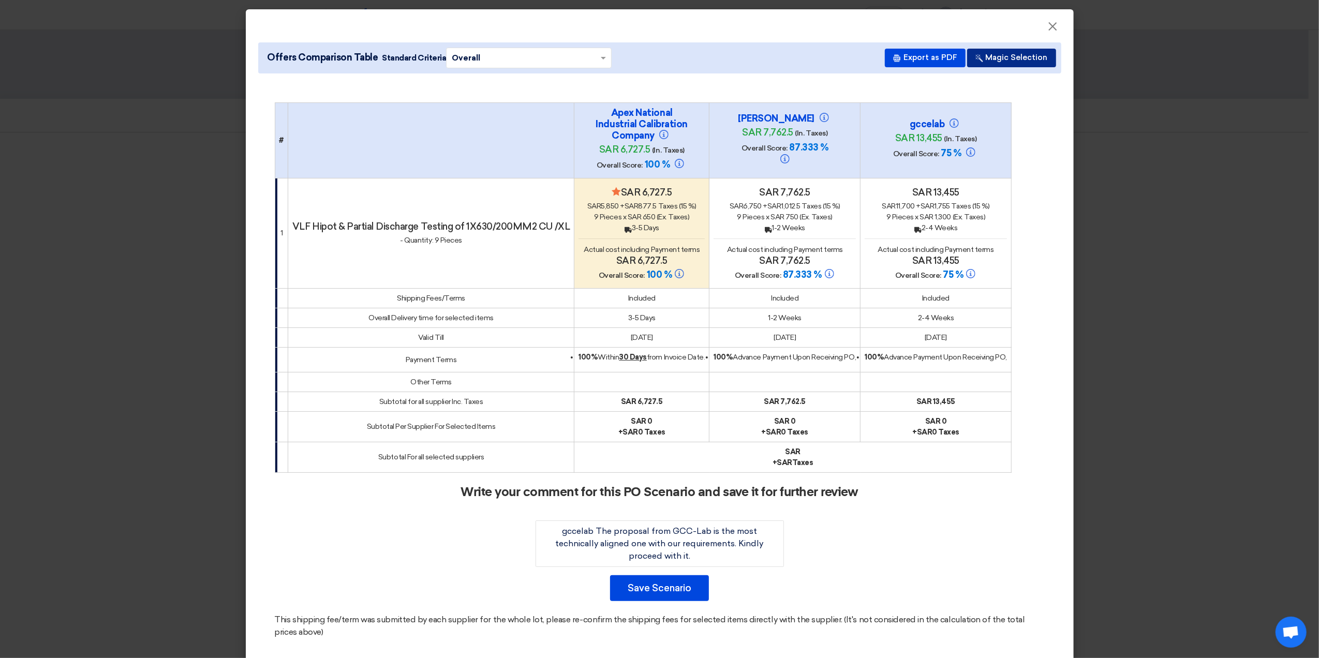
click at [999, 62] on button "Magic Selection" at bounding box center [1011, 58] width 89 height 19
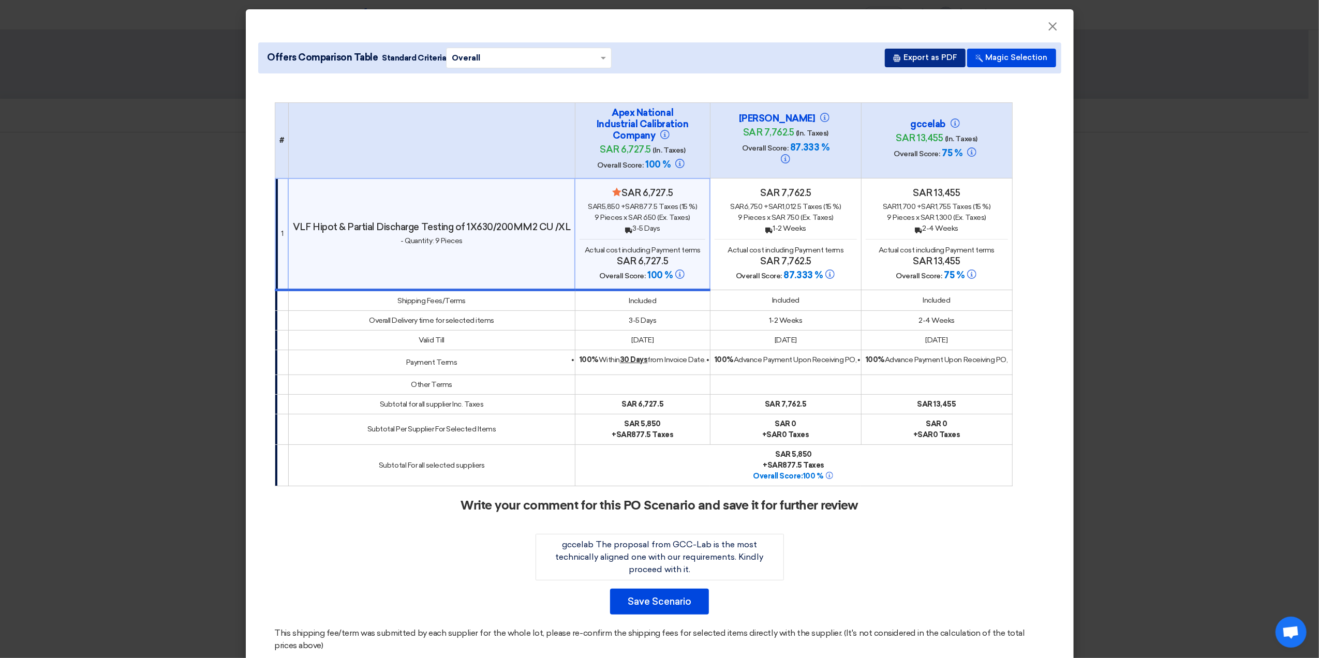
click at [936, 60] on button "Export as PDF" at bounding box center [925, 58] width 81 height 19
click at [936, 57] on button "Export as PDF" at bounding box center [925, 58] width 81 height 19
